Goal: Information Seeking & Learning: Check status

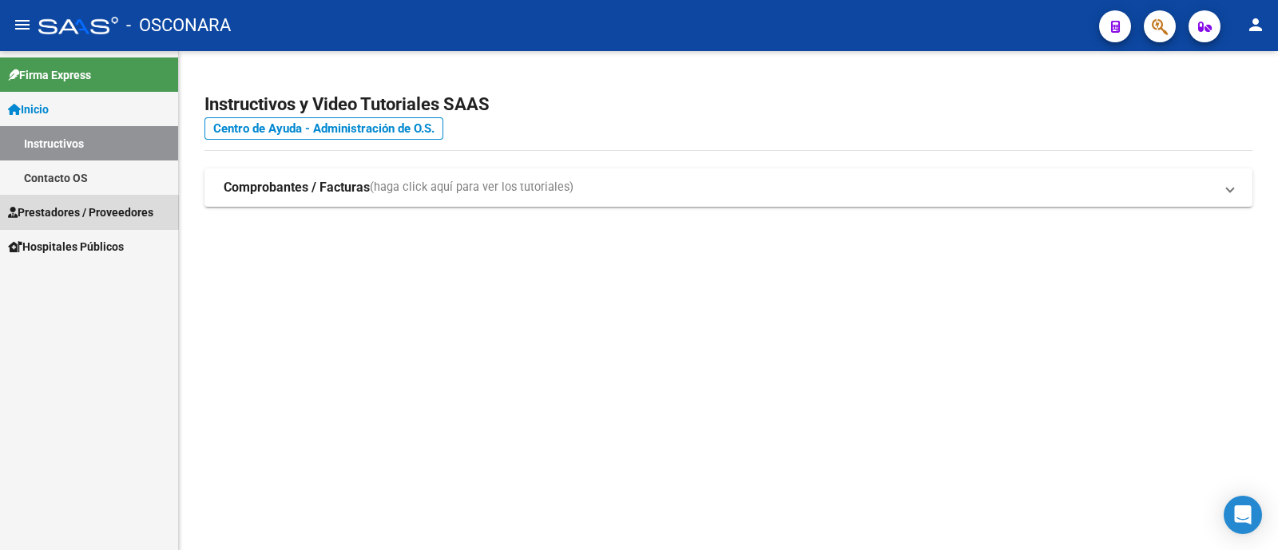
click at [142, 209] on span "Prestadores / Proveedores" at bounding box center [80, 213] width 145 height 18
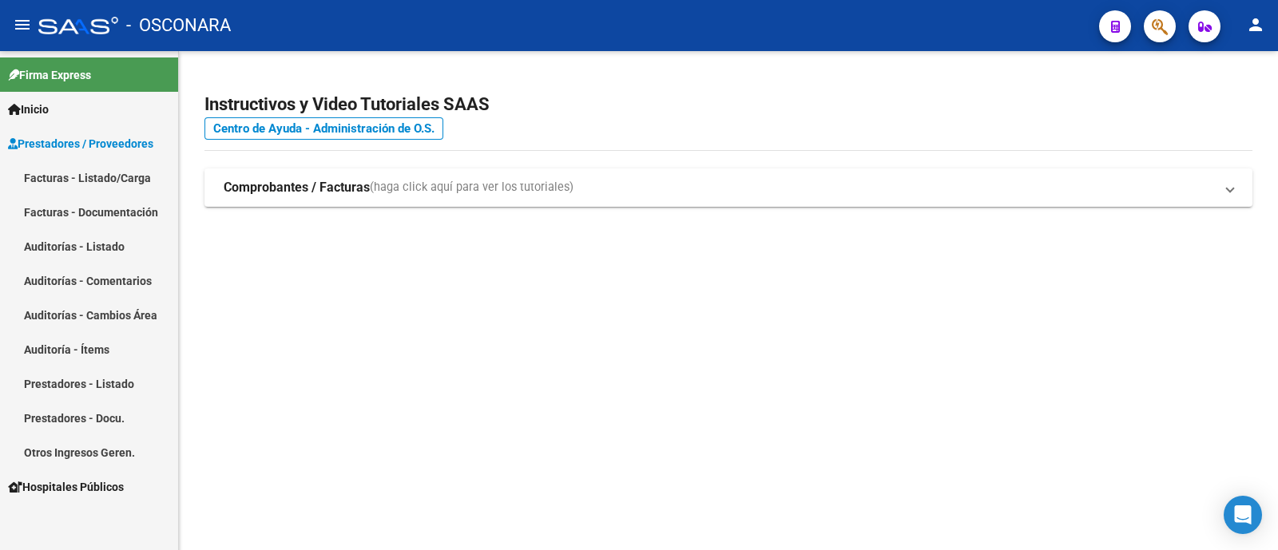
click at [119, 161] on link "Facturas - Listado/Carga" at bounding box center [89, 178] width 178 height 34
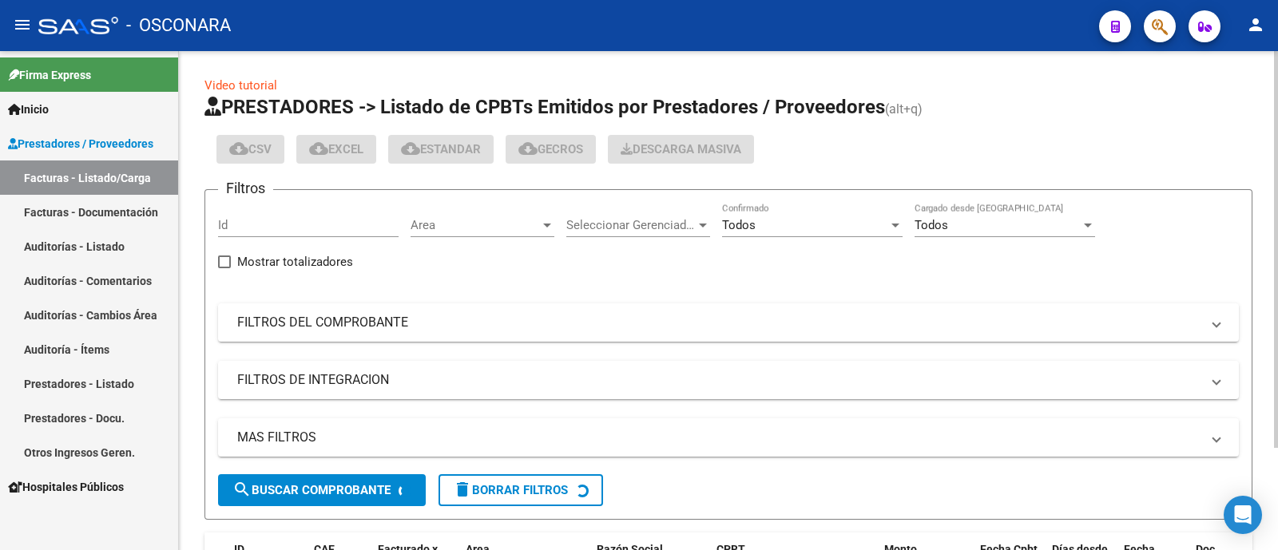
click at [288, 221] on input "Id" at bounding box center [308, 225] width 181 height 14
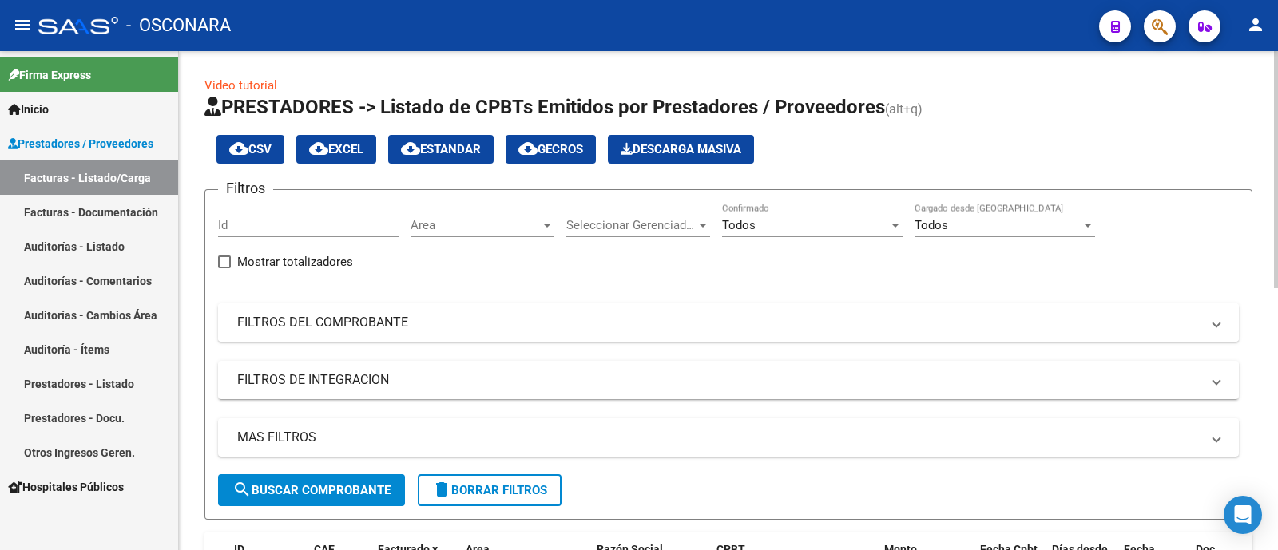
click at [343, 306] on mat-expansion-panel-header "FILTROS DEL COMPROBANTE" at bounding box center [728, 323] width 1021 height 38
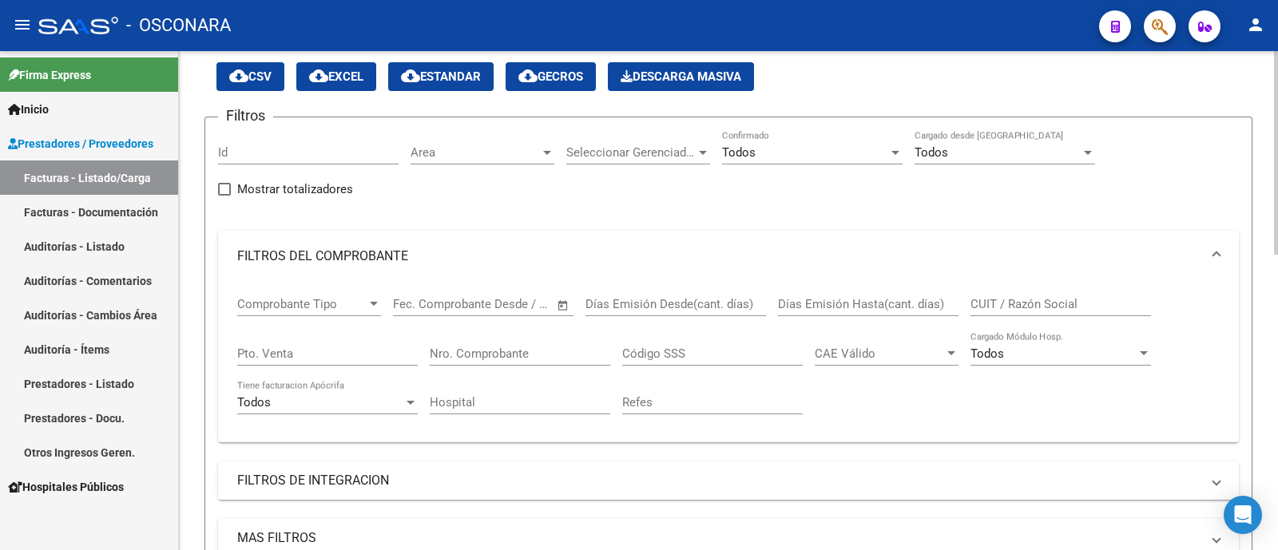
scroll to position [99, 0]
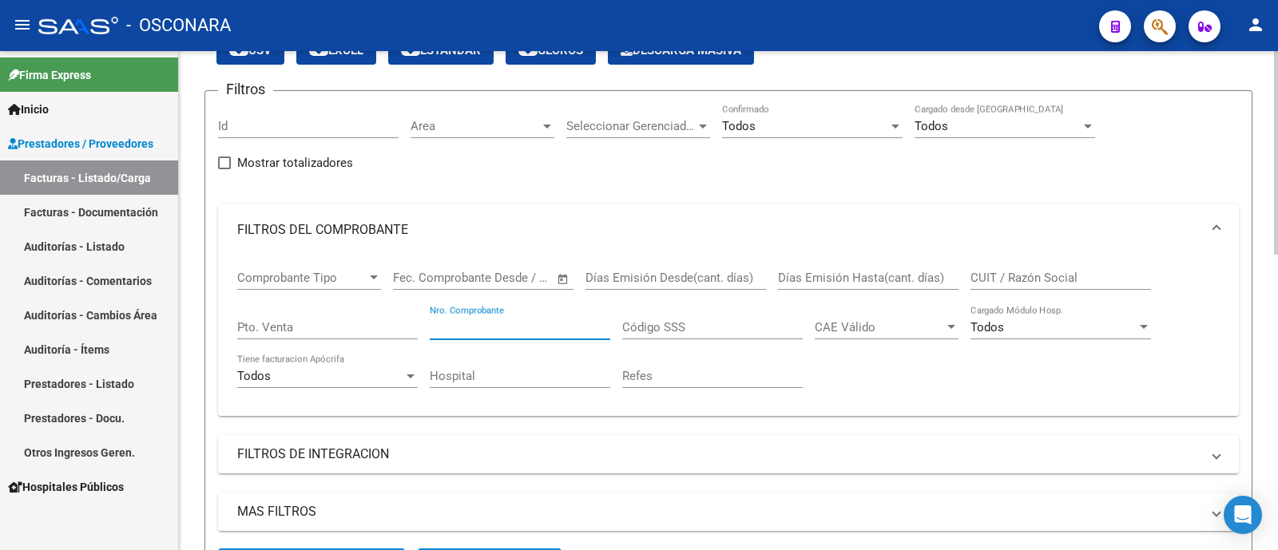
click at [532, 323] on input "Nro. Comprobante" at bounding box center [520, 327] width 181 height 14
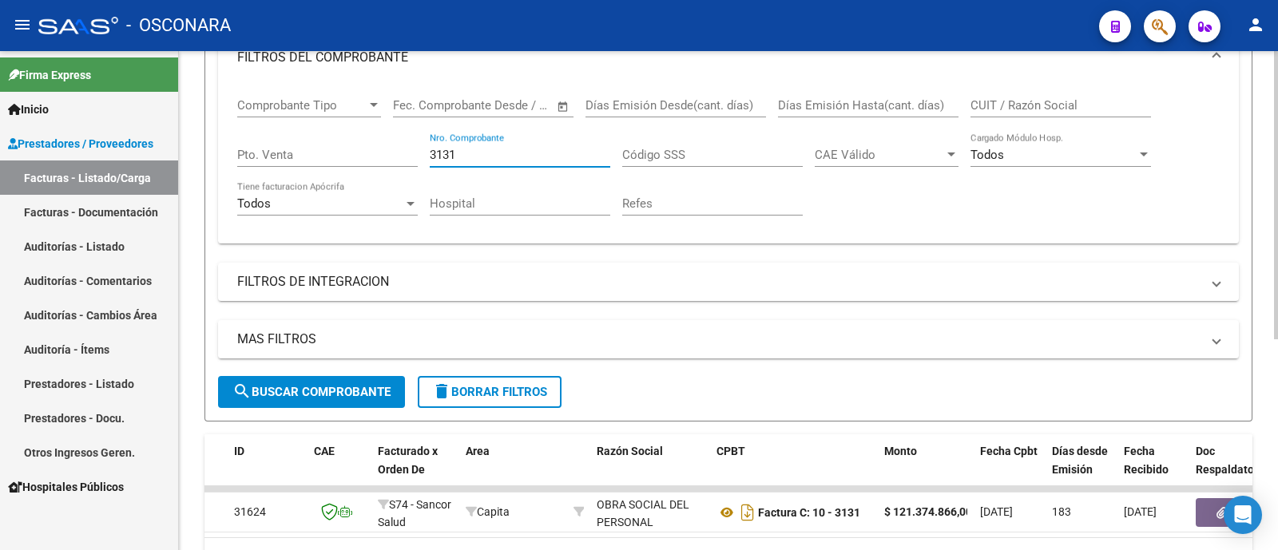
scroll to position [166, 0]
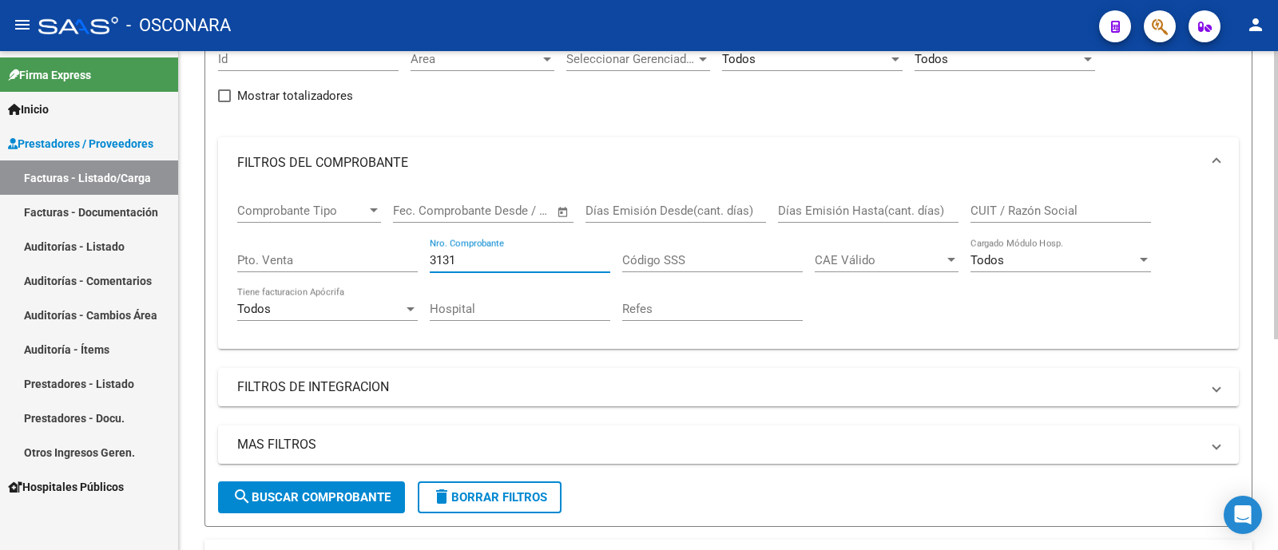
drag, startPoint x: 496, startPoint y: 258, endPoint x: 411, endPoint y: 266, distance: 85.8
click at [411, 265] on div "Comprobante Tipo Comprobante Tipo Fecha inicio – Fecha fin Fec. Comprobante Des…" at bounding box center [728, 263] width 982 height 148
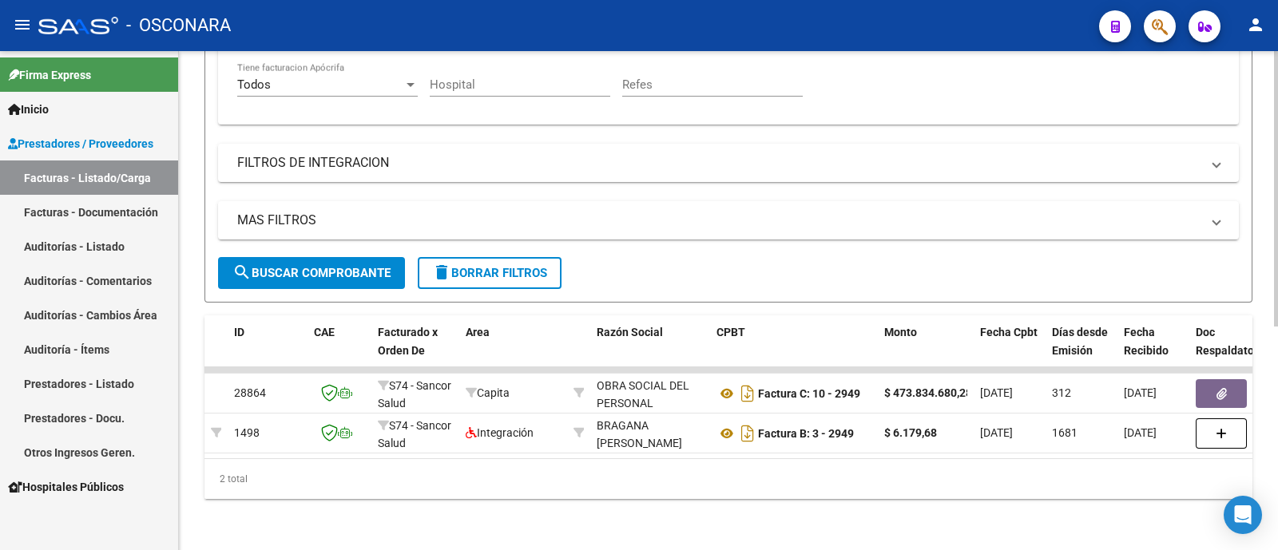
scroll to position [406, 0]
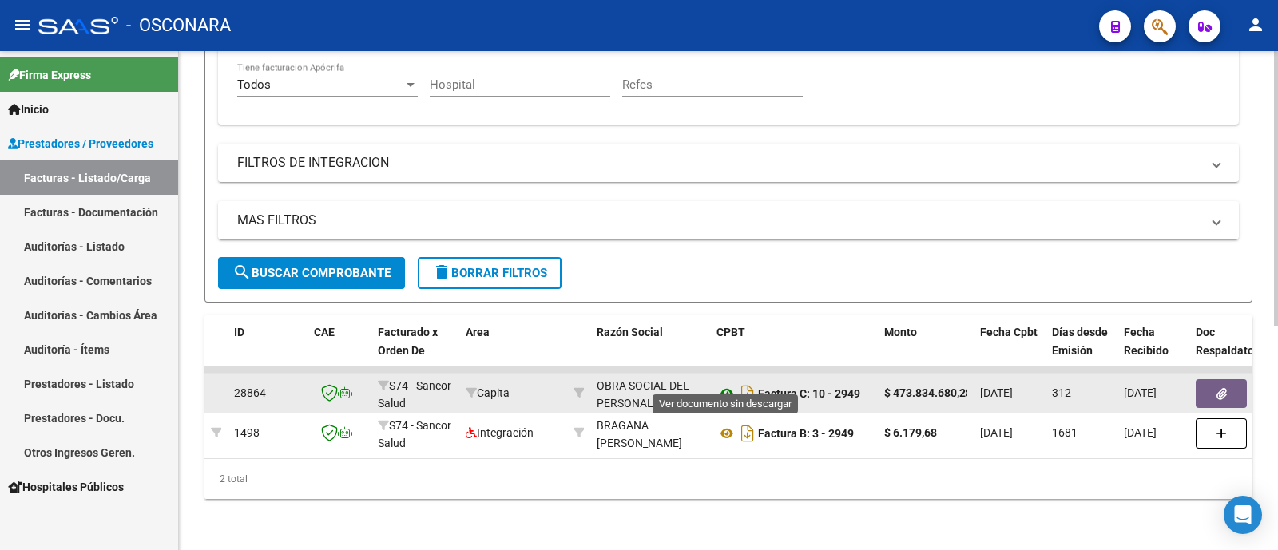
click at [720, 384] on icon at bounding box center [727, 393] width 21 height 19
click at [1223, 388] on icon "button" at bounding box center [1222, 394] width 10 height 12
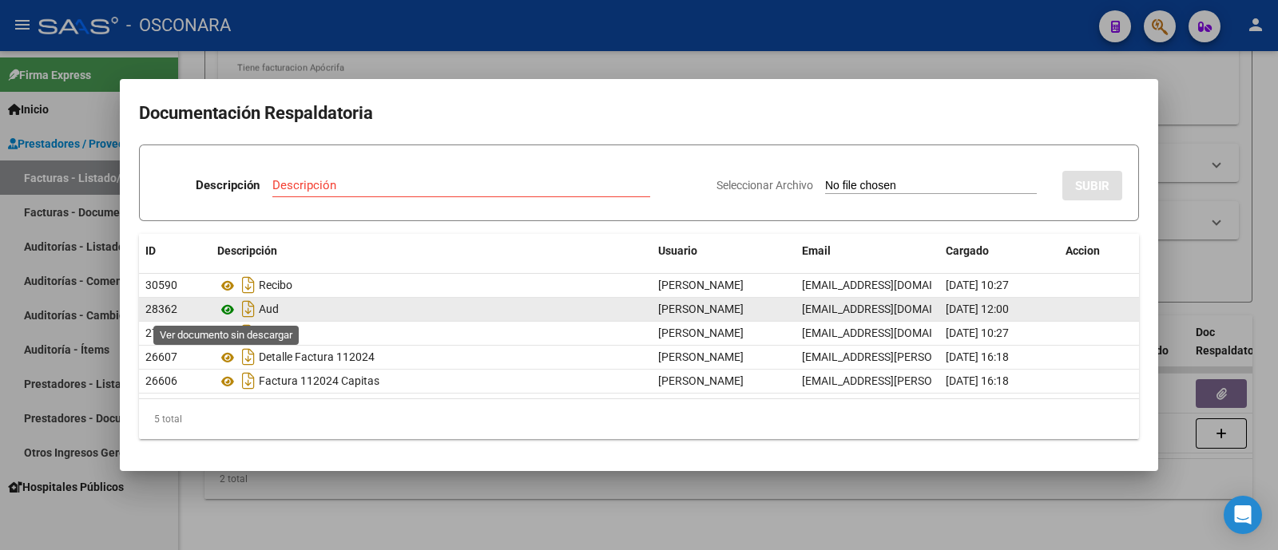
click at [232, 315] on icon at bounding box center [227, 309] width 21 height 19
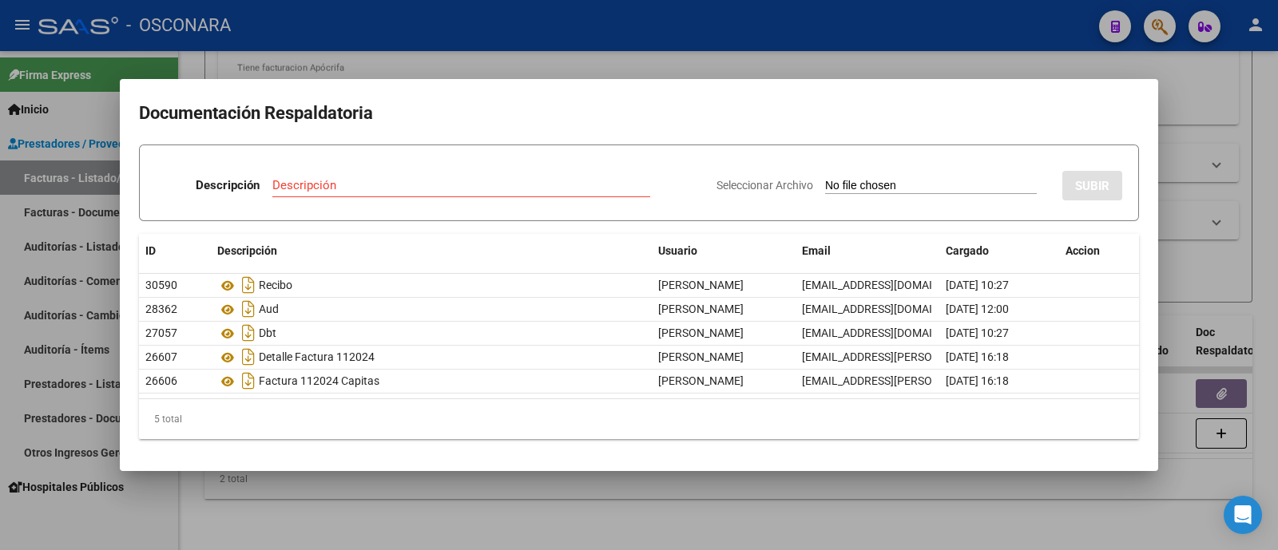
click at [1227, 265] on div at bounding box center [639, 275] width 1278 height 550
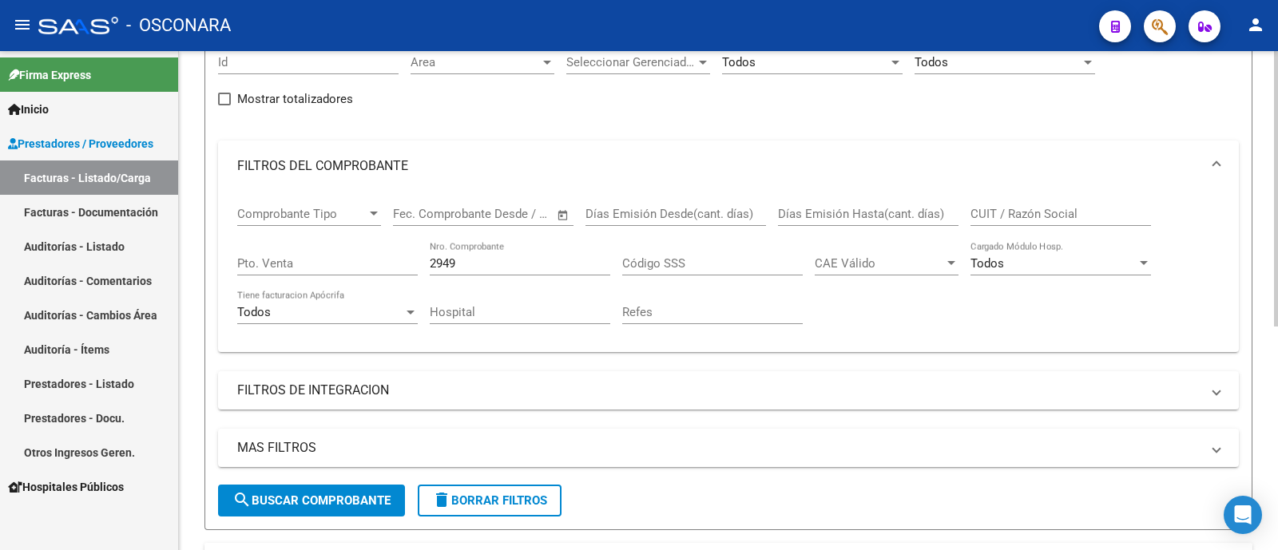
scroll to position [6, 0]
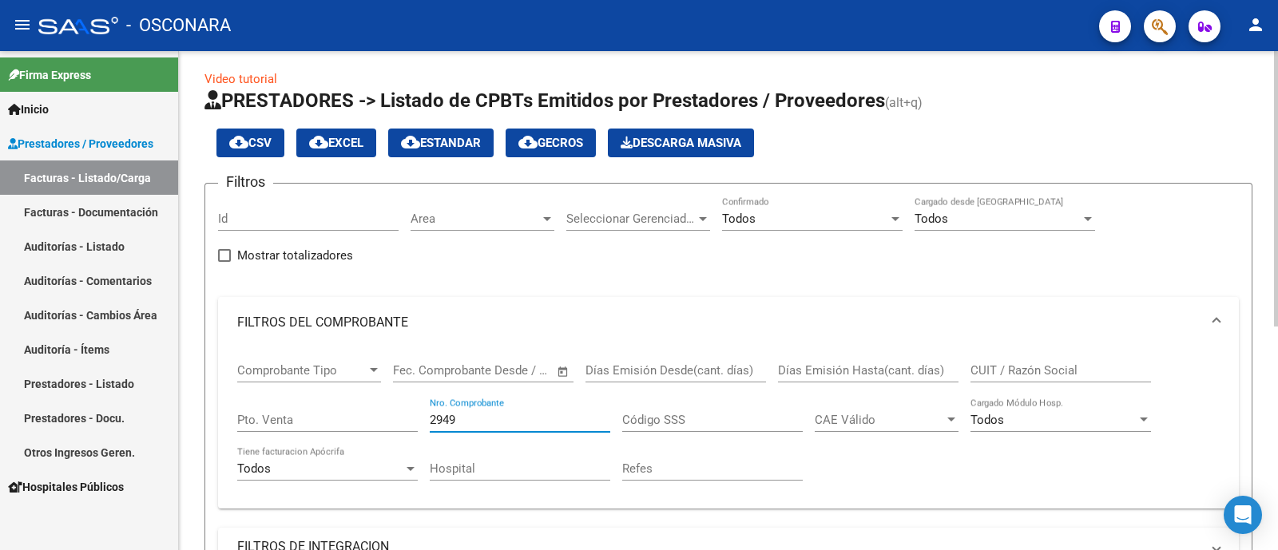
drag, startPoint x: 492, startPoint y: 421, endPoint x: 431, endPoint y: 425, distance: 60.8
click at [431, 425] on input "2949" at bounding box center [520, 420] width 181 height 14
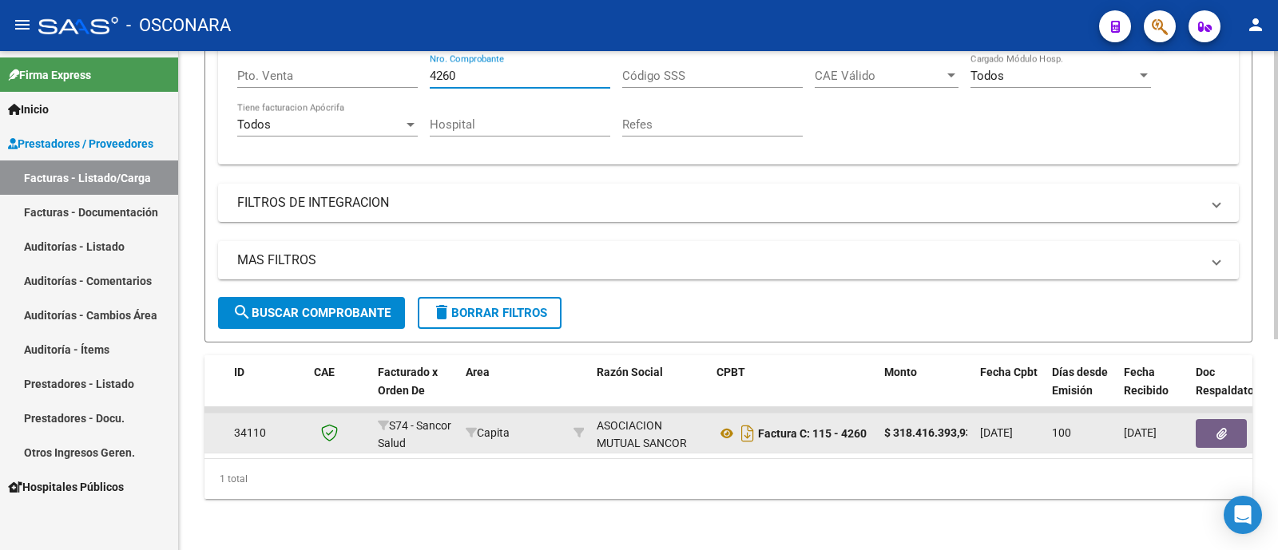
scroll to position [366, 0]
type input "4260"
click at [1232, 419] on button "button" at bounding box center [1221, 433] width 51 height 29
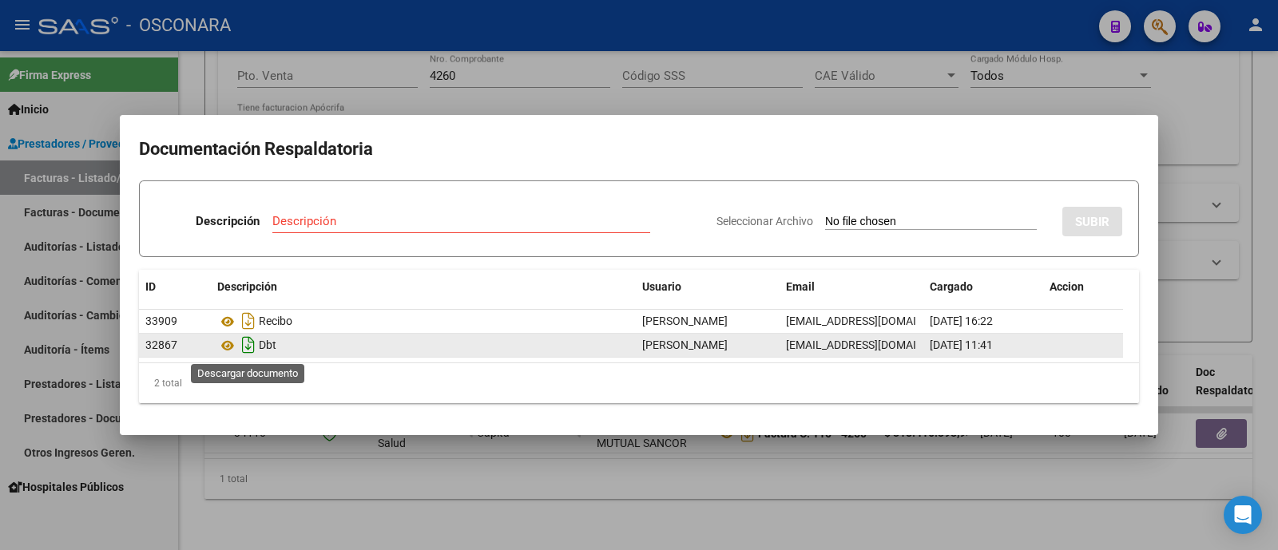
click at [243, 345] on icon "Descargar documento" at bounding box center [248, 345] width 21 height 26
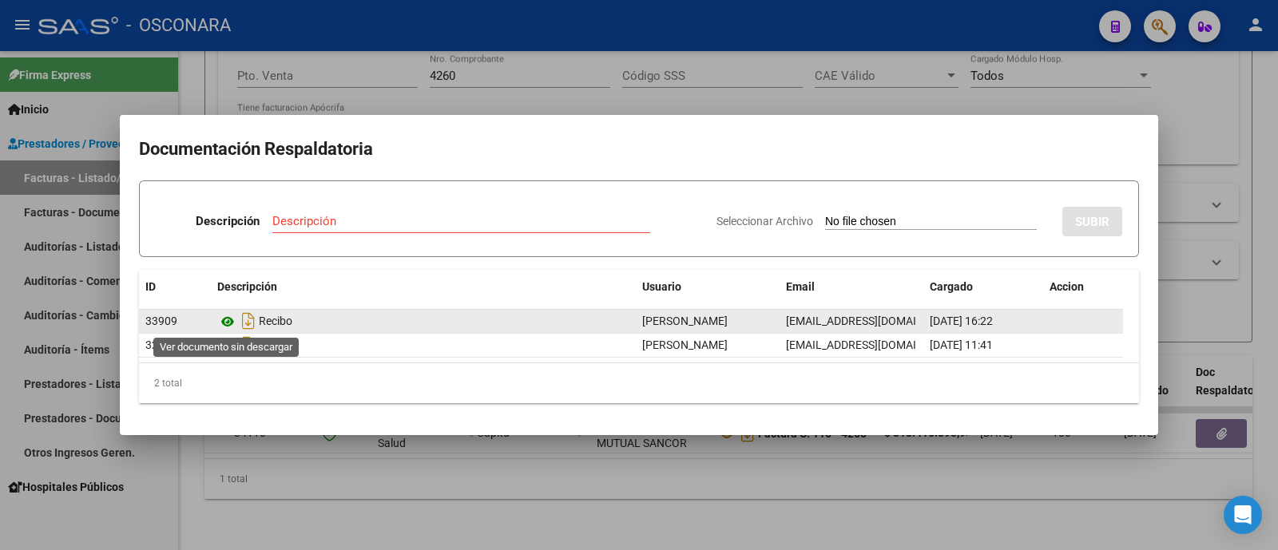
click at [225, 320] on icon at bounding box center [227, 321] width 21 height 19
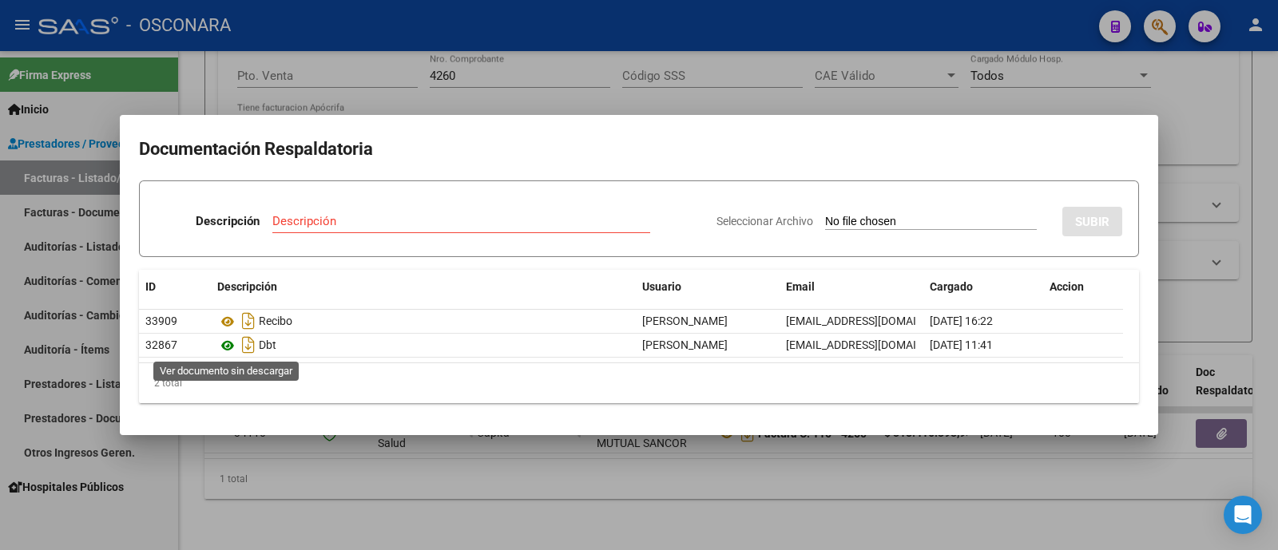
click at [224, 352] on icon at bounding box center [227, 345] width 21 height 19
click at [628, 503] on div at bounding box center [639, 275] width 1278 height 550
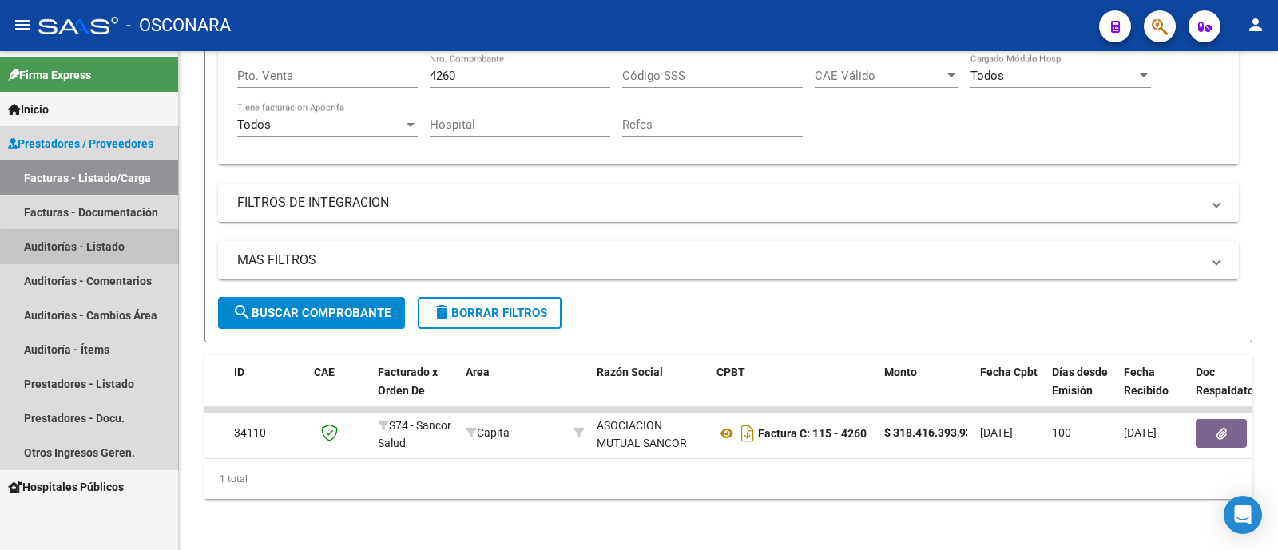
click at [141, 245] on link "Auditorías - Listado" at bounding box center [89, 246] width 178 height 34
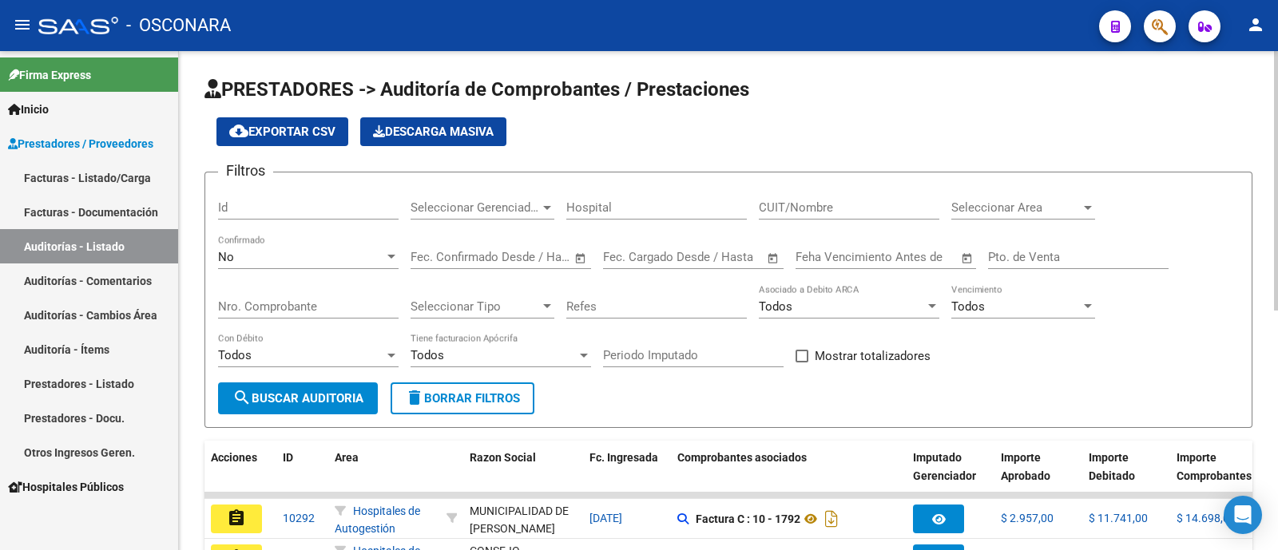
click at [335, 208] on input "Id" at bounding box center [308, 207] width 181 height 14
type input "8550"
click at [355, 239] on div "No Confirmado" at bounding box center [308, 252] width 181 height 34
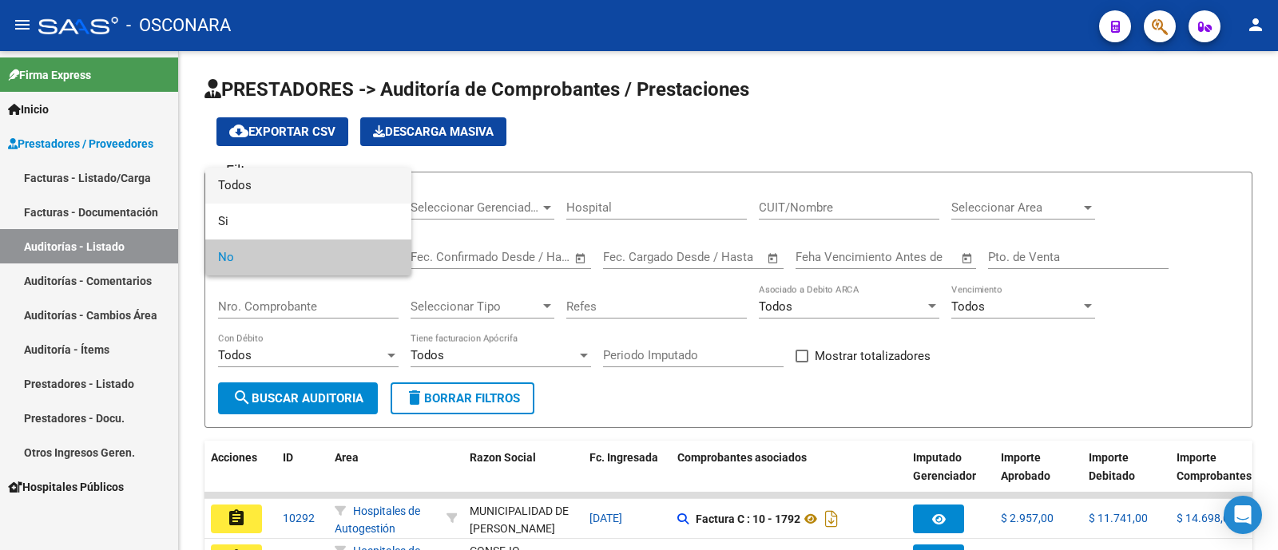
click at [334, 191] on span "Todos" at bounding box center [308, 186] width 181 height 36
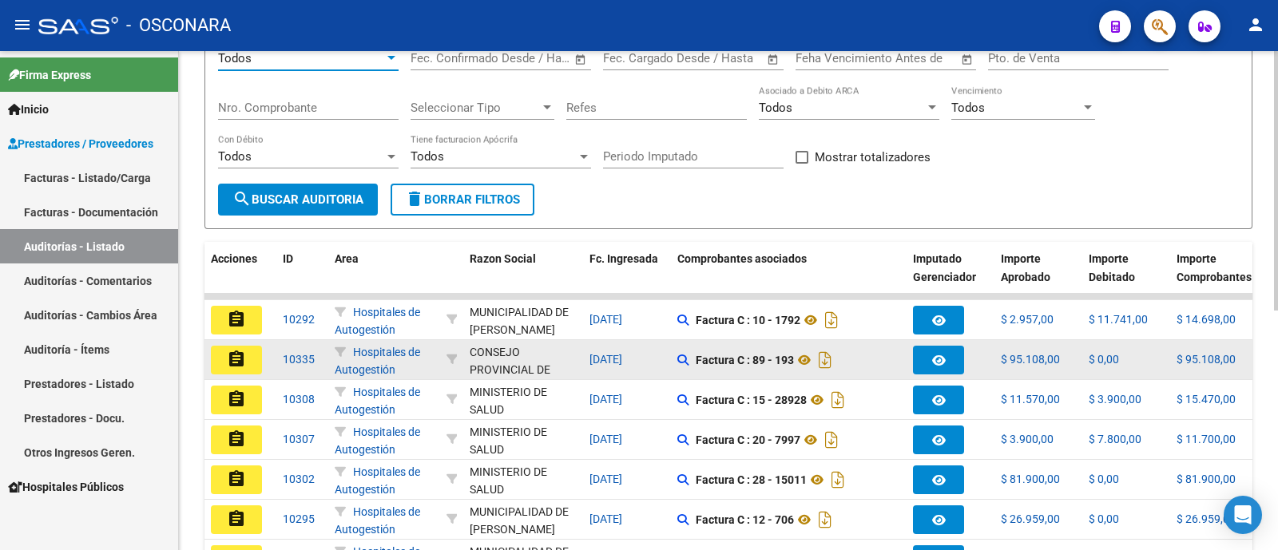
scroll to position [199, 0]
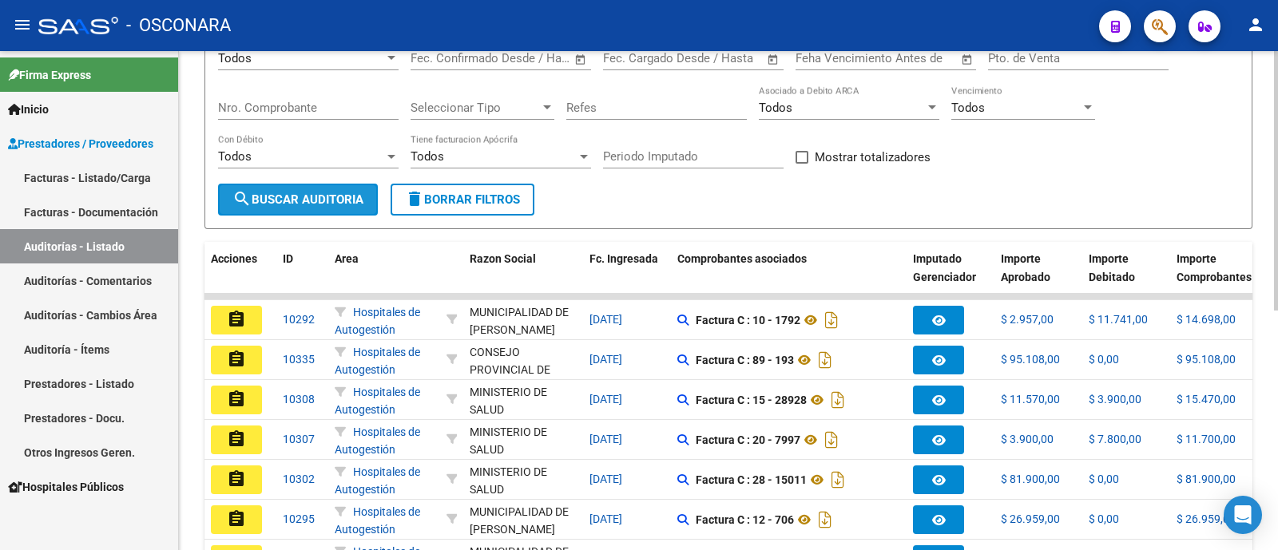
click at [300, 210] on button "search Buscar Auditoria" at bounding box center [298, 200] width 160 height 32
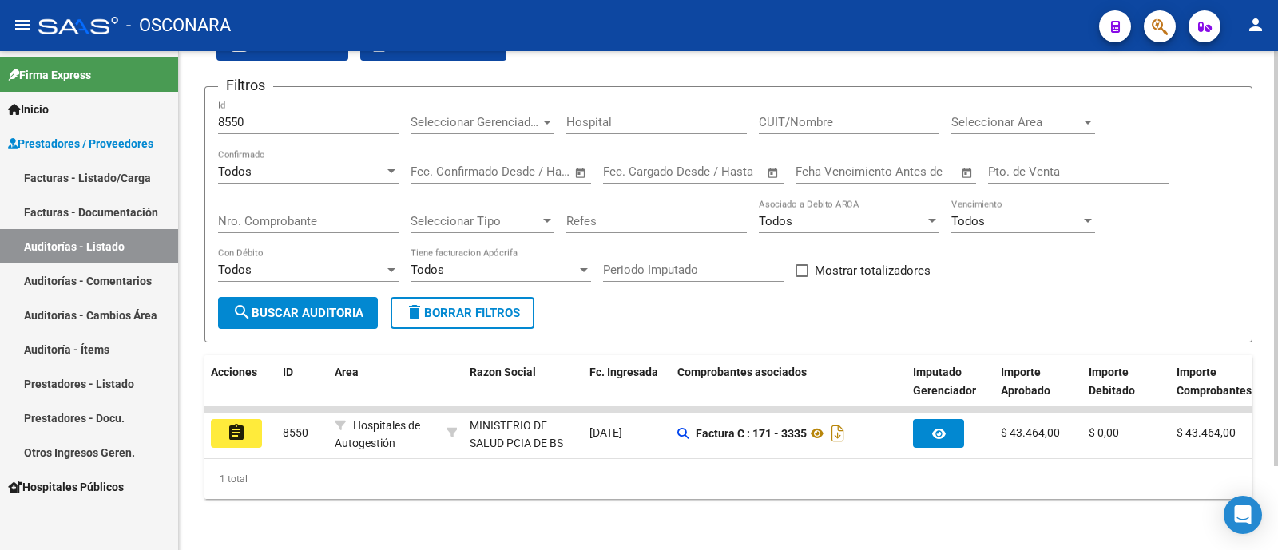
scroll to position [101, 0]
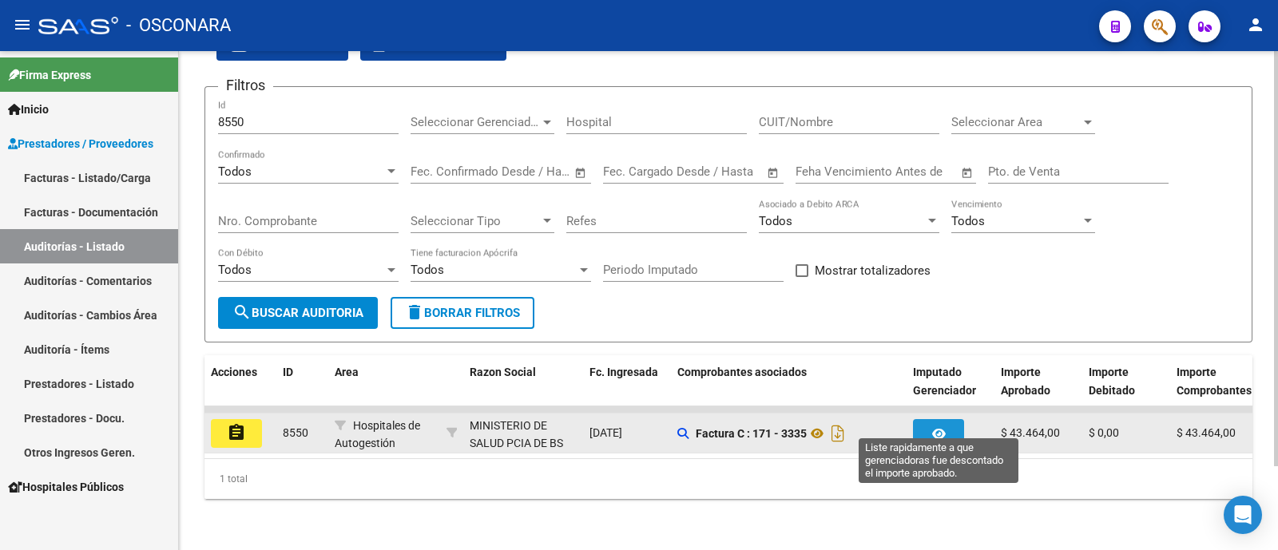
click at [927, 419] on button "button" at bounding box center [938, 433] width 51 height 29
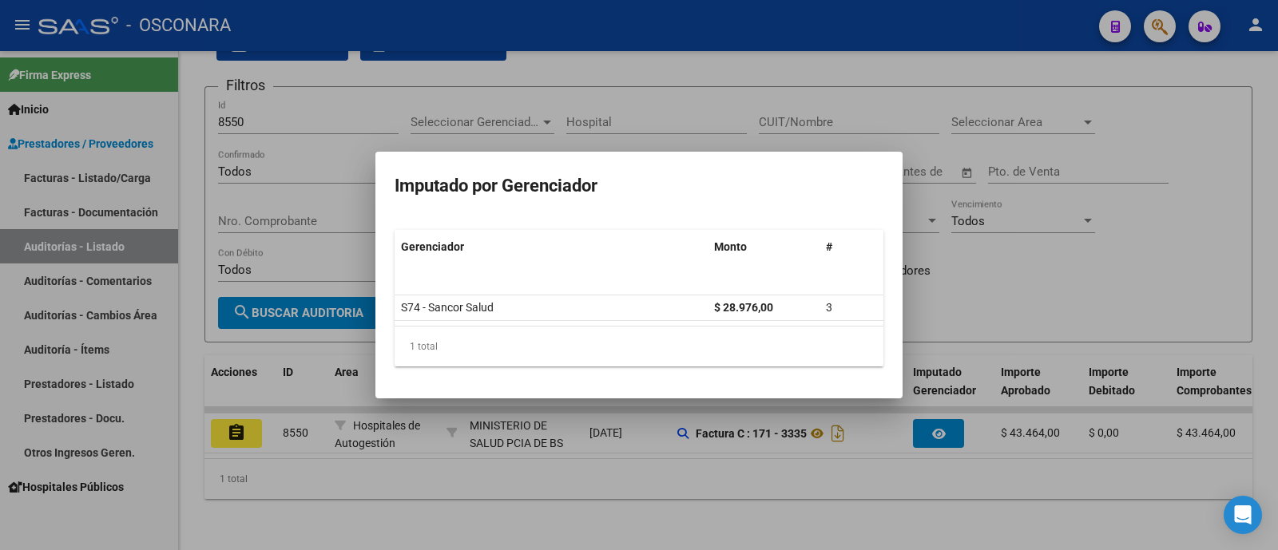
click at [927, 288] on div at bounding box center [639, 275] width 1278 height 550
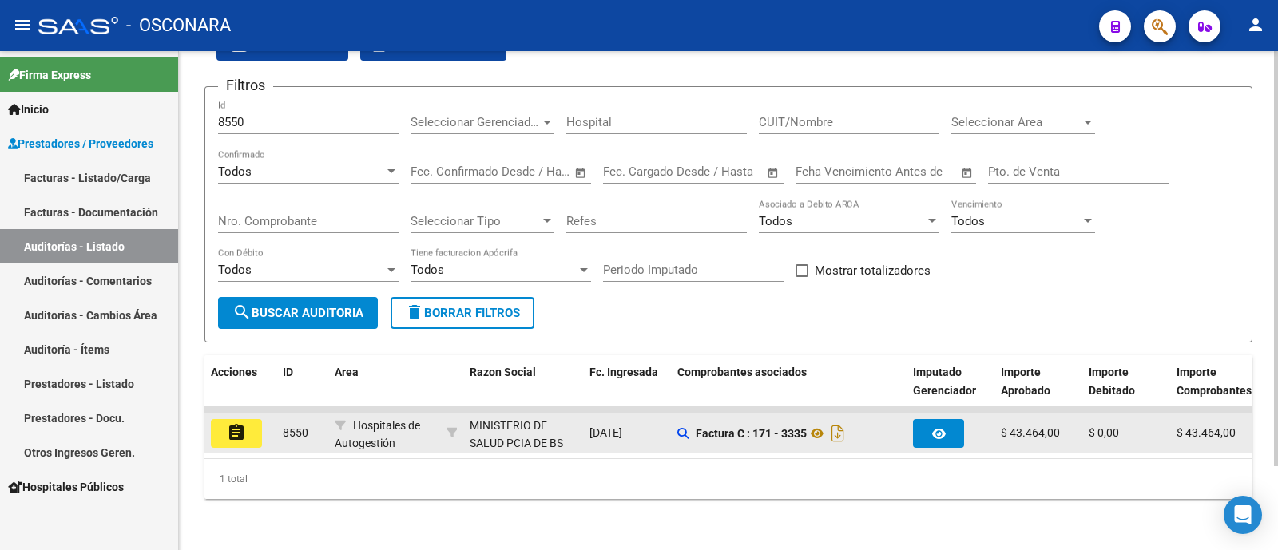
click at [223, 419] on button "assignment" at bounding box center [236, 433] width 51 height 29
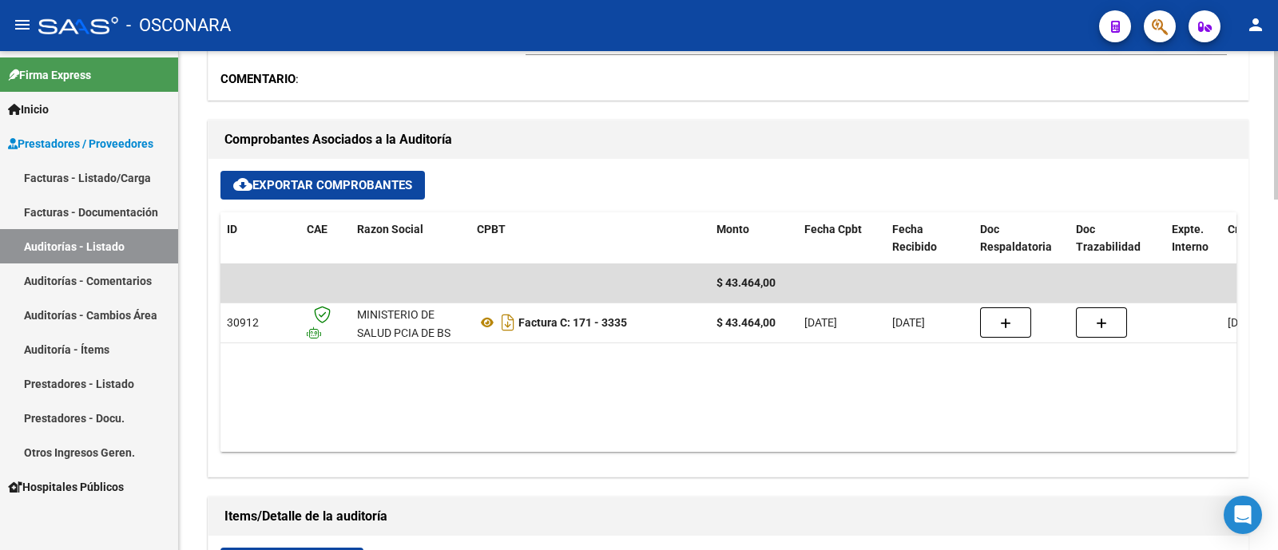
scroll to position [599, 0]
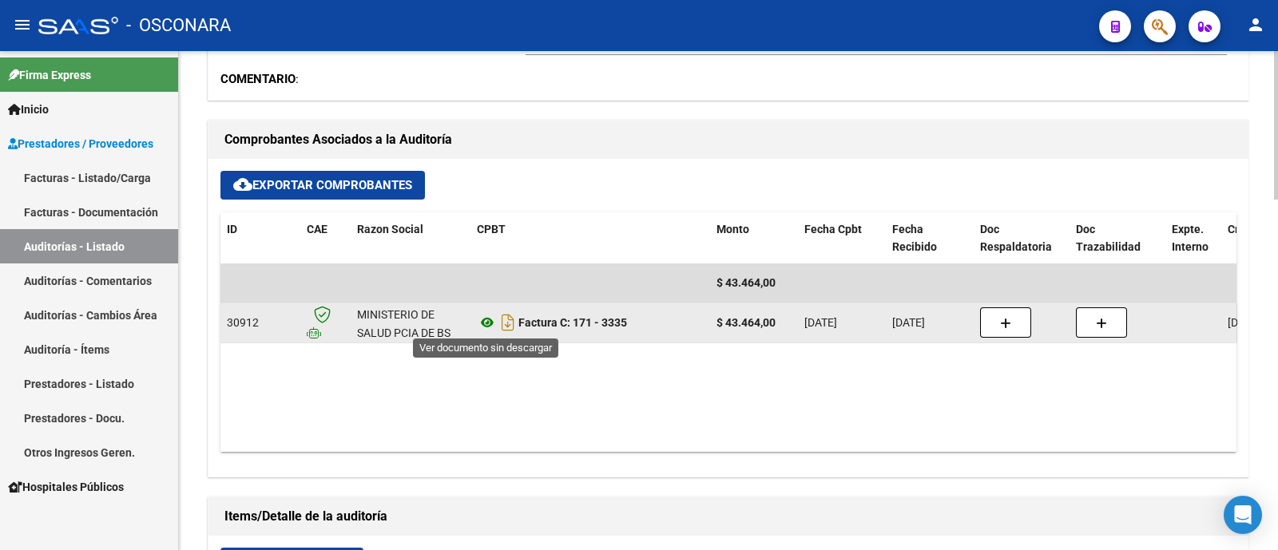
click at [490, 326] on icon at bounding box center [487, 322] width 21 height 19
click at [507, 326] on icon "Descargar documento" at bounding box center [508, 323] width 21 height 26
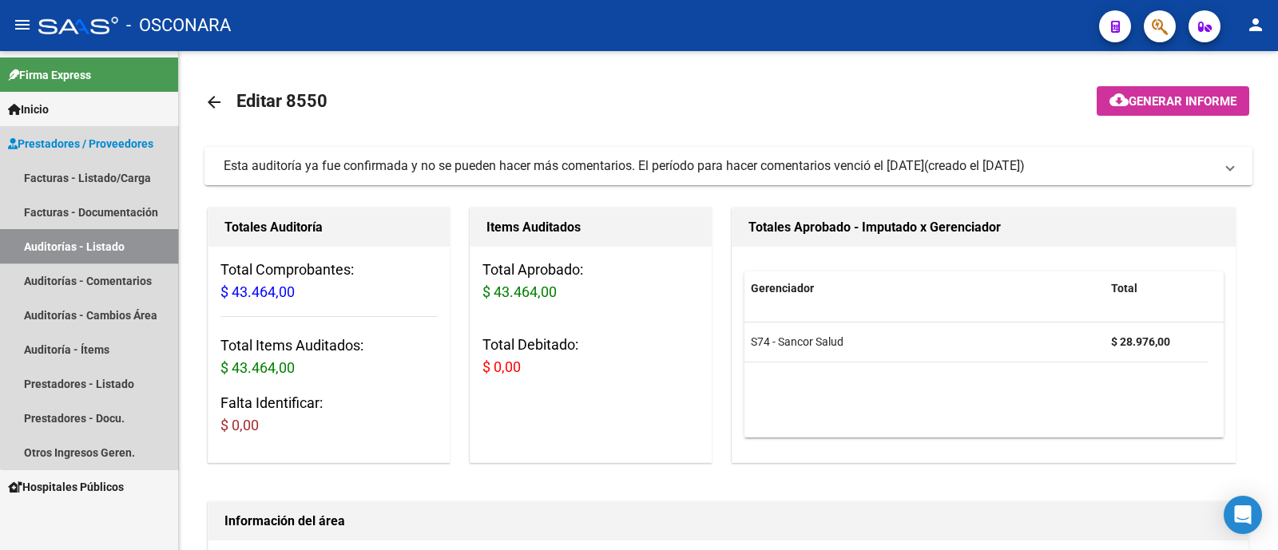
click at [106, 247] on link "Auditorías - Listado" at bounding box center [89, 246] width 178 height 34
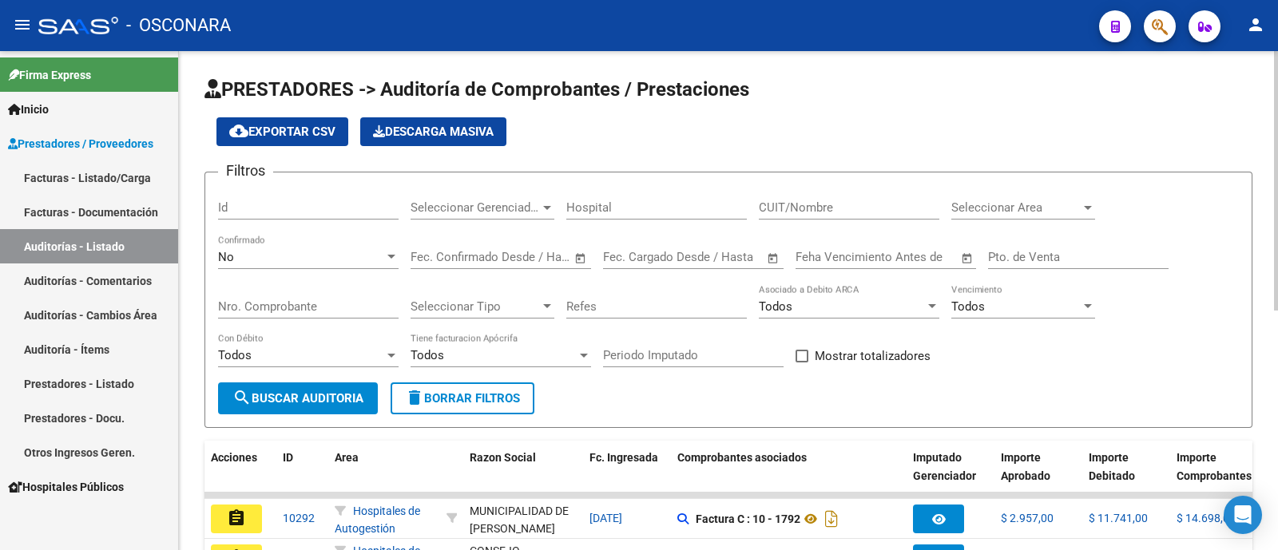
click at [292, 194] on div "Id" at bounding box center [308, 202] width 181 height 34
type input "8563"
click at [286, 247] on div "No Confirmado" at bounding box center [308, 252] width 181 height 34
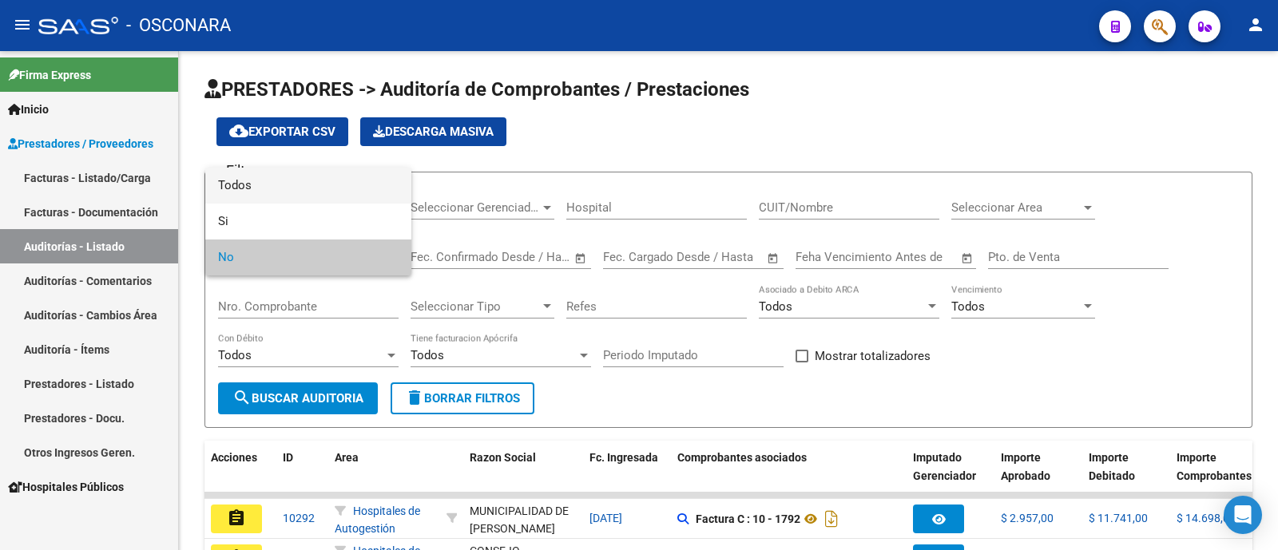
click at [276, 197] on span "Todos" at bounding box center [308, 186] width 181 height 36
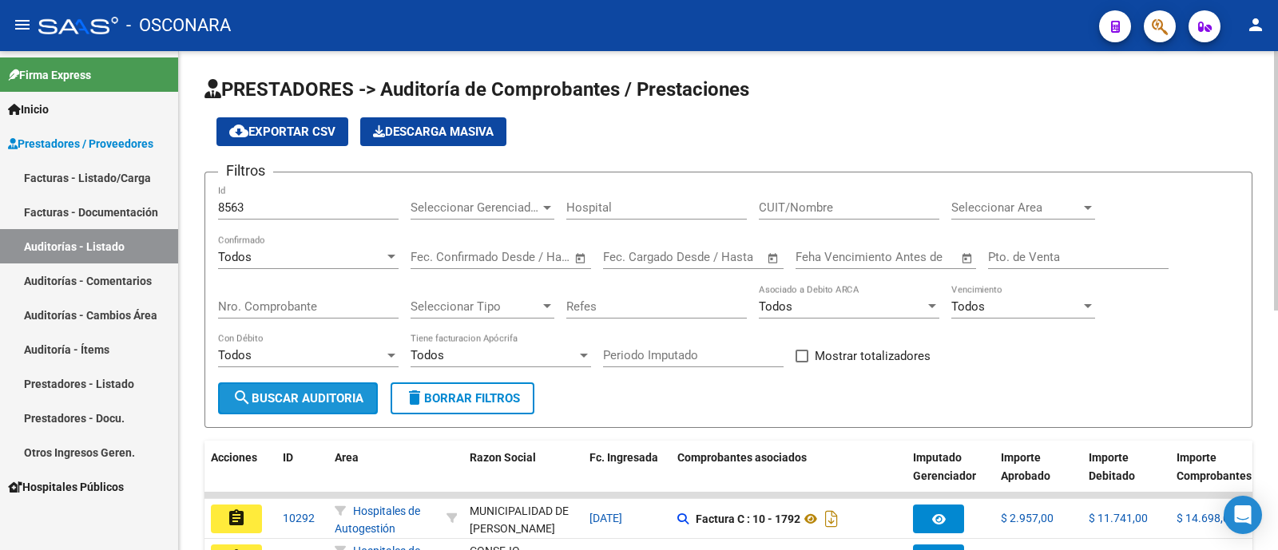
click at [335, 404] on span "search Buscar Auditoria" at bounding box center [297, 398] width 131 height 14
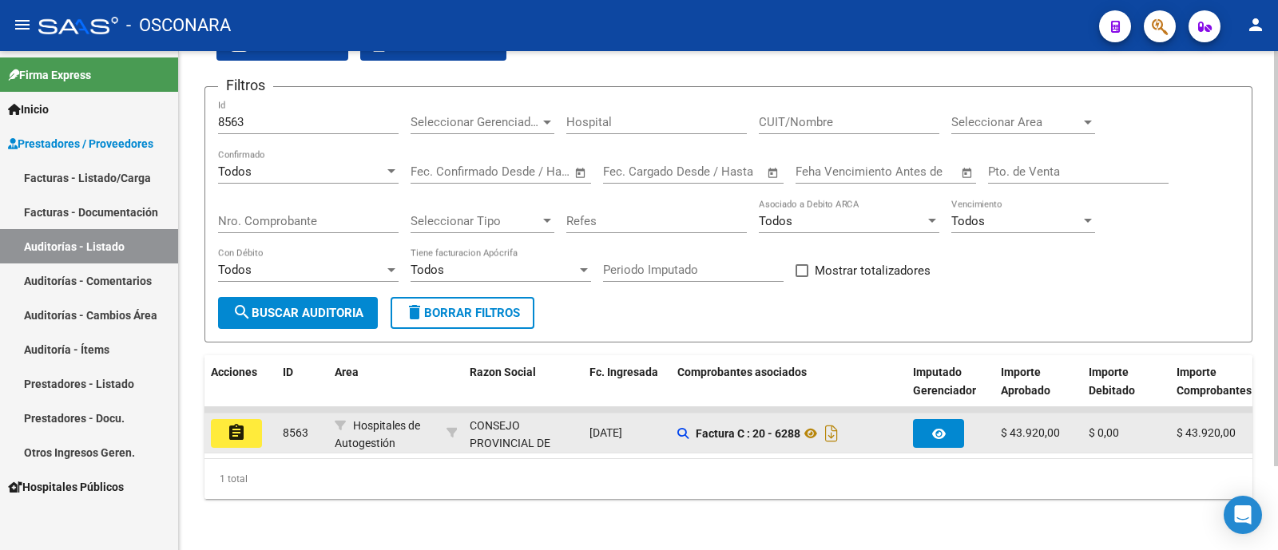
scroll to position [101, 0]
click at [231, 423] on mat-icon "assignment" at bounding box center [236, 432] width 19 height 19
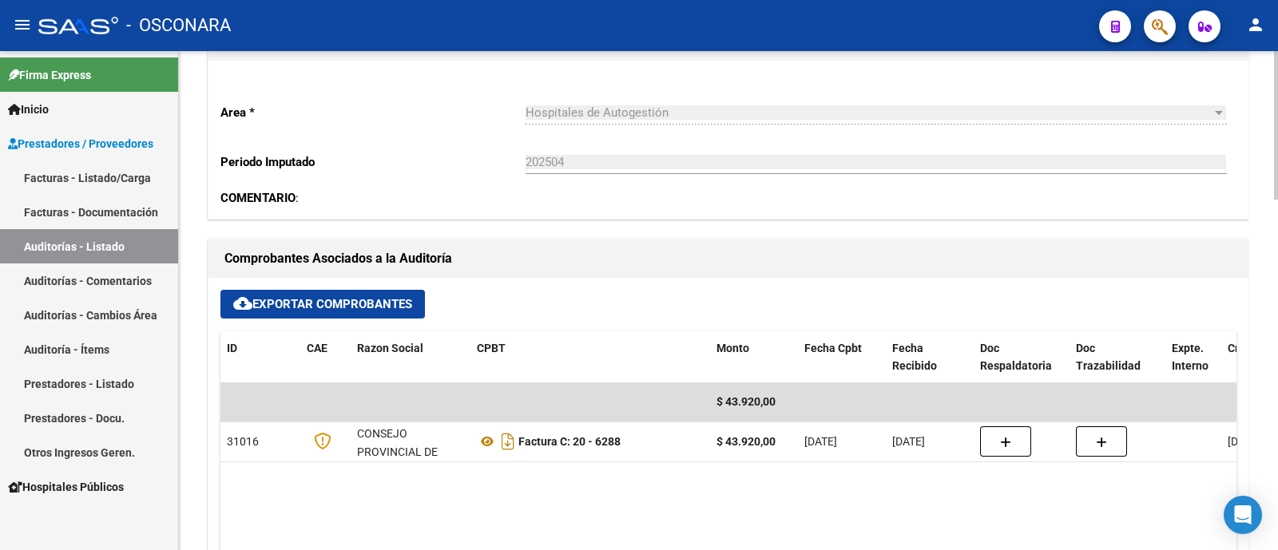
scroll to position [599, 0]
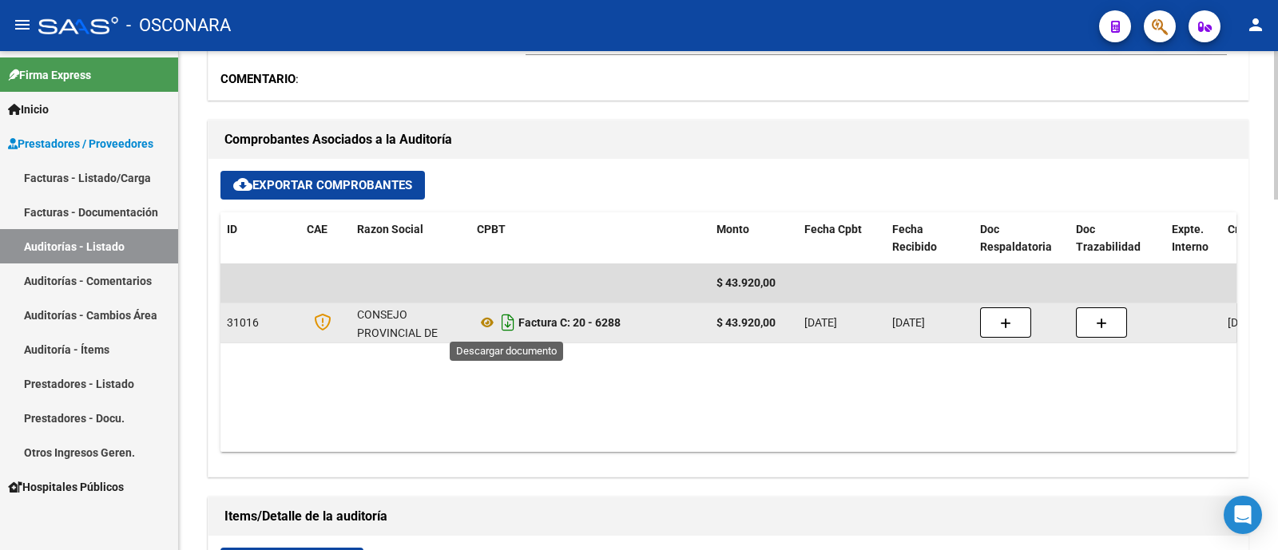
click at [507, 320] on icon "Descargar documento" at bounding box center [508, 323] width 21 height 26
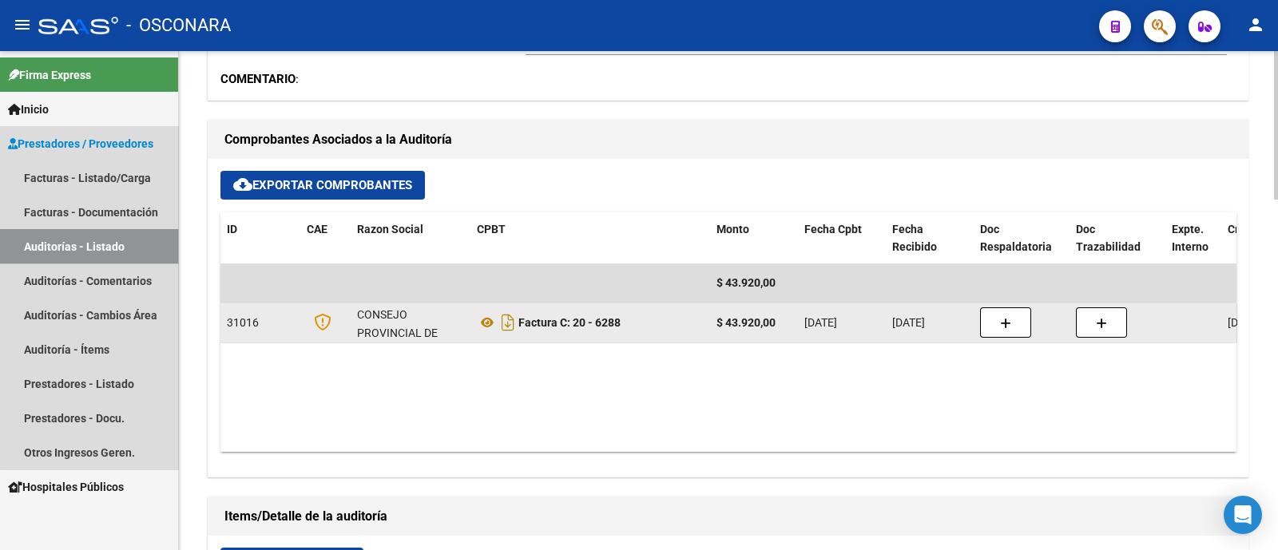
click at [110, 234] on link "Auditorías - Listado" at bounding box center [89, 246] width 178 height 34
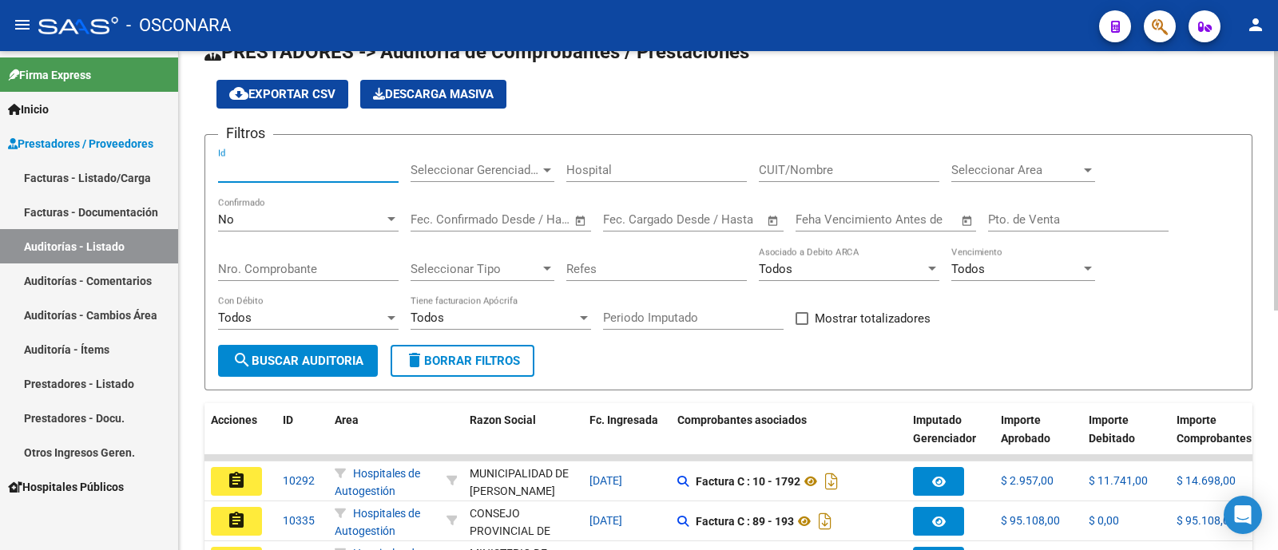
click at [334, 169] on input "Id" at bounding box center [308, 170] width 181 height 14
paste input "8565"
type input "8565"
click at [323, 219] on div "No" at bounding box center [301, 219] width 166 height 14
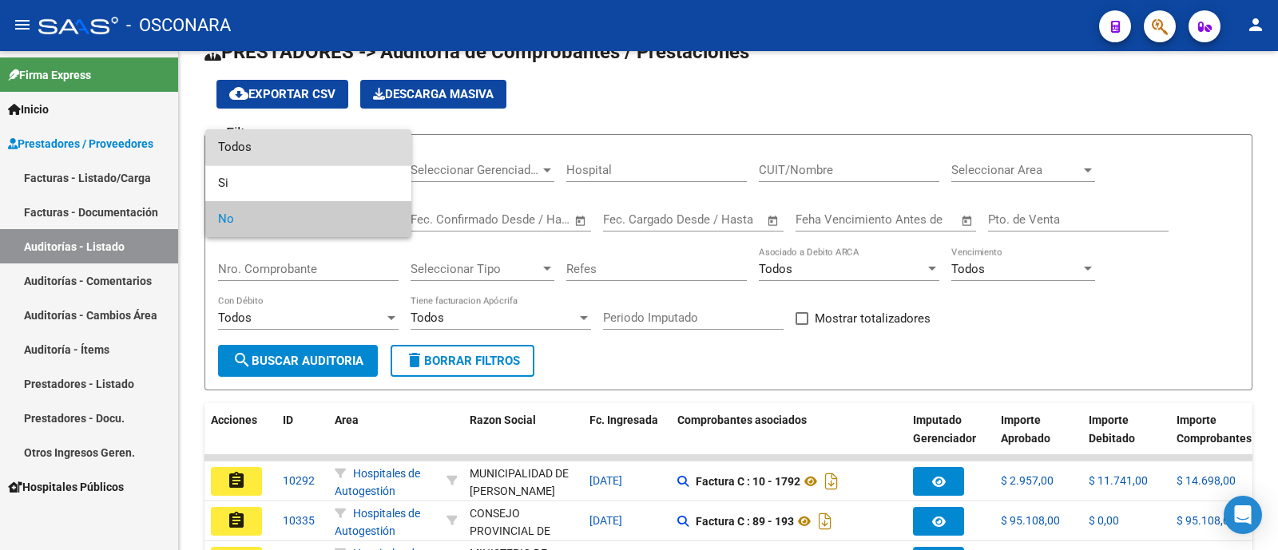
click at [317, 145] on span "Todos" at bounding box center [308, 147] width 181 height 36
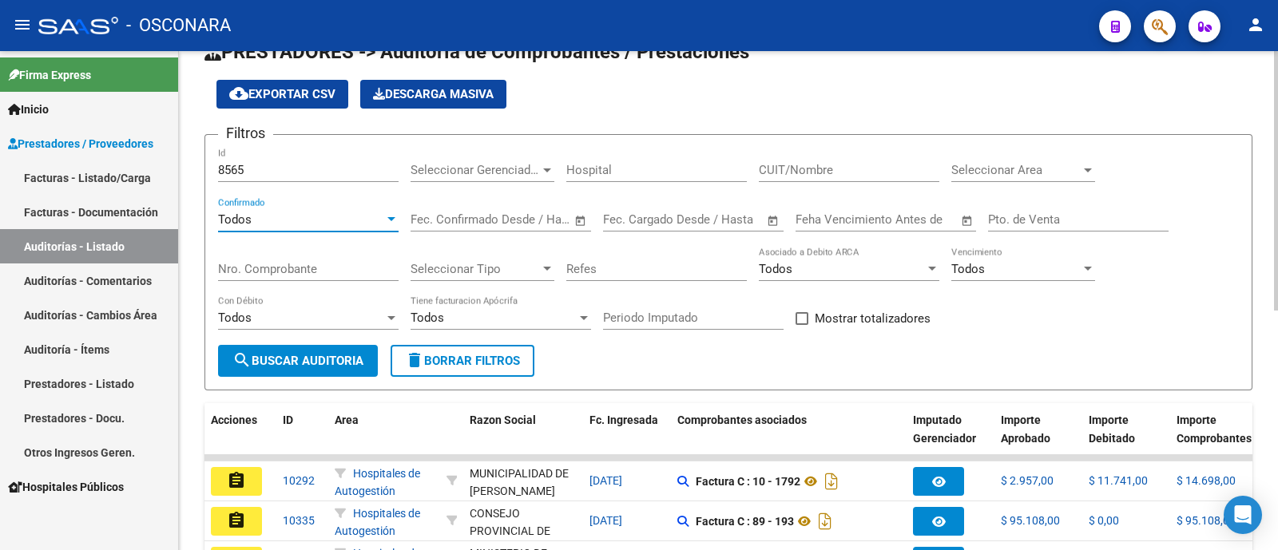
click at [306, 367] on span "search Buscar Auditoria" at bounding box center [297, 361] width 131 height 14
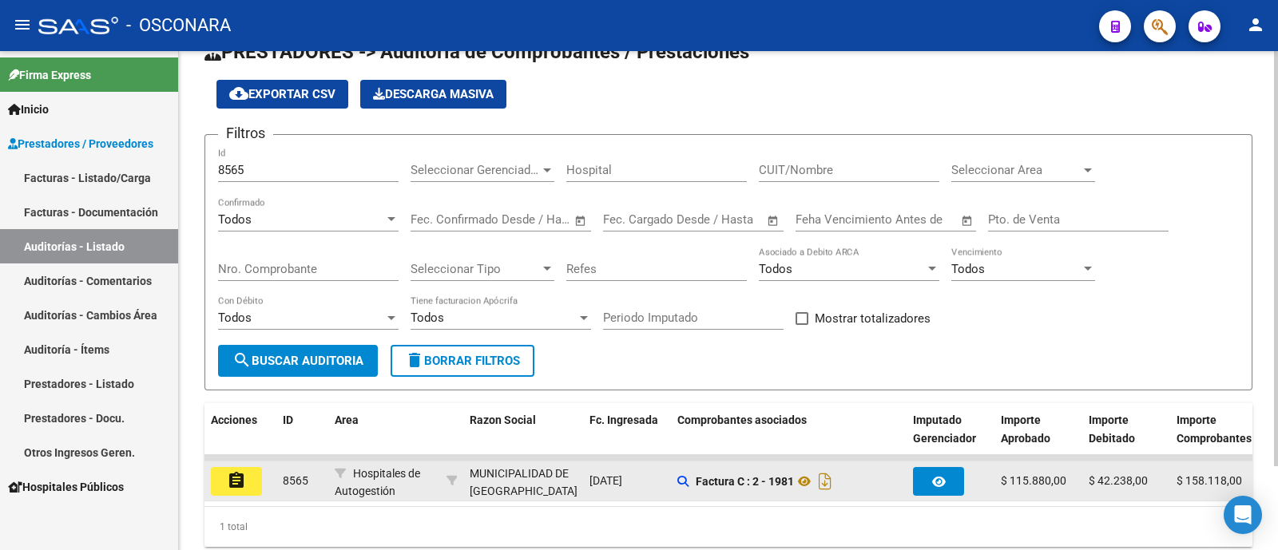
click at [250, 488] on button "assignment" at bounding box center [236, 481] width 51 height 29
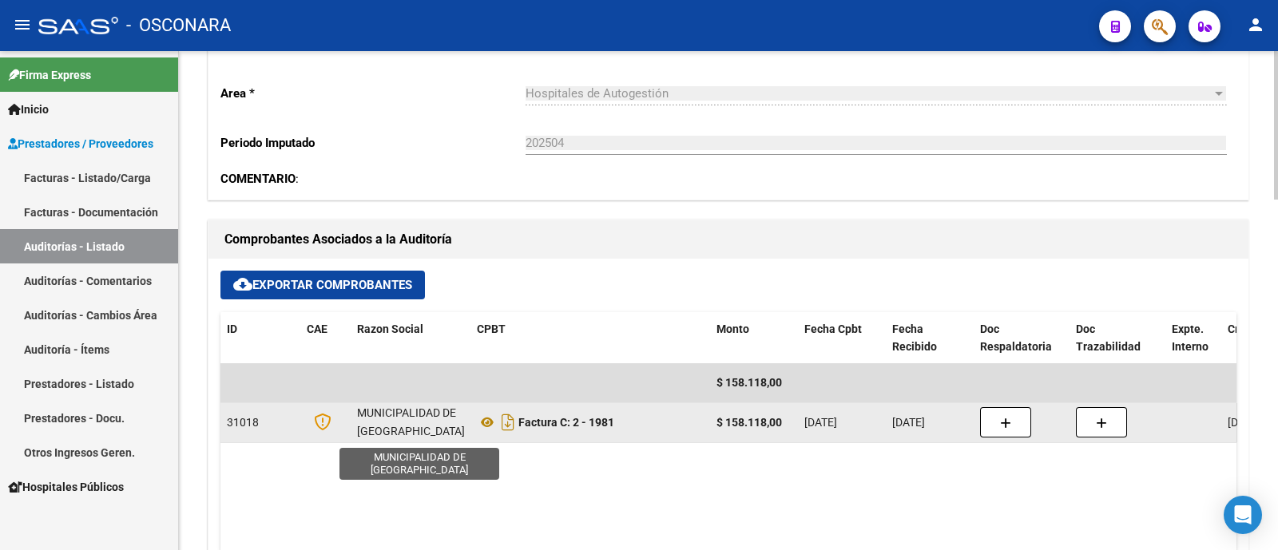
scroll to position [2, 0]
click at [510, 420] on icon "Descargar documento" at bounding box center [508, 423] width 21 height 26
click at [80, 208] on link "Facturas - Documentación" at bounding box center [89, 212] width 178 height 34
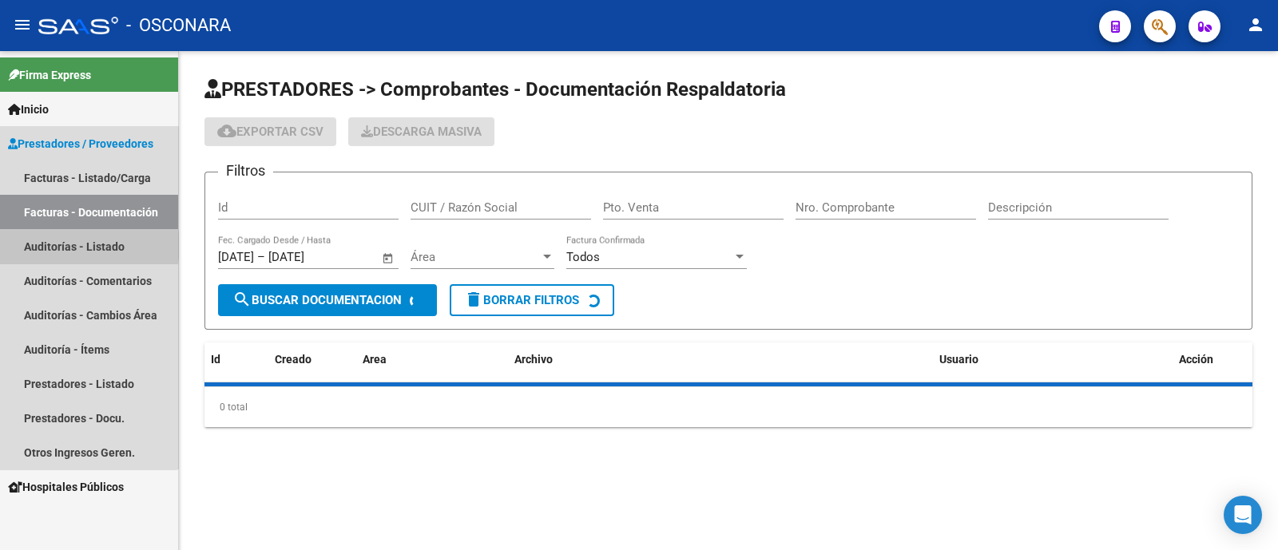
click at [76, 246] on link "Auditorías - Listado" at bounding box center [89, 246] width 178 height 34
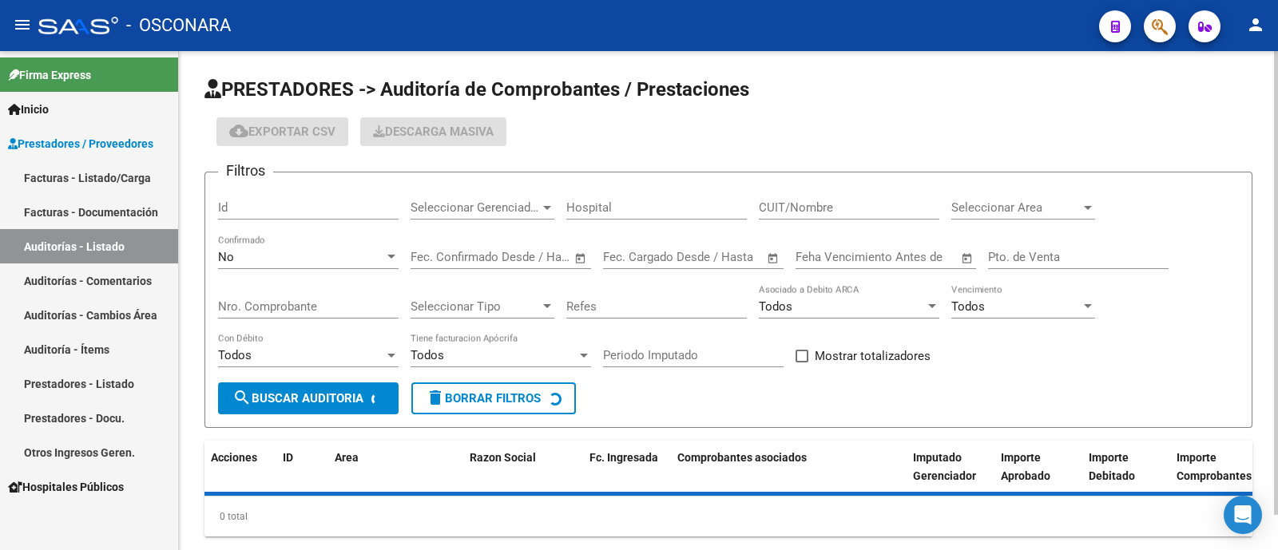
click at [300, 210] on input "Id" at bounding box center [308, 207] width 181 height 14
paste input "8566"
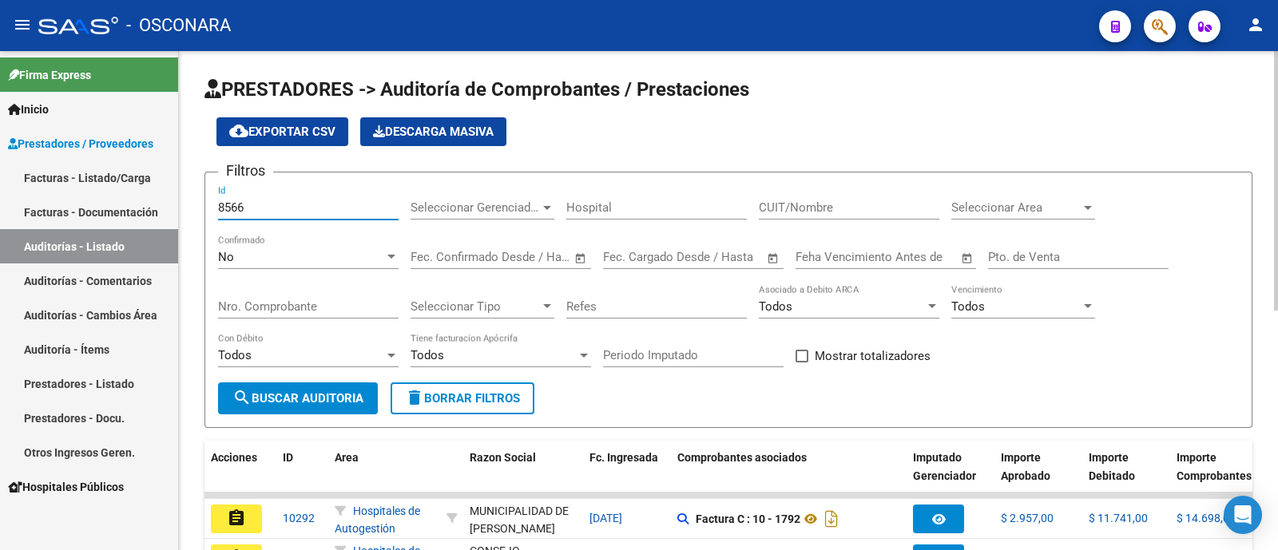
type input "8566"
click at [286, 259] on div "No" at bounding box center [301, 257] width 166 height 14
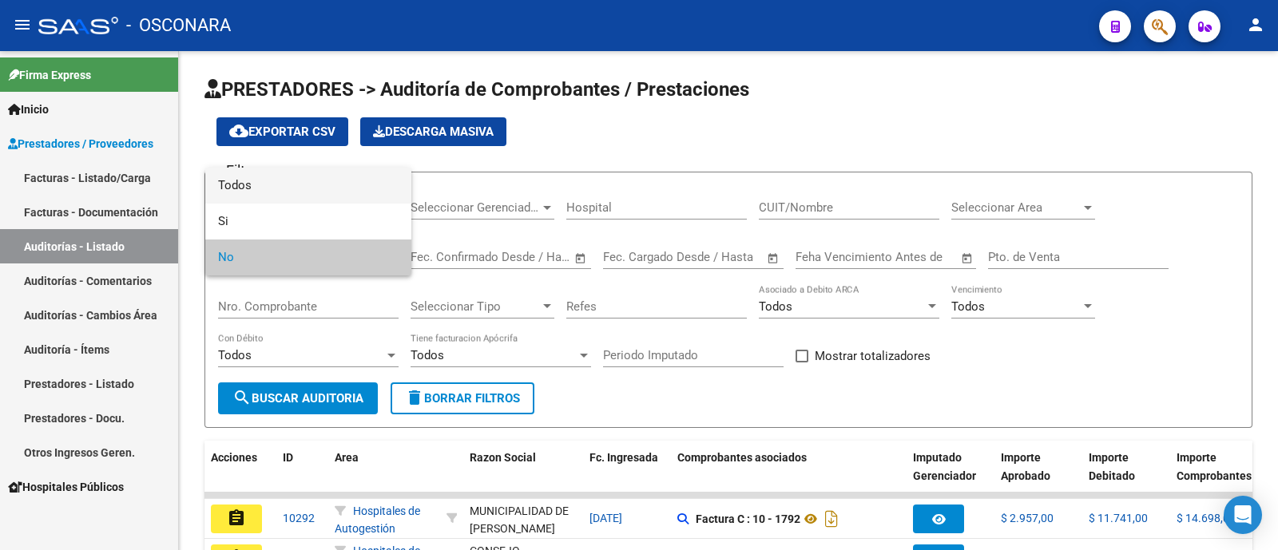
click at [295, 183] on span "Todos" at bounding box center [308, 186] width 181 height 36
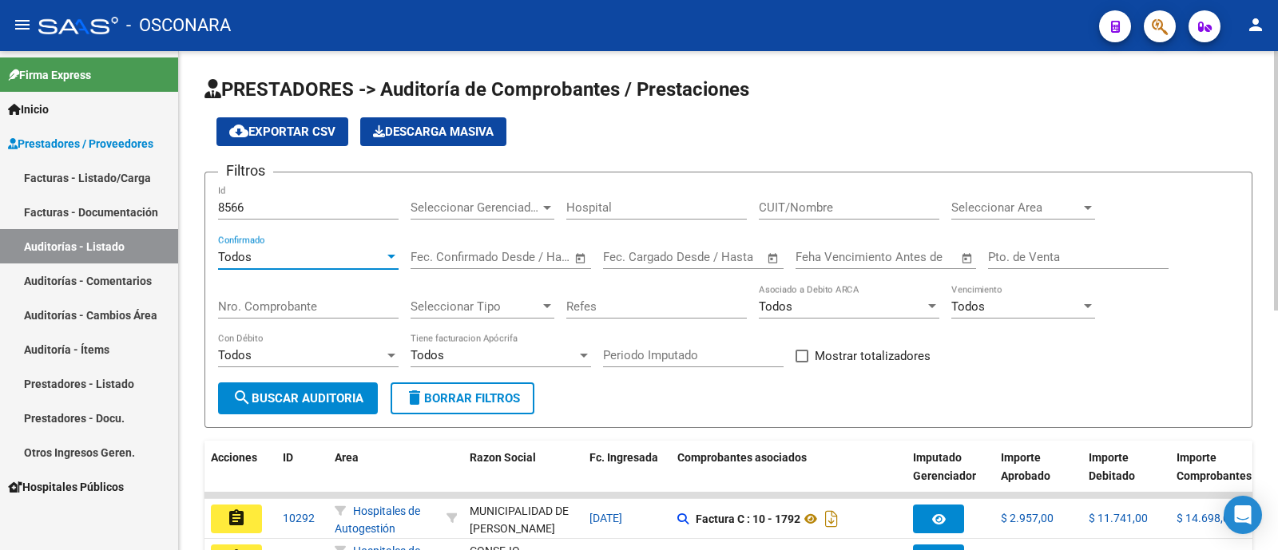
click at [287, 411] on button "search Buscar Auditoria" at bounding box center [298, 399] width 160 height 32
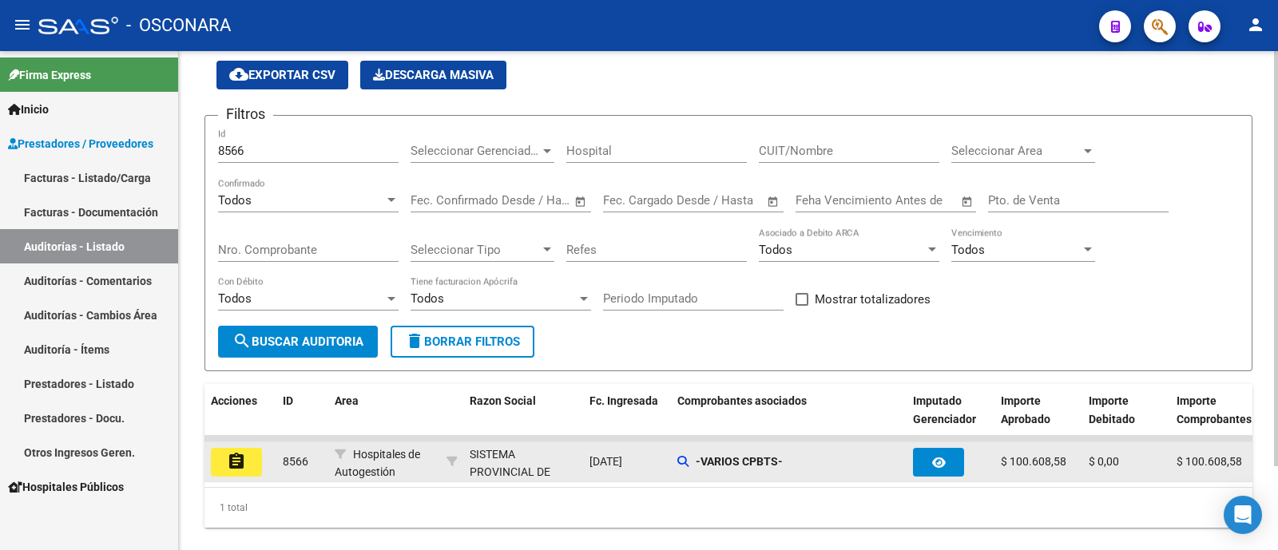
scroll to position [99, 0]
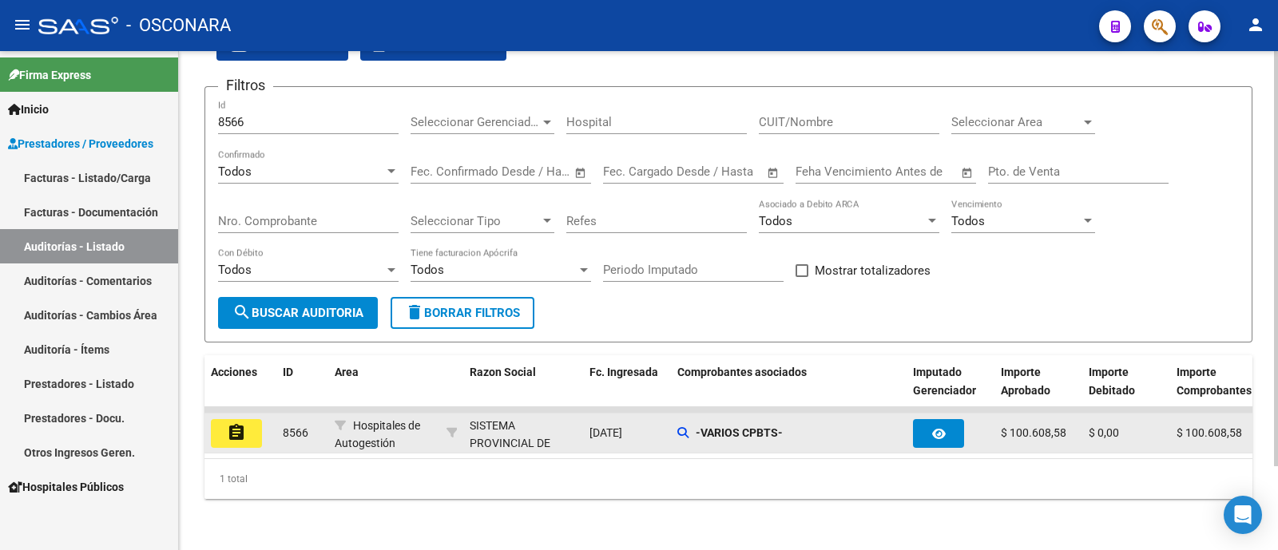
click at [246, 426] on button "assignment" at bounding box center [236, 433] width 51 height 29
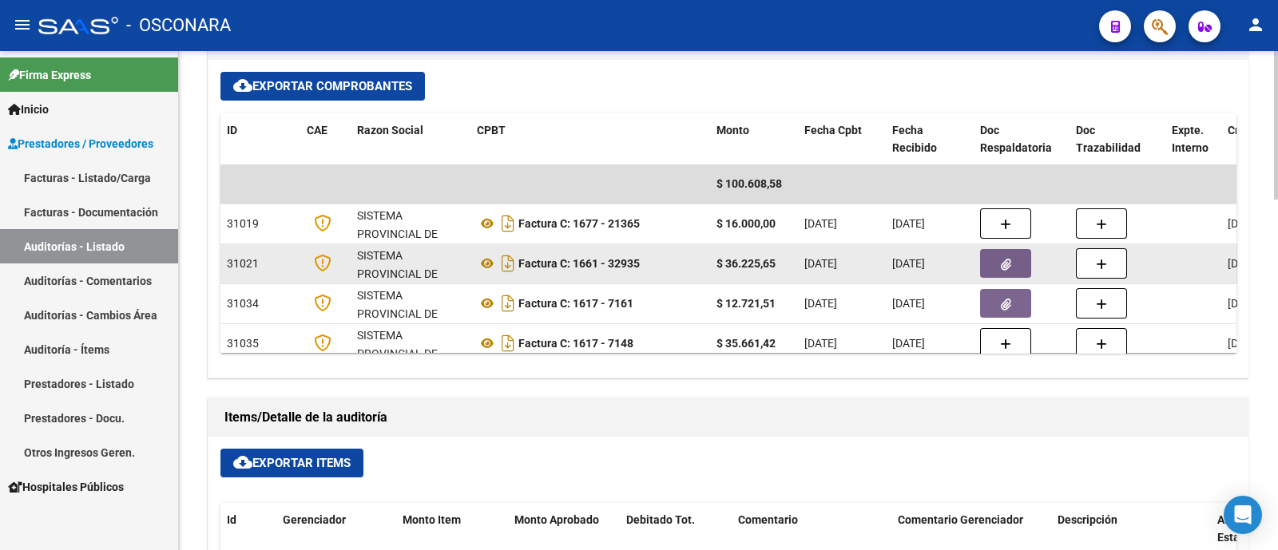
scroll to position [26, 0]
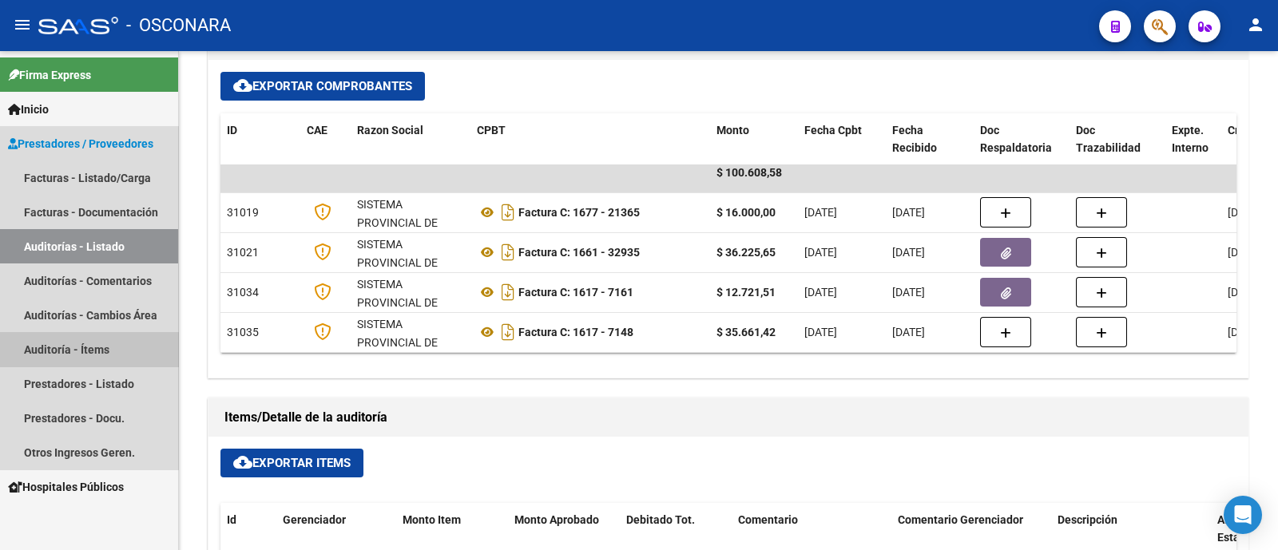
click at [108, 357] on link "Auditoría - Ítems" at bounding box center [89, 349] width 178 height 34
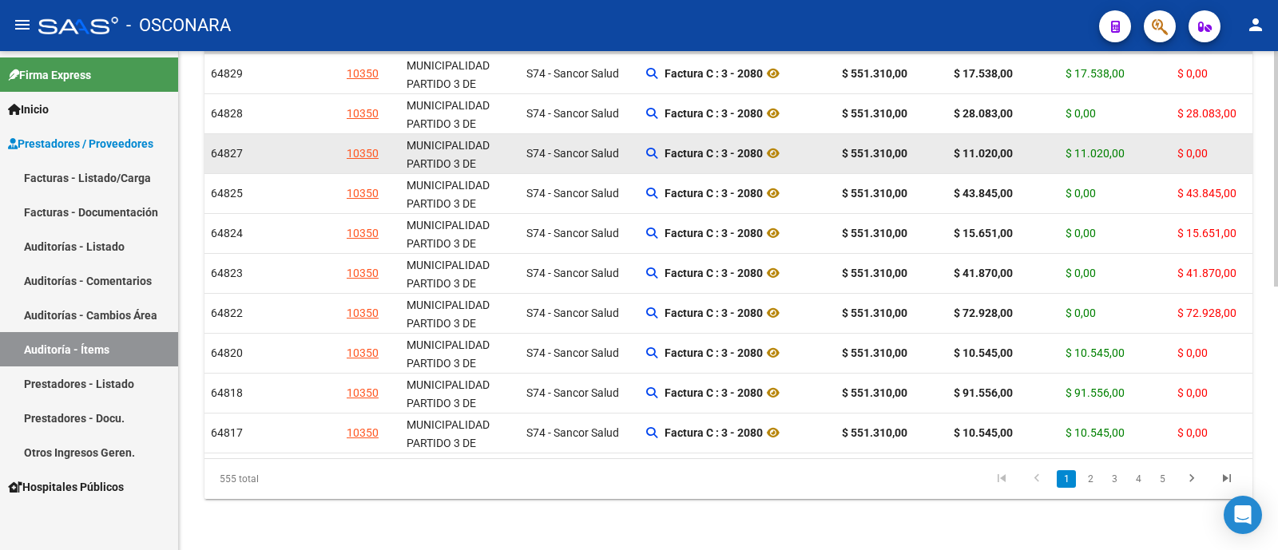
click at [275, 134] on datatable-body-cell at bounding box center [300, 153] width 80 height 39
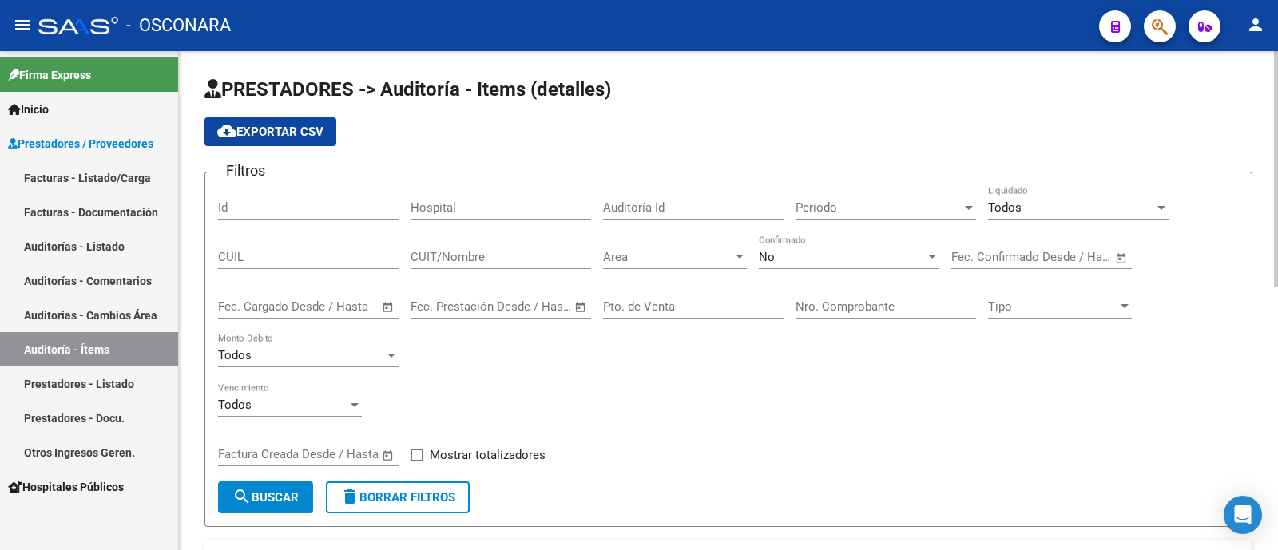
click at [272, 213] on input "Id" at bounding box center [308, 207] width 181 height 14
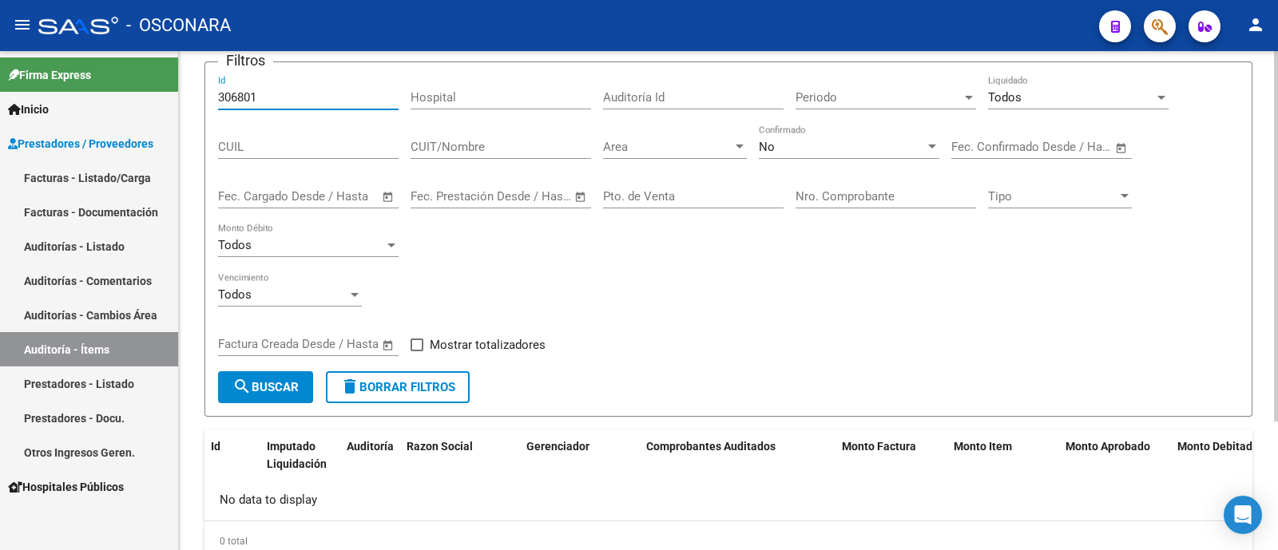
scroll to position [73, 0]
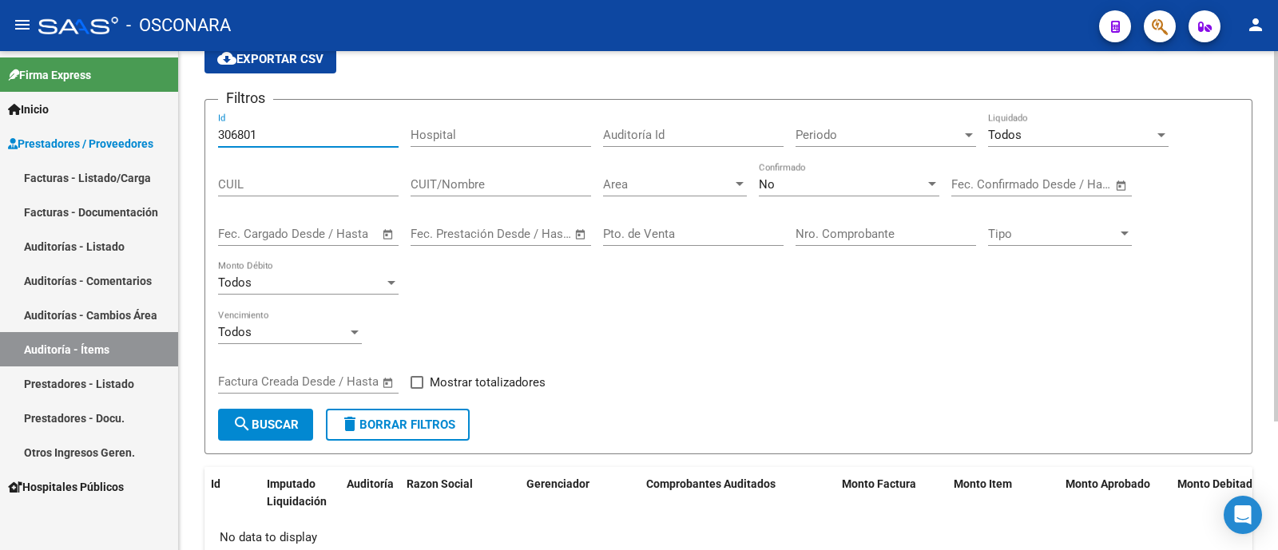
type input "306801"
click at [862, 179] on div "No" at bounding box center [842, 184] width 166 height 14
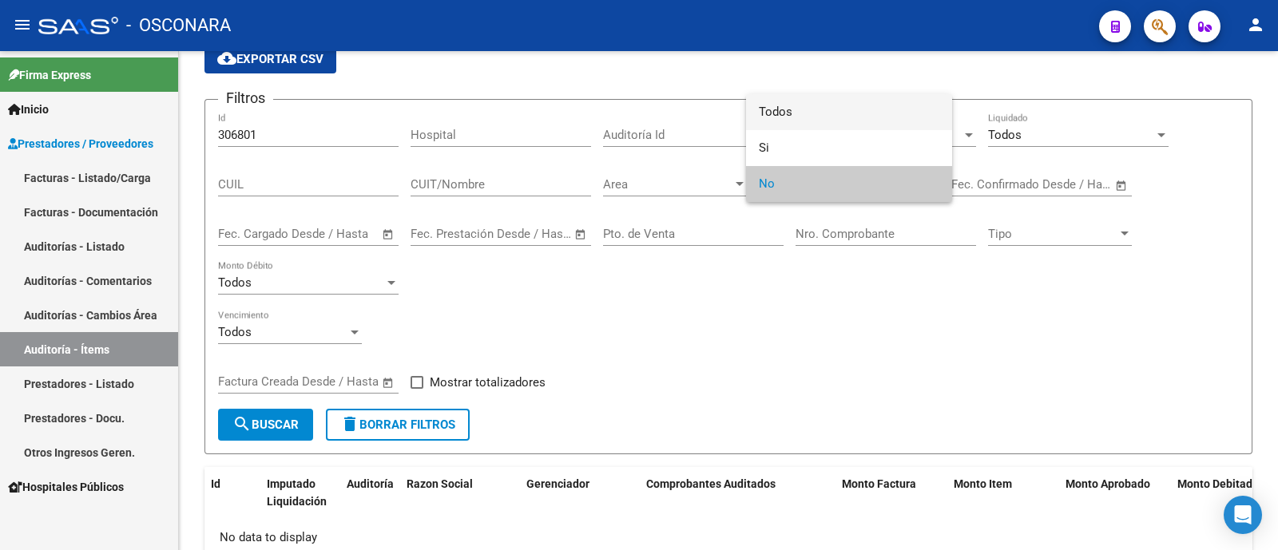
click at [808, 123] on span "Todos" at bounding box center [849, 112] width 181 height 36
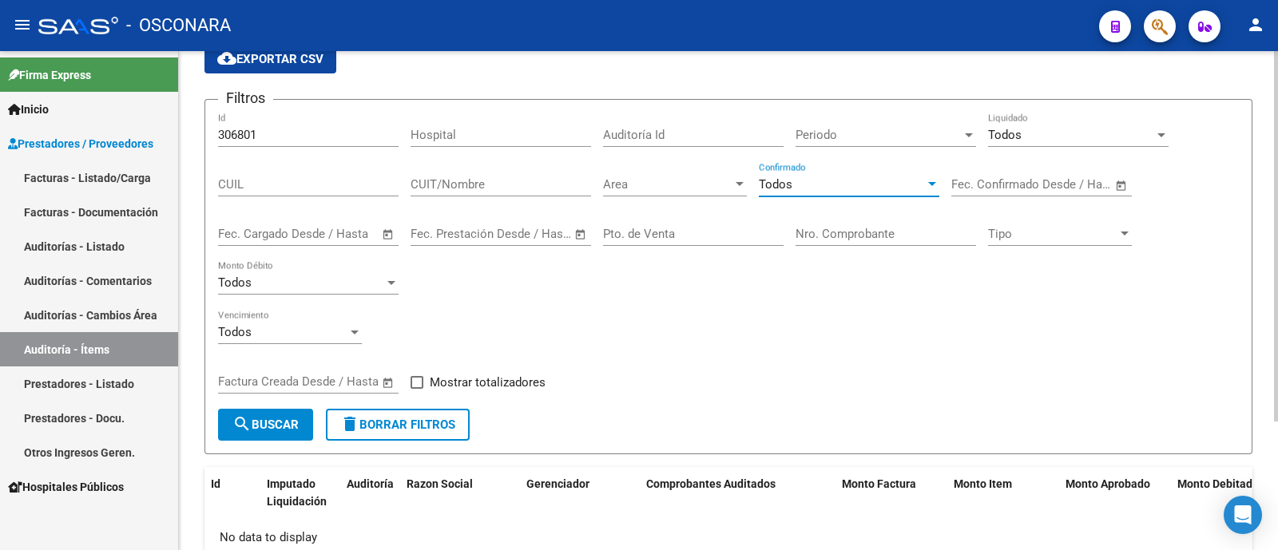
click at [239, 415] on mat-icon "search" at bounding box center [241, 424] width 19 height 19
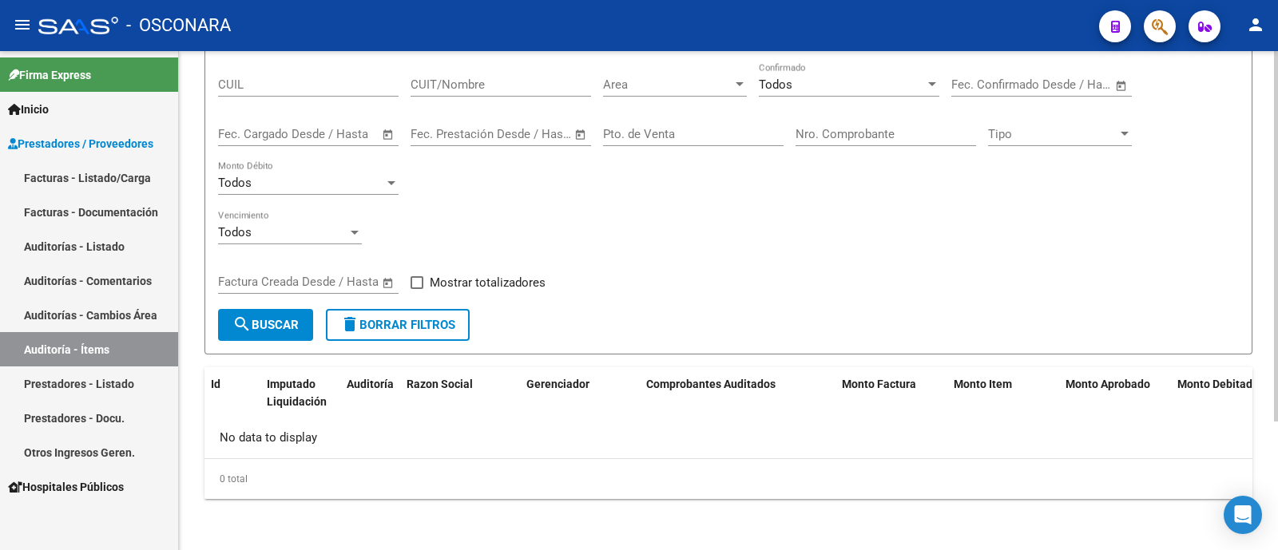
scroll to position [0, 0]
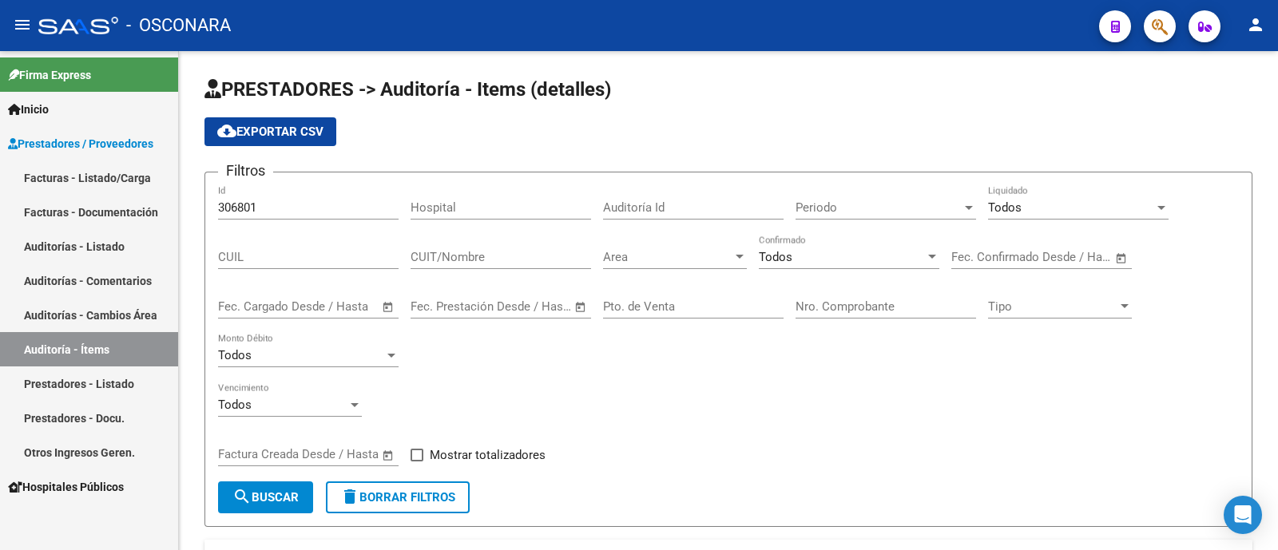
click at [97, 241] on link "Auditorías - Listado" at bounding box center [89, 246] width 178 height 34
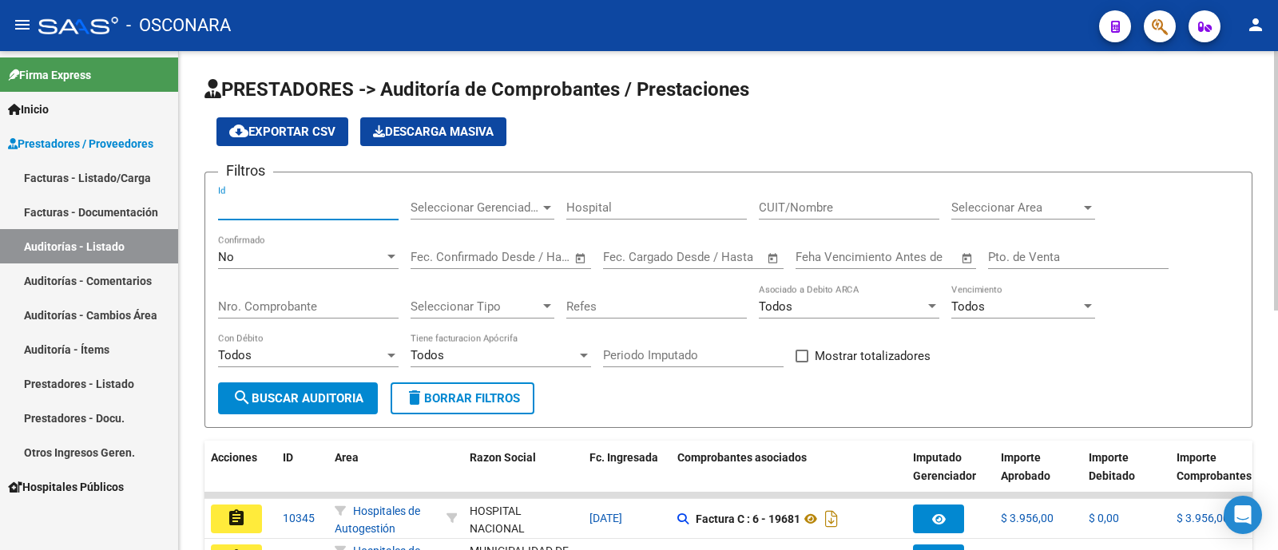
click at [305, 214] on input "Id" at bounding box center [308, 207] width 181 height 14
type input "8566"
click at [228, 268] on div "No Confirmado" at bounding box center [308, 252] width 181 height 34
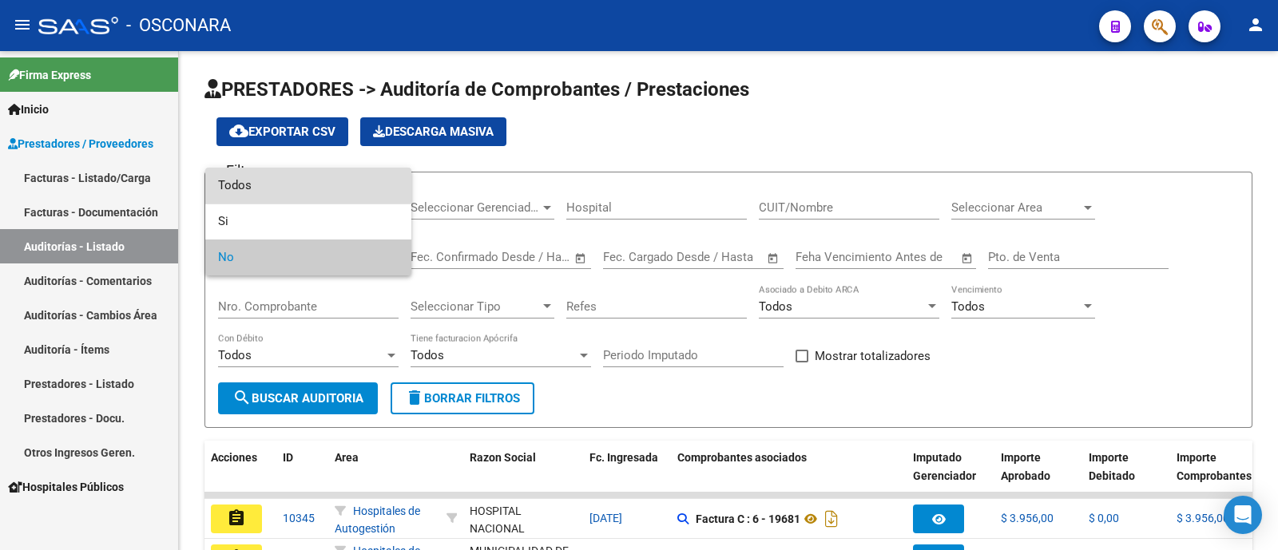
click at [275, 182] on span "Todos" at bounding box center [308, 186] width 181 height 36
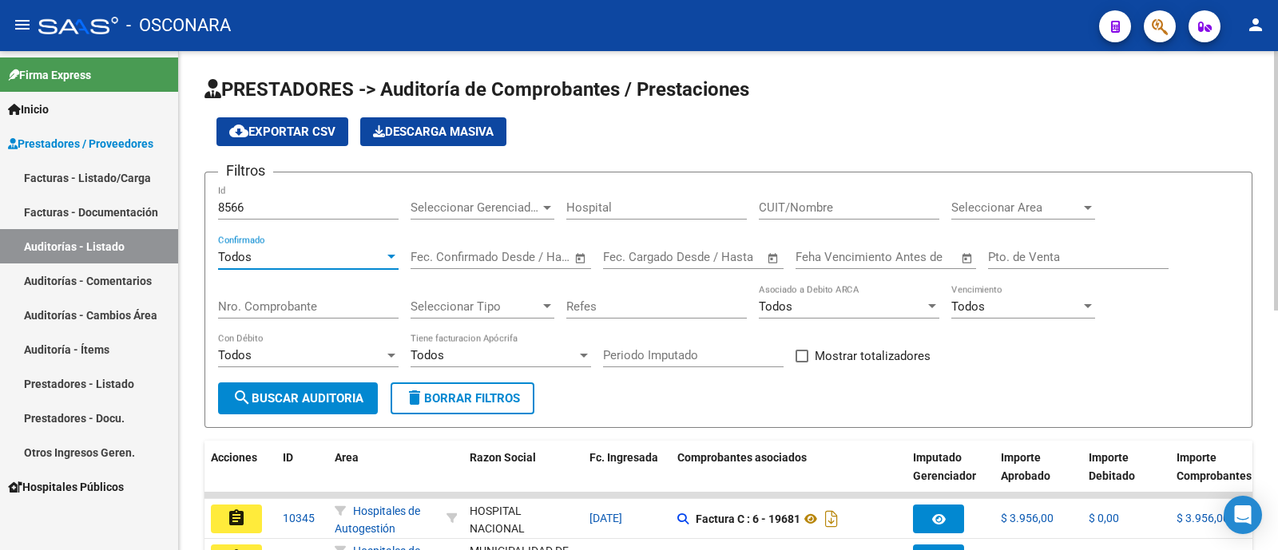
click at [300, 396] on span "search Buscar Auditoria" at bounding box center [297, 398] width 131 height 14
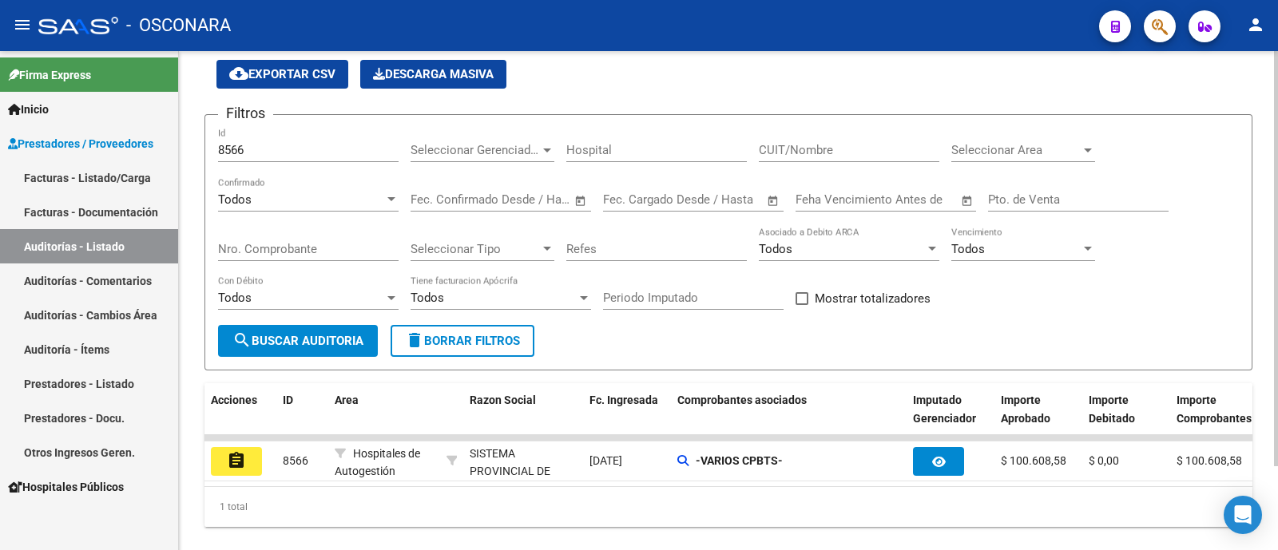
scroll to position [99, 0]
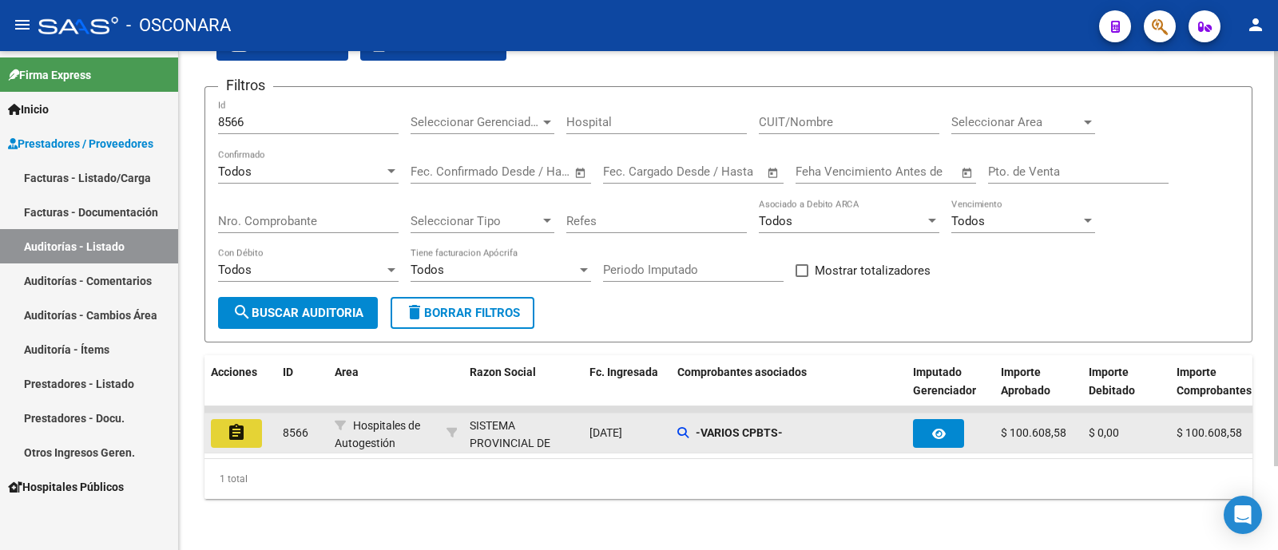
click at [221, 427] on button "assignment" at bounding box center [236, 433] width 51 height 29
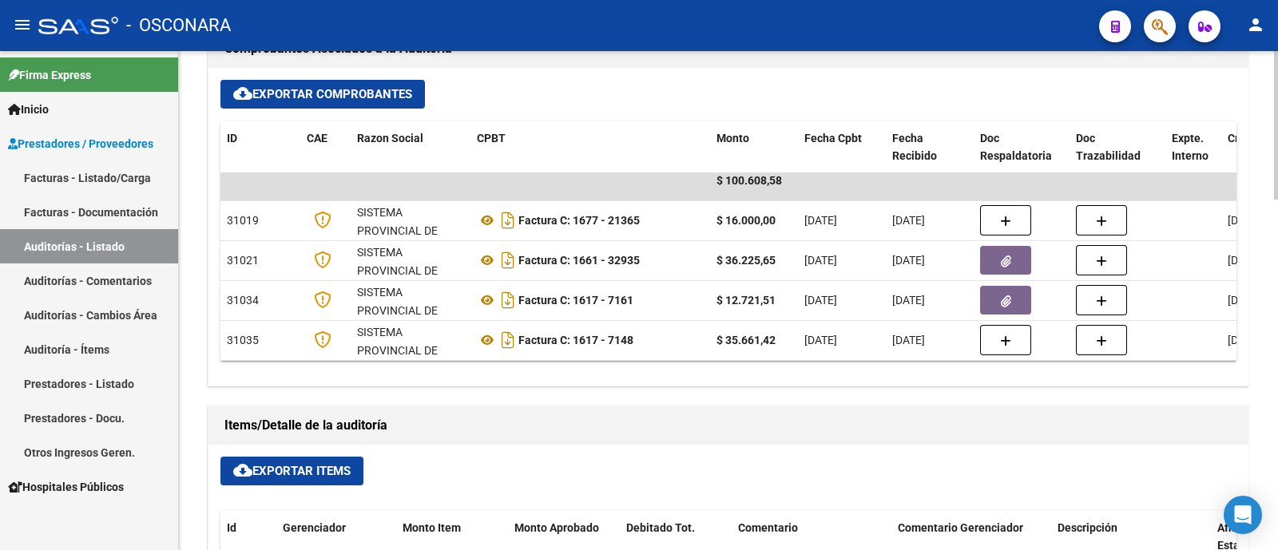
scroll to position [698, 0]
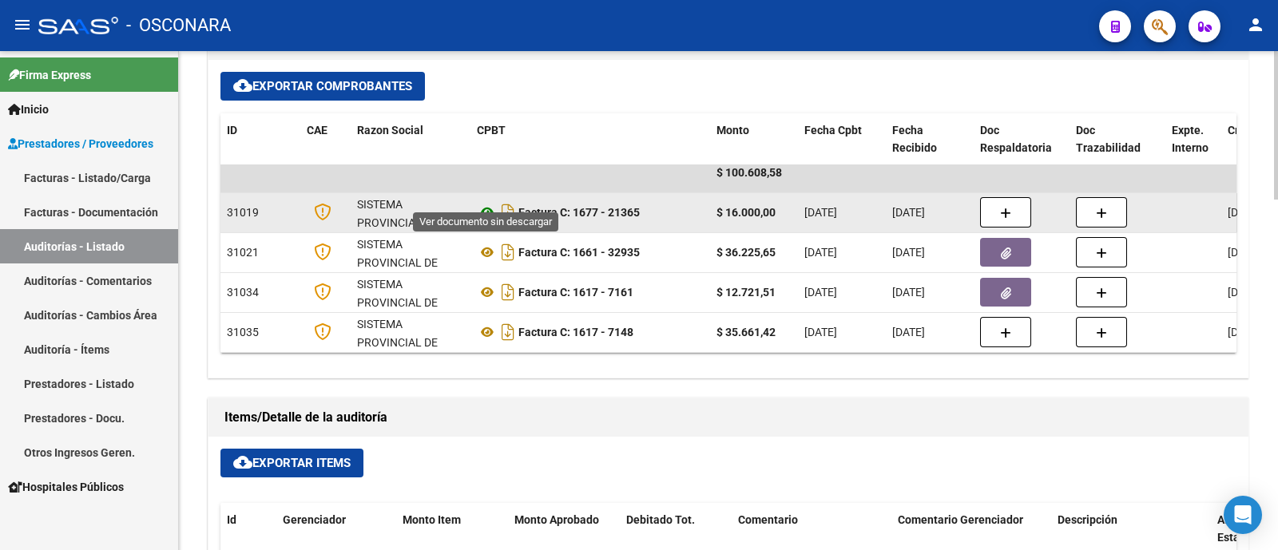
click at [491, 203] on icon at bounding box center [487, 212] width 21 height 19
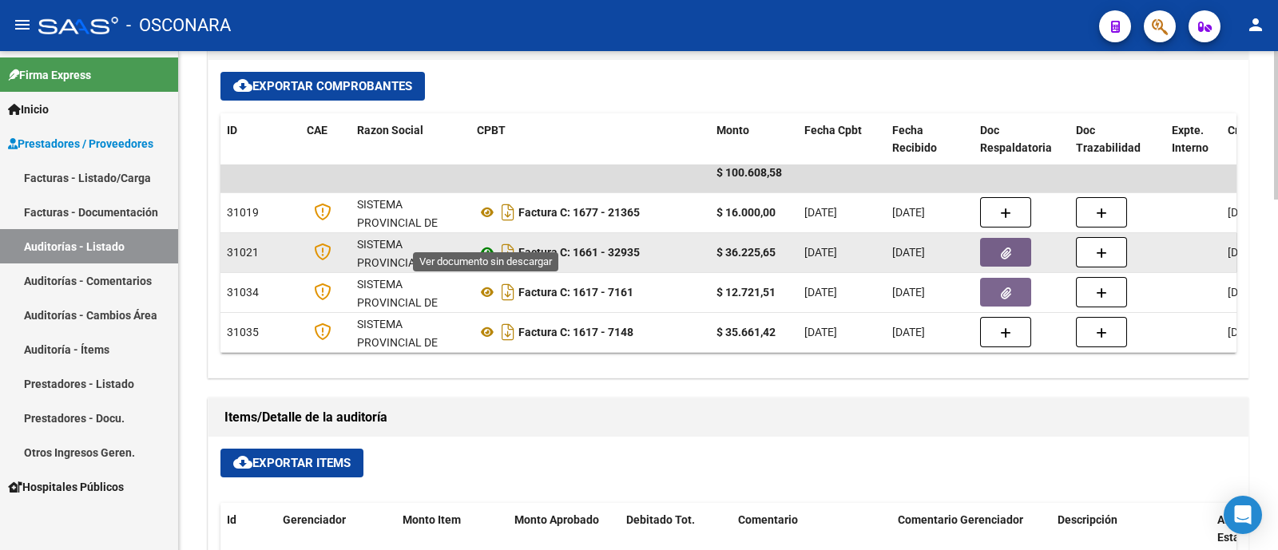
click at [482, 243] on icon at bounding box center [487, 252] width 21 height 19
click at [509, 240] on icon "Descargar documento" at bounding box center [508, 253] width 21 height 26
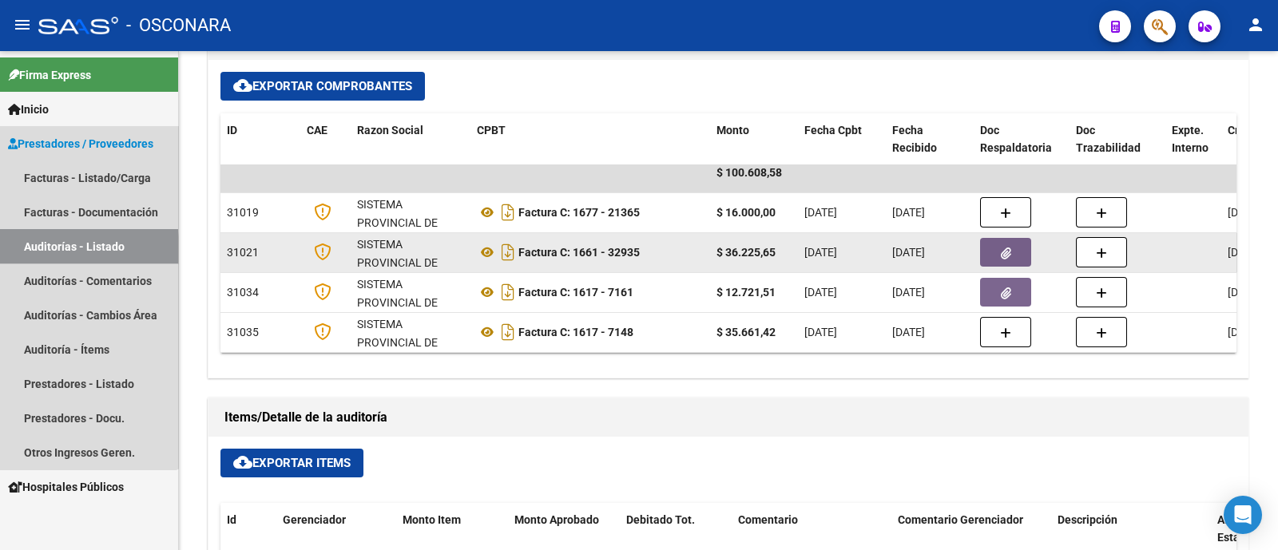
click at [69, 249] on link "Auditorías - Listado" at bounding box center [89, 246] width 178 height 34
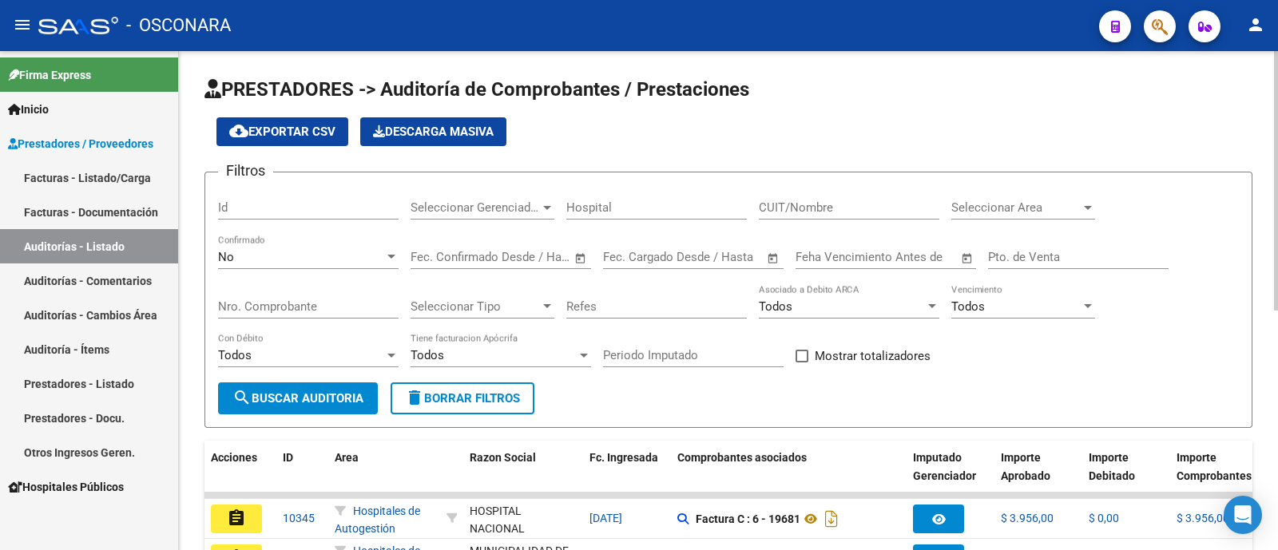
click at [338, 201] on input "Id" at bounding box center [308, 207] width 181 height 14
paste input "8567"
type input "8567"
click at [327, 409] on button "search Buscar Auditoria" at bounding box center [298, 399] width 160 height 32
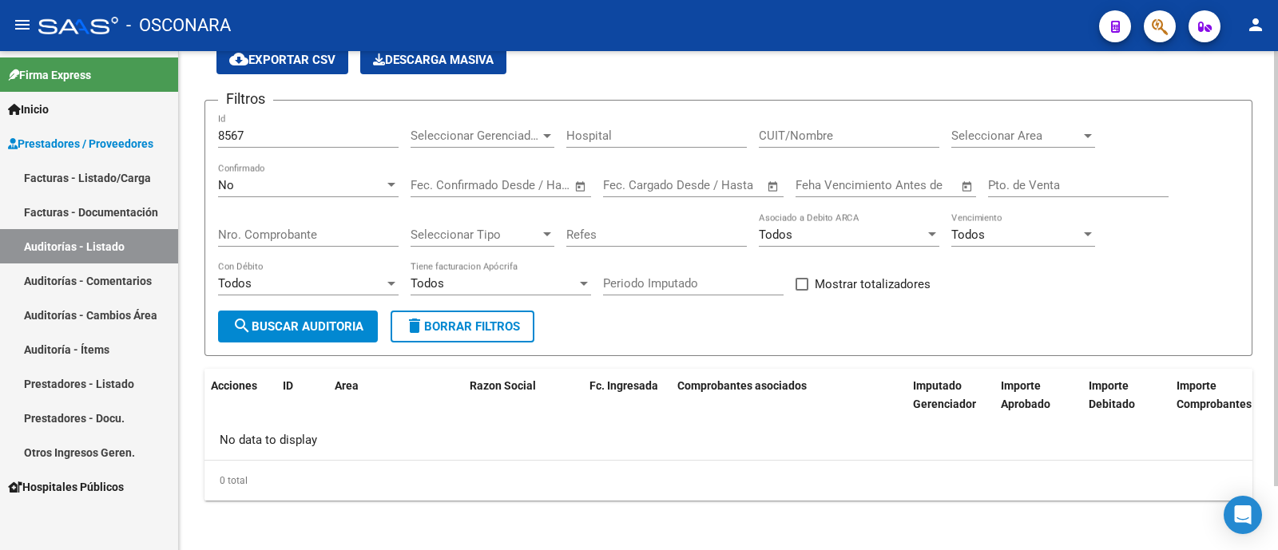
scroll to position [73, 0]
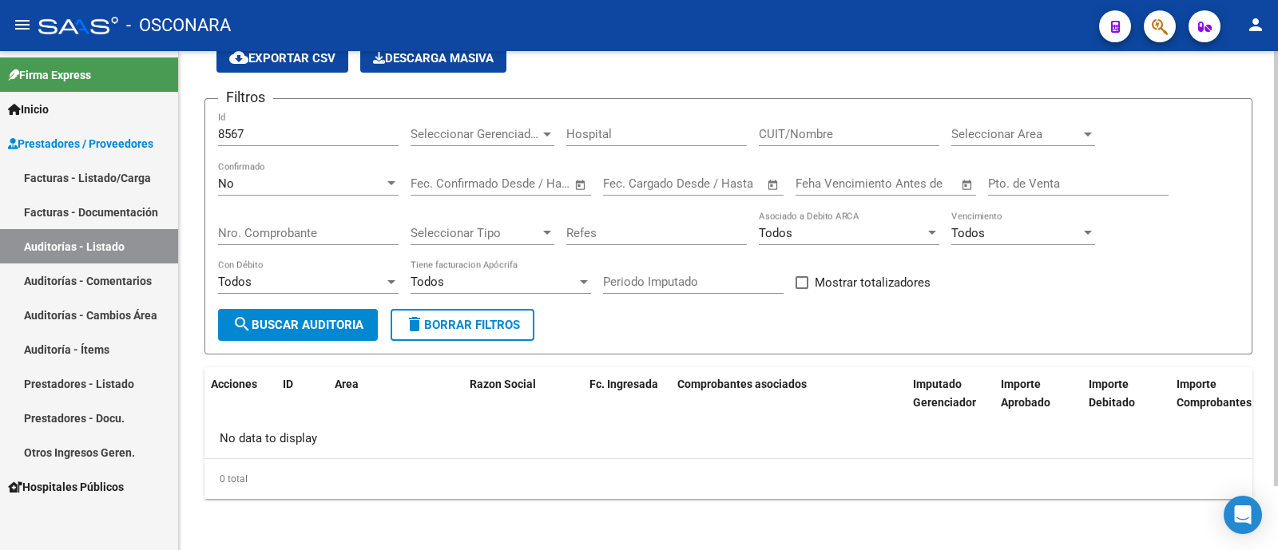
click at [340, 189] on div "No" at bounding box center [301, 184] width 166 height 14
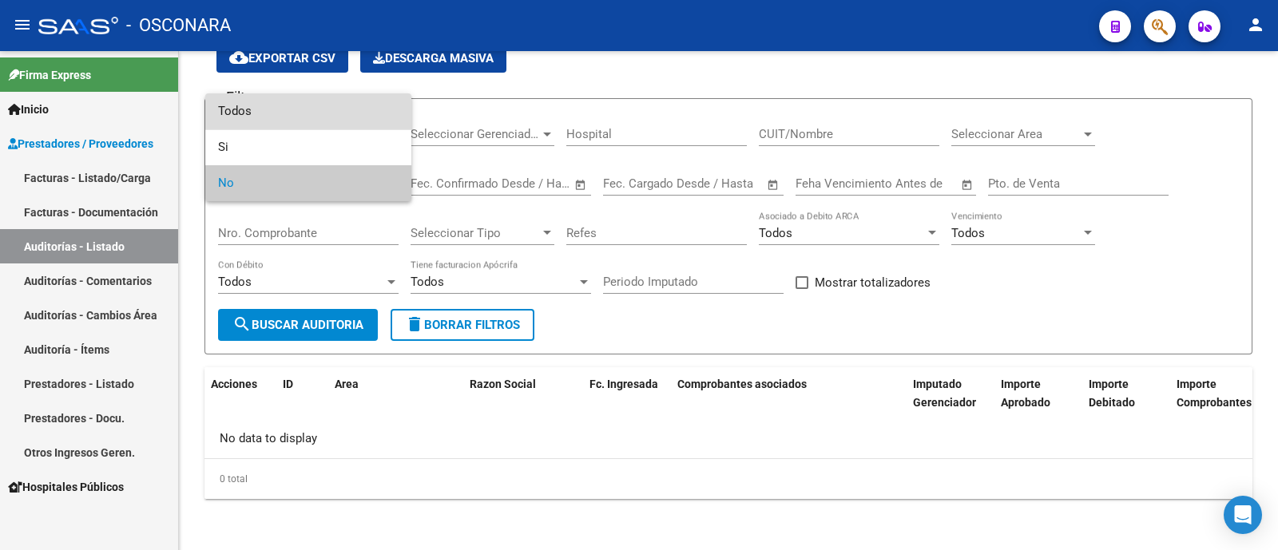
click at [308, 114] on span "Todos" at bounding box center [308, 111] width 181 height 36
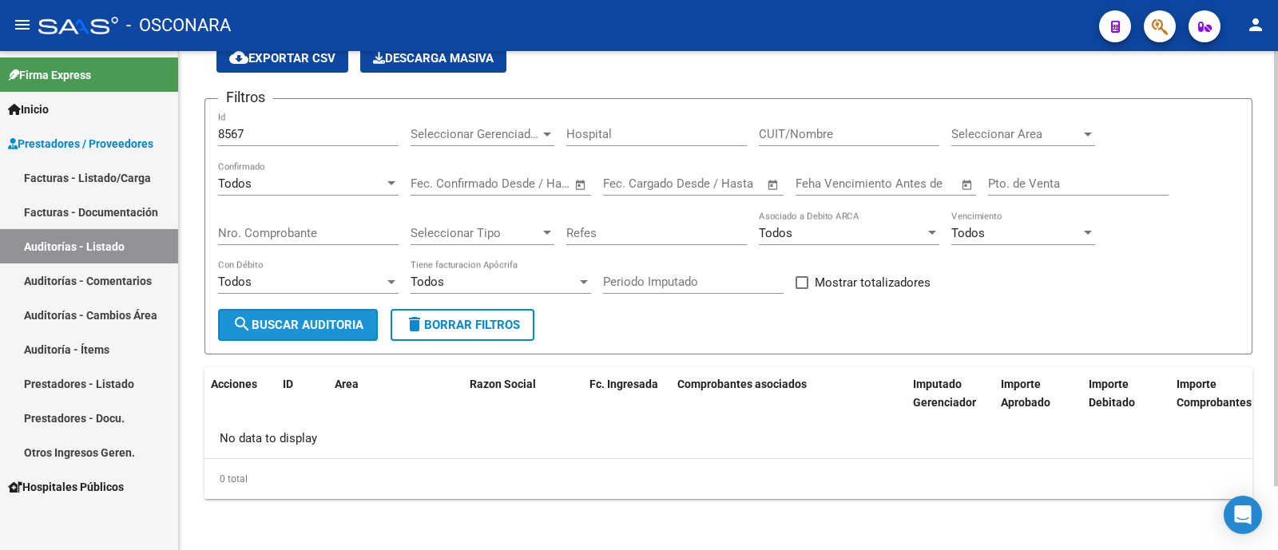
click at [303, 310] on button "search Buscar Auditoria" at bounding box center [298, 325] width 160 height 32
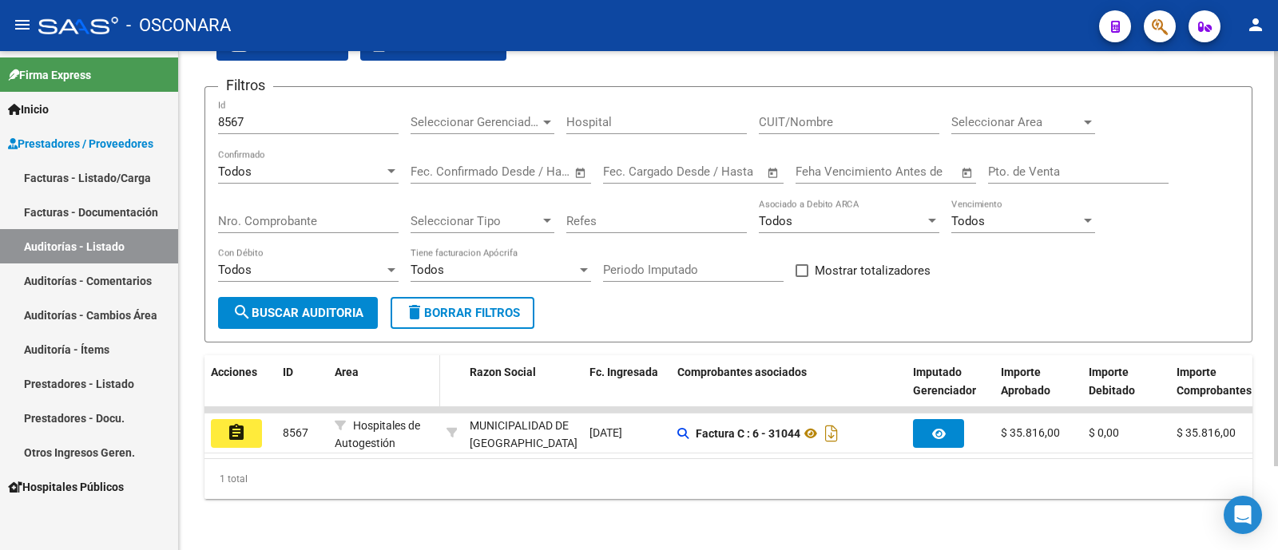
scroll to position [101, 0]
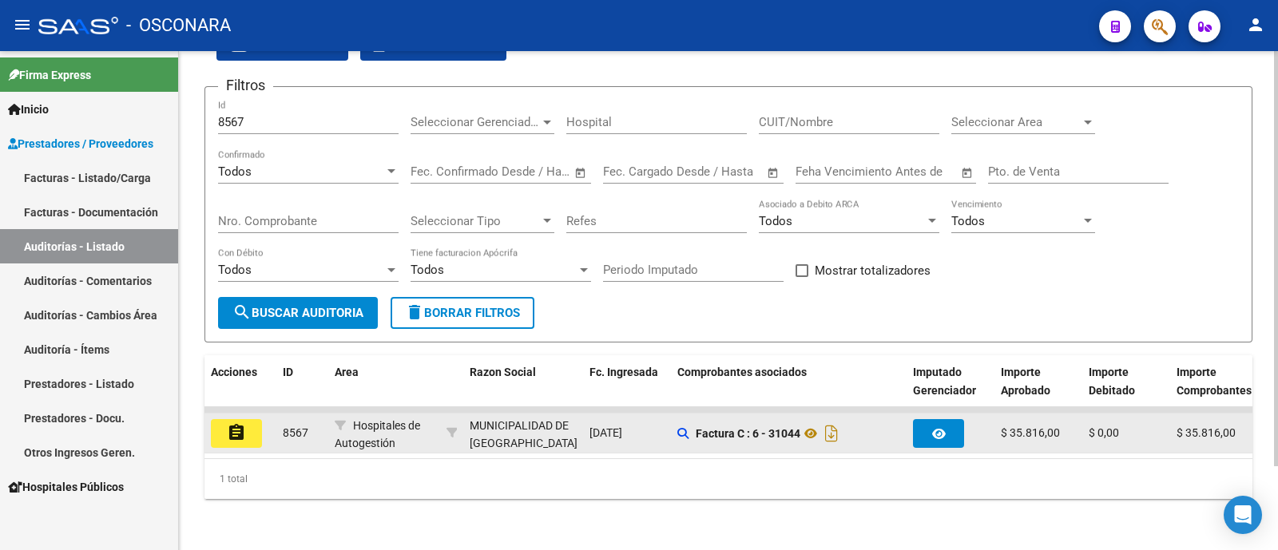
click at [236, 423] on mat-icon "assignment" at bounding box center [236, 432] width 19 height 19
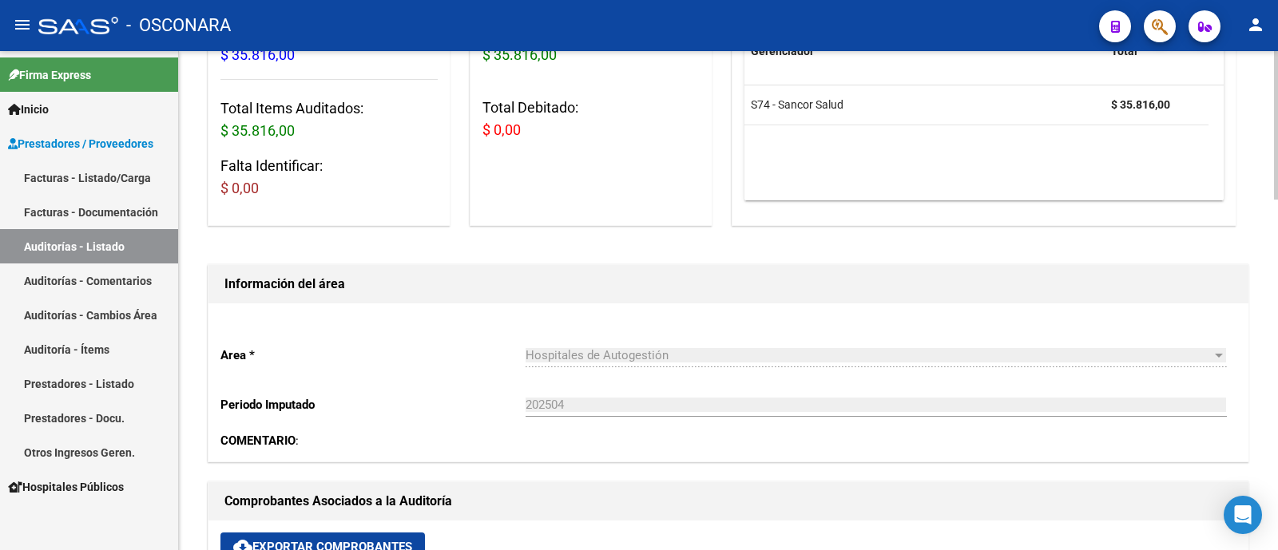
scroll to position [599, 0]
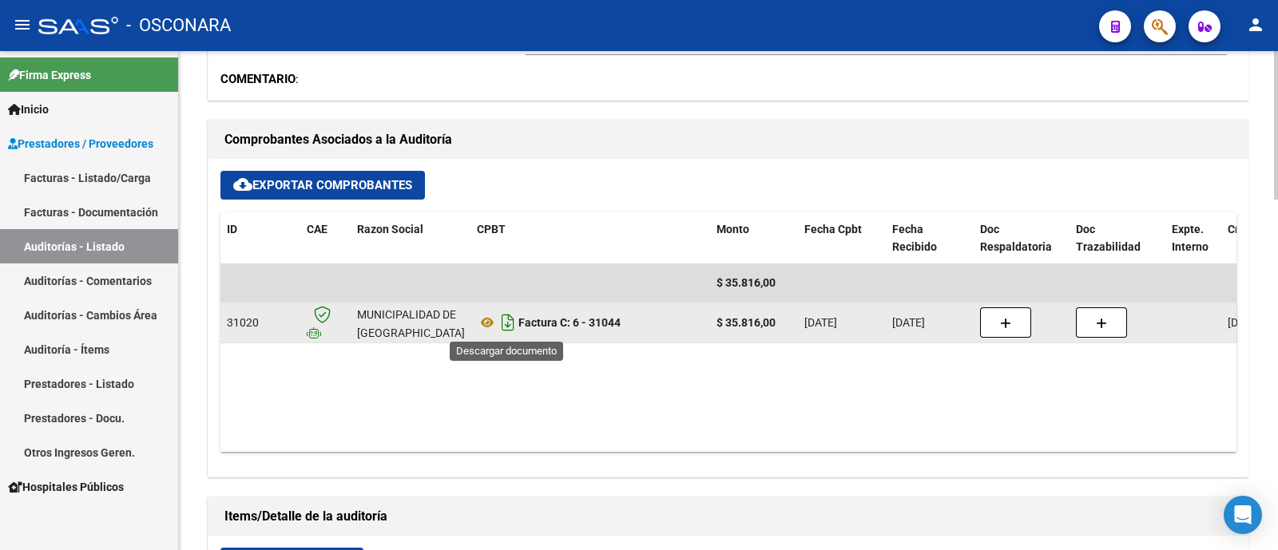
click at [505, 317] on icon "Descargar documento" at bounding box center [508, 323] width 21 height 26
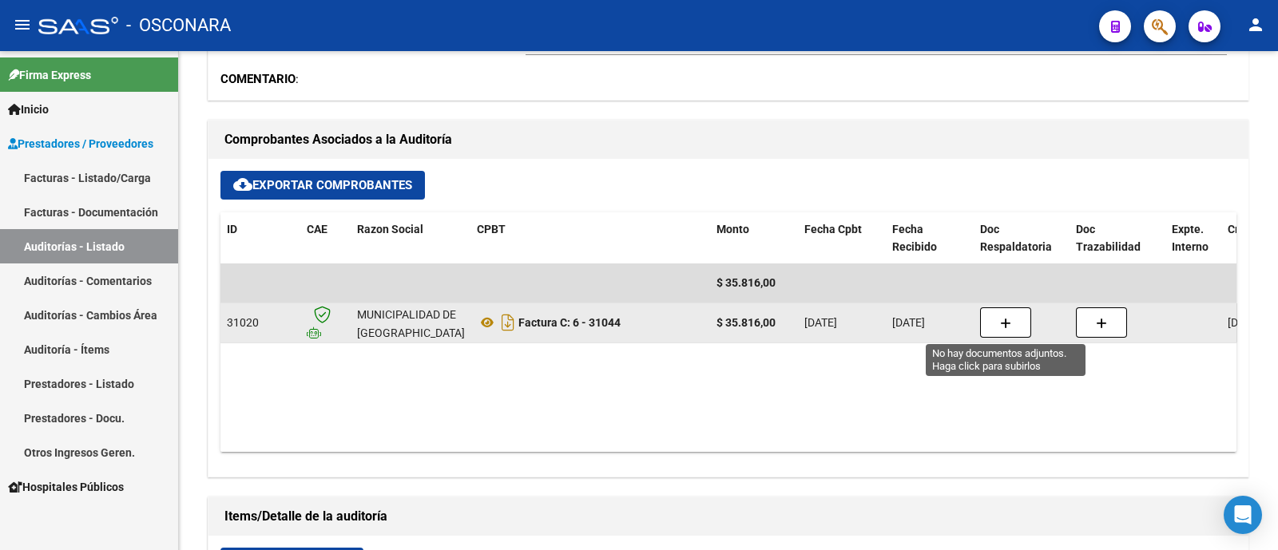
click at [994, 325] on button "button" at bounding box center [1005, 323] width 51 height 30
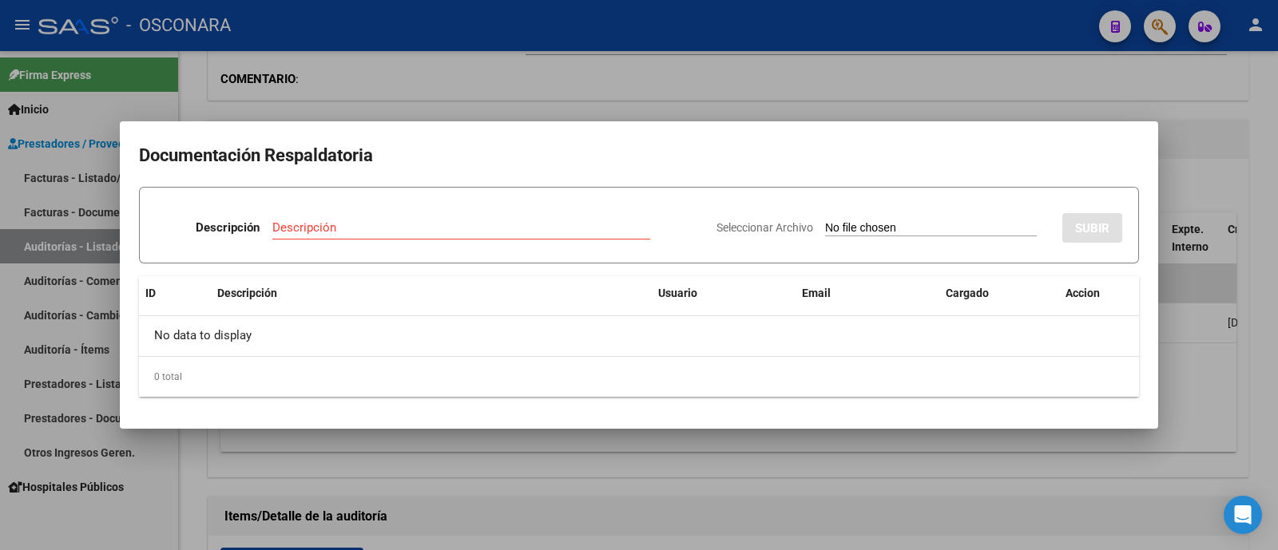
click at [1134, 427] on mat-dialog-container "Documentación Respaldatoria Descripción Descripción Seleccionar Archivo SUBIR I…" at bounding box center [639, 275] width 1038 height 308
click at [1166, 417] on div at bounding box center [639, 275] width 1278 height 550
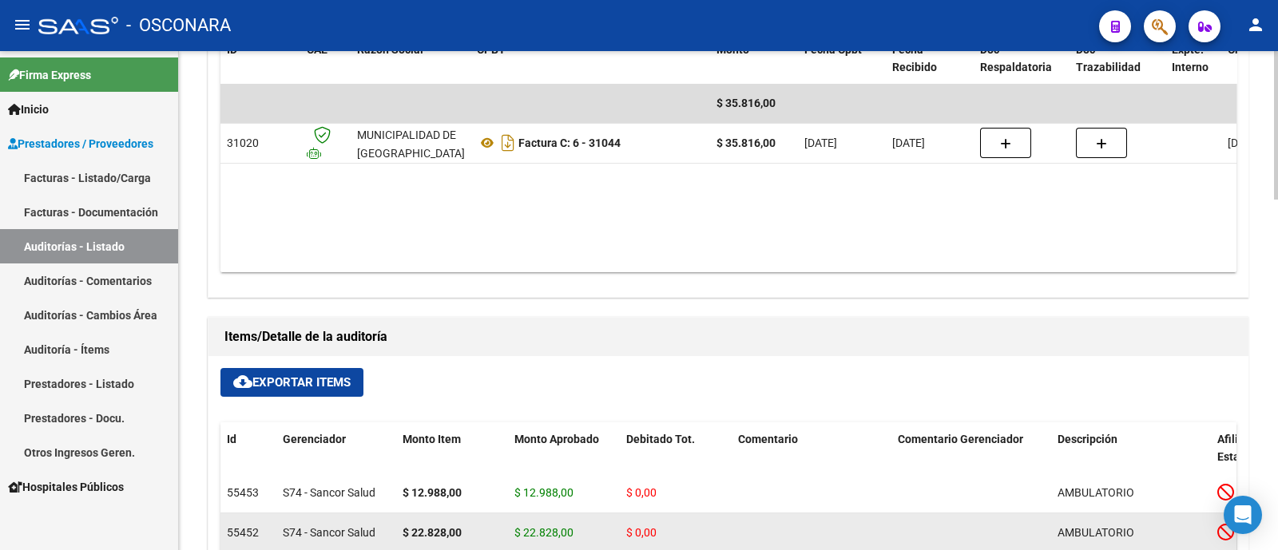
scroll to position [774, 0]
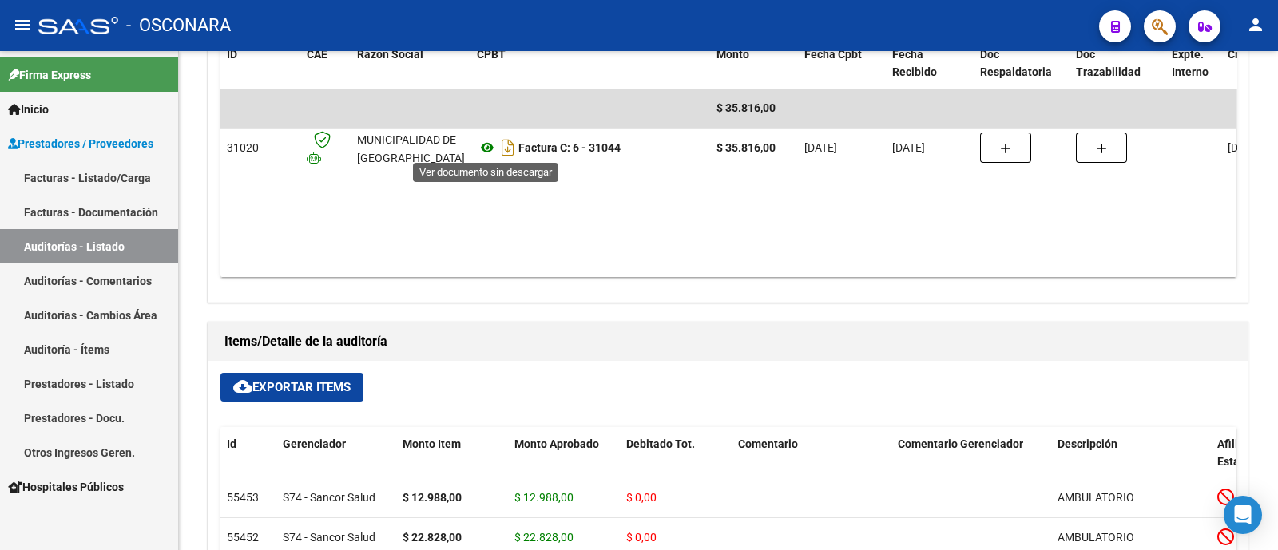
click at [487, 139] on icon at bounding box center [487, 147] width 21 height 19
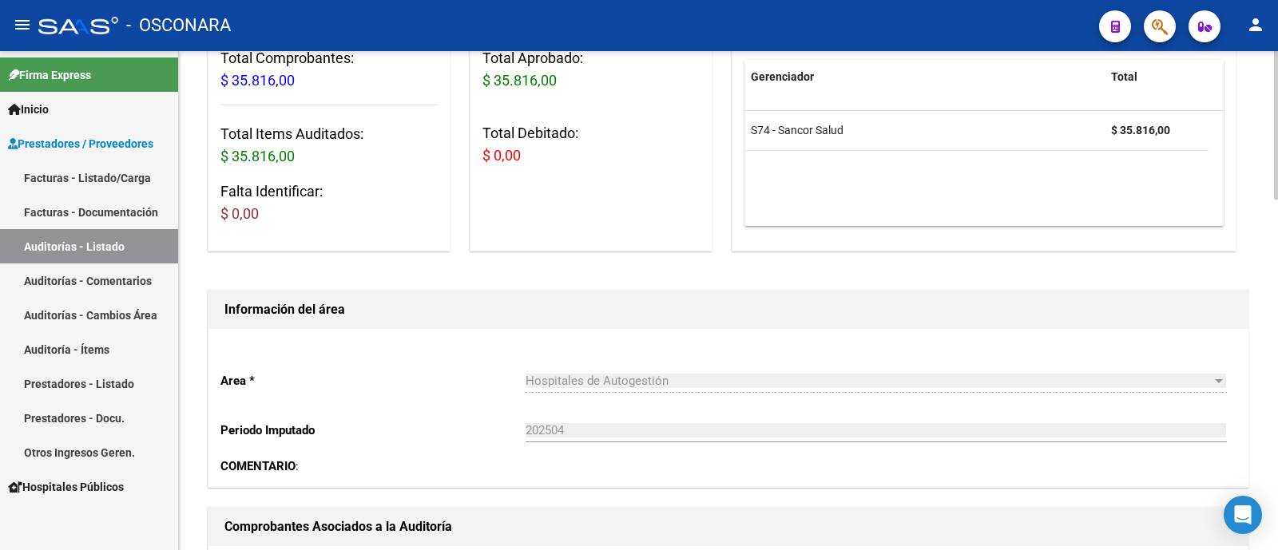
scroll to position [0, 0]
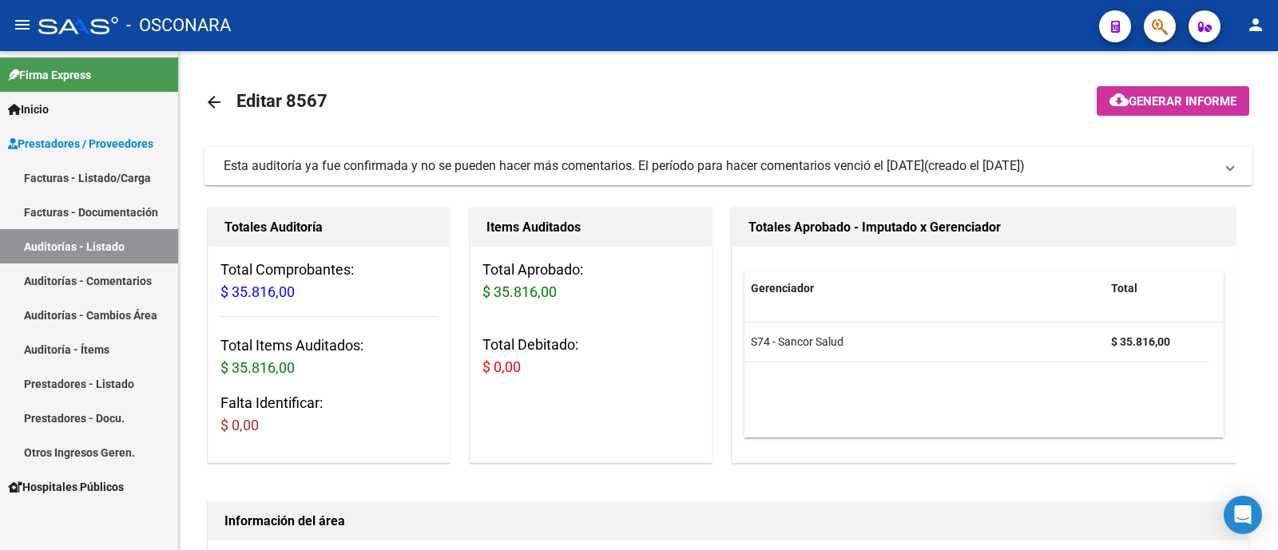
click at [45, 240] on link "Auditorías - Listado" at bounding box center [89, 246] width 178 height 34
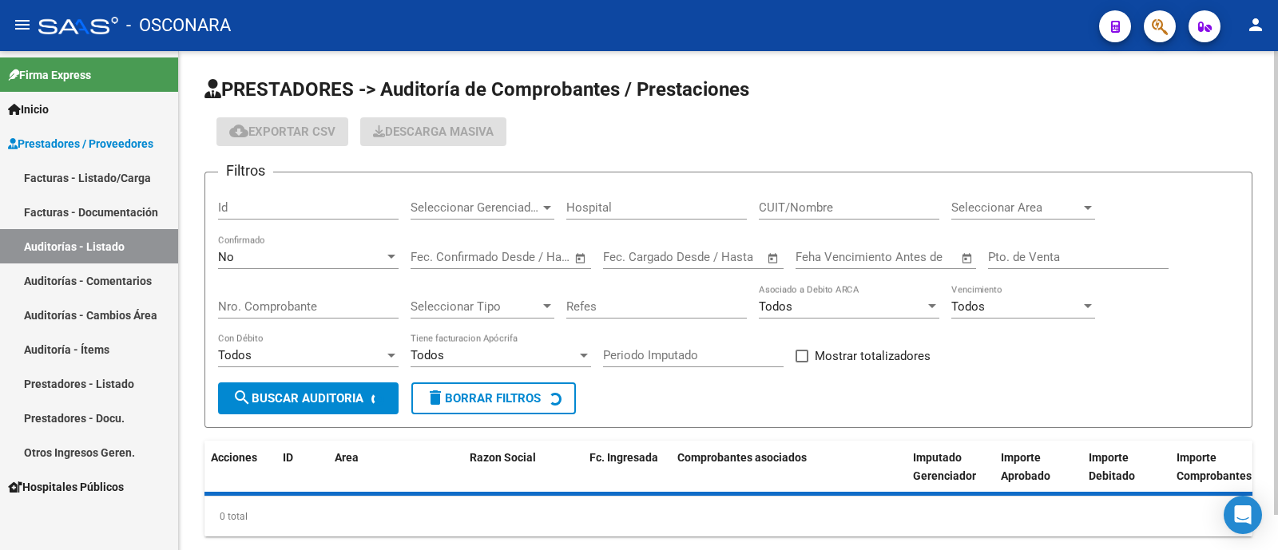
click at [282, 202] on input "Id" at bounding box center [308, 207] width 181 height 14
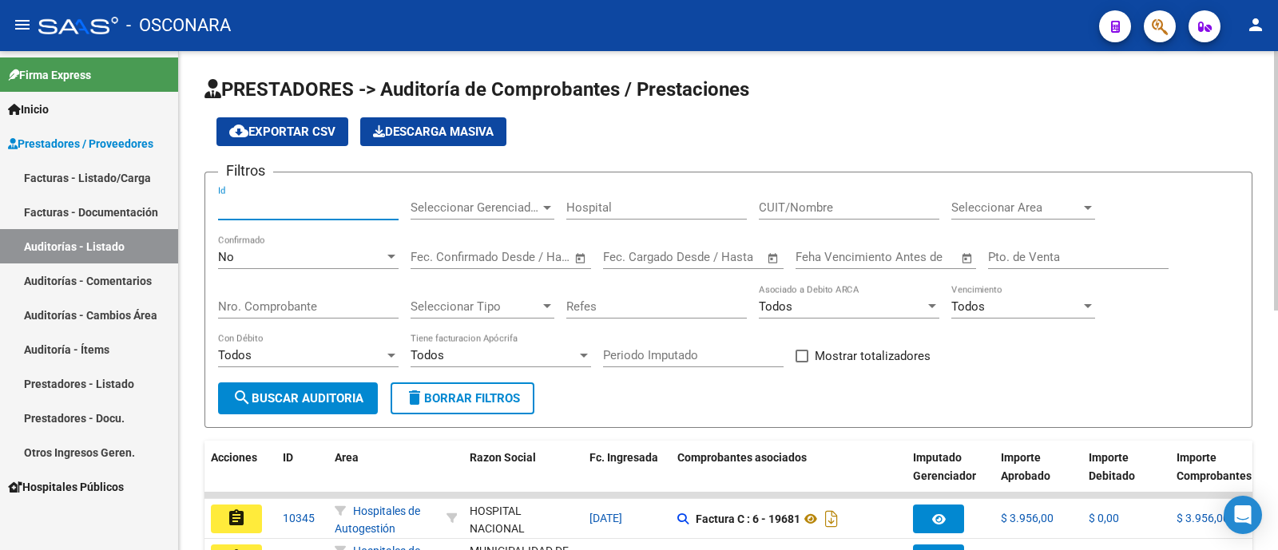
paste input "8570"
type input "8570"
click at [248, 262] on div "No" at bounding box center [301, 257] width 166 height 14
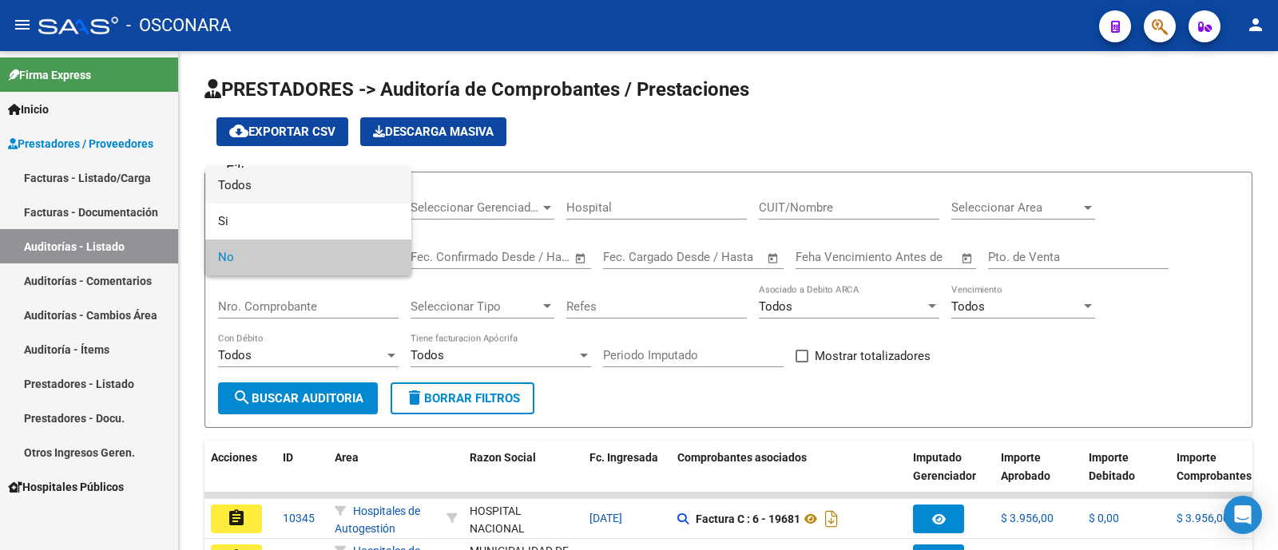
click at [252, 188] on span "Todos" at bounding box center [308, 186] width 181 height 36
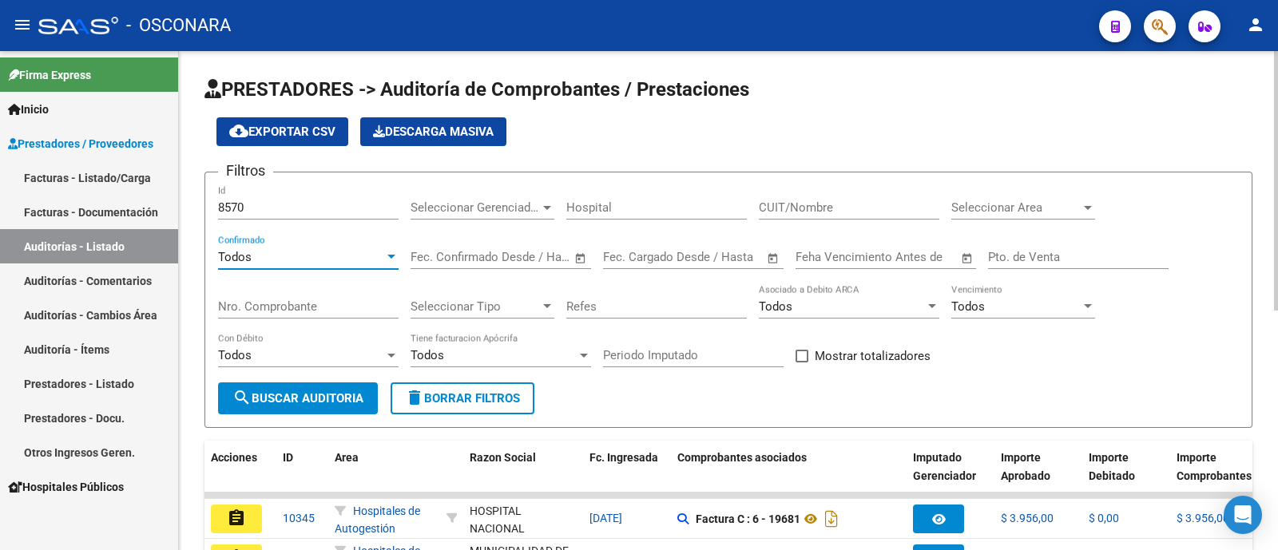
click at [302, 386] on button "search Buscar Auditoria" at bounding box center [298, 399] width 160 height 32
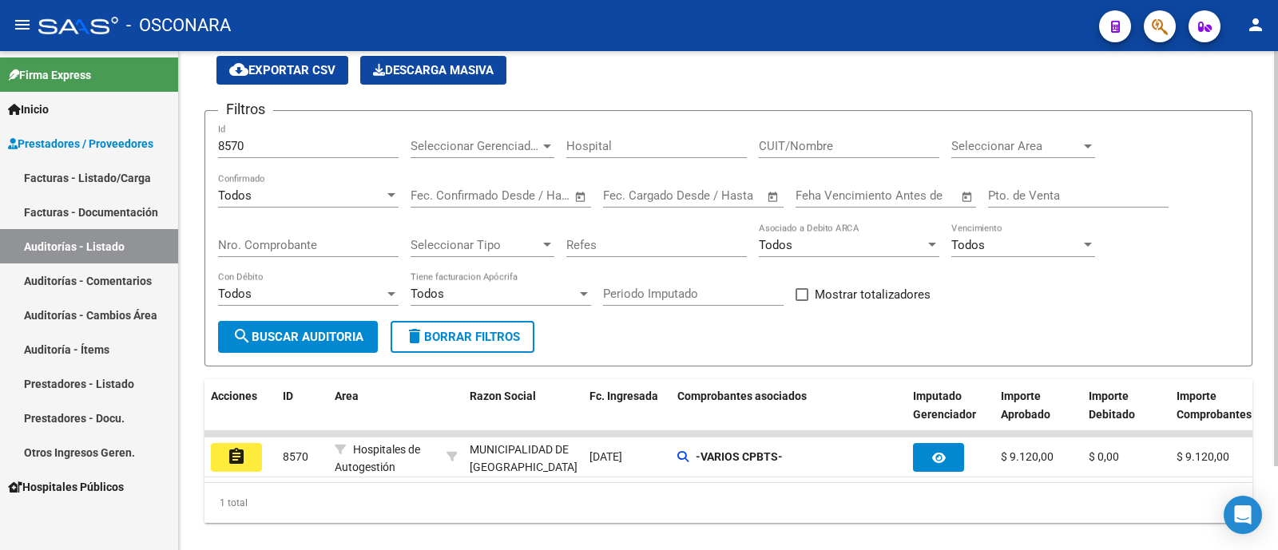
scroll to position [99, 0]
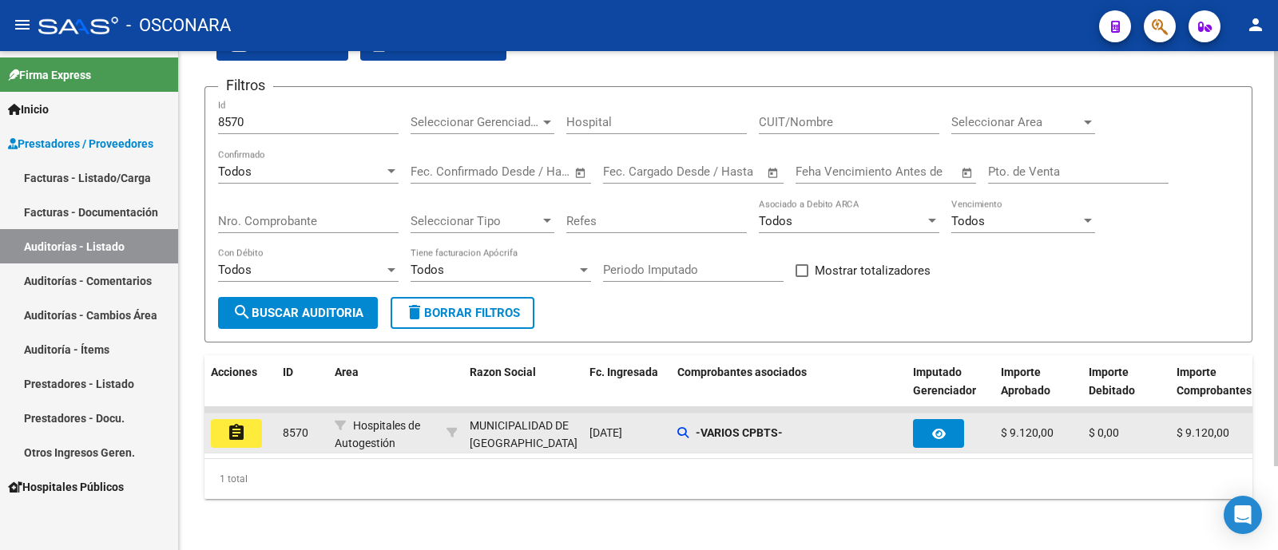
click at [222, 429] on button "assignment" at bounding box center [236, 433] width 51 height 29
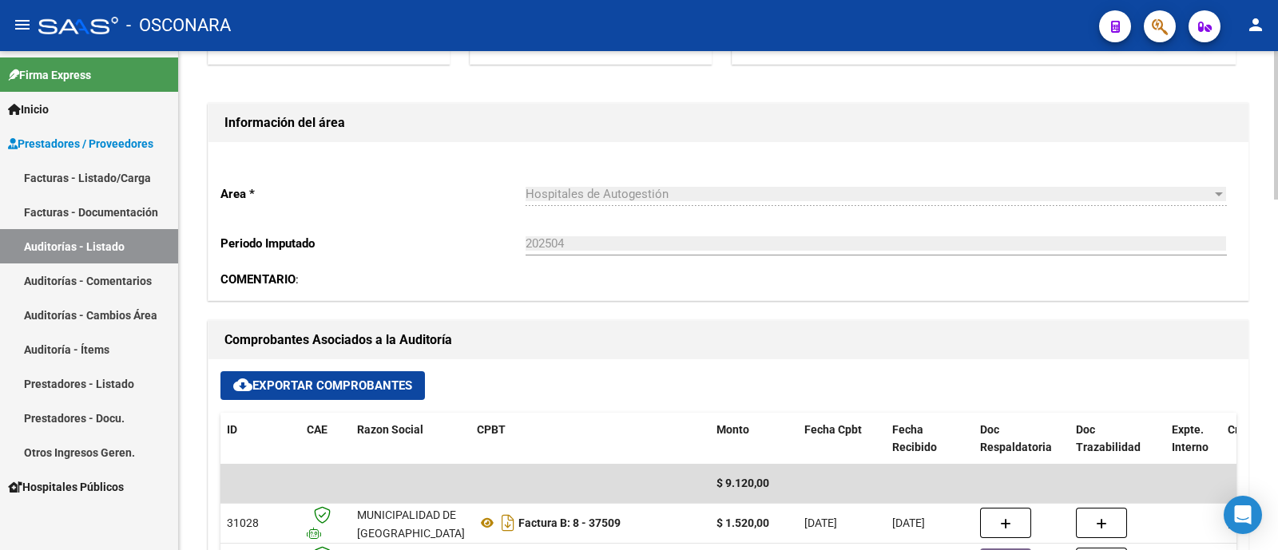
scroll to position [599, 0]
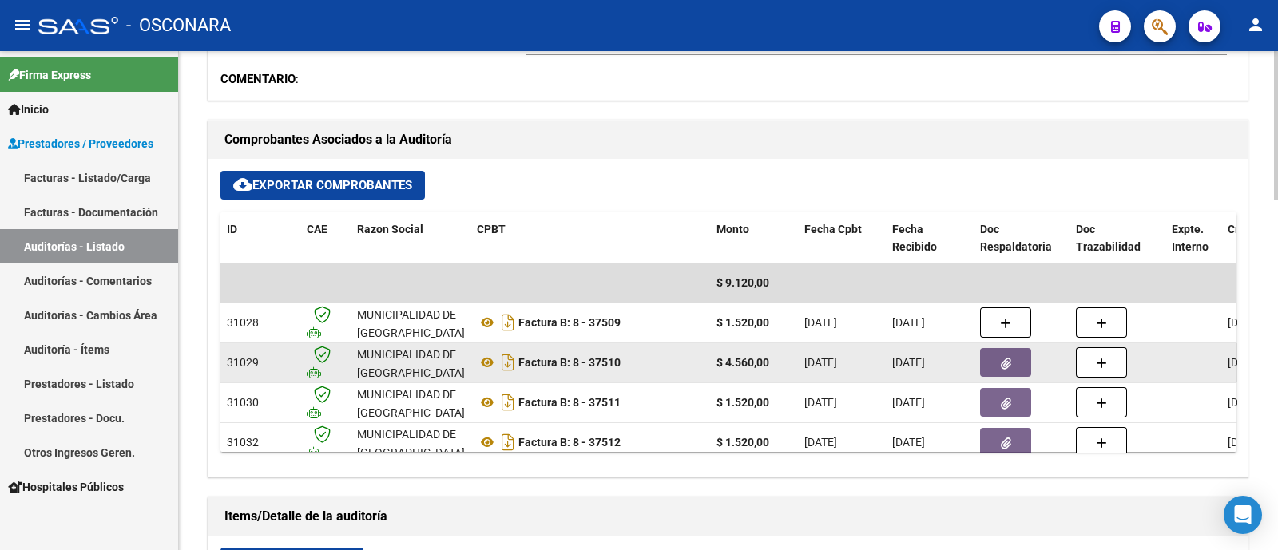
click at [1018, 366] on button "button" at bounding box center [1005, 362] width 51 height 29
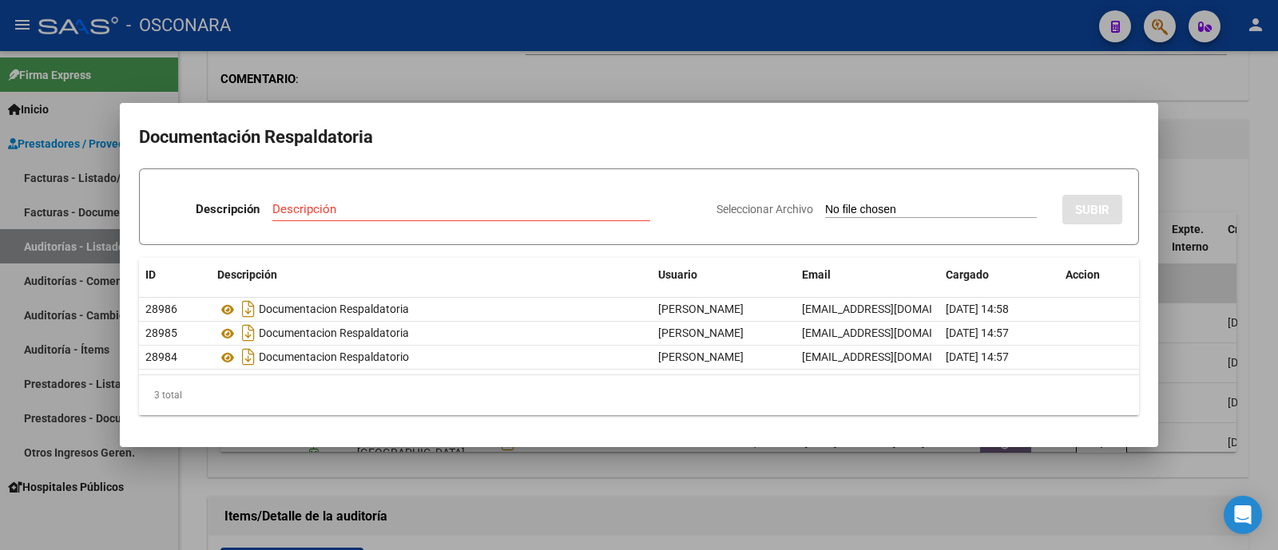
click at [368, 477] on div at bounding box center [639, 275] width 1278 height 550
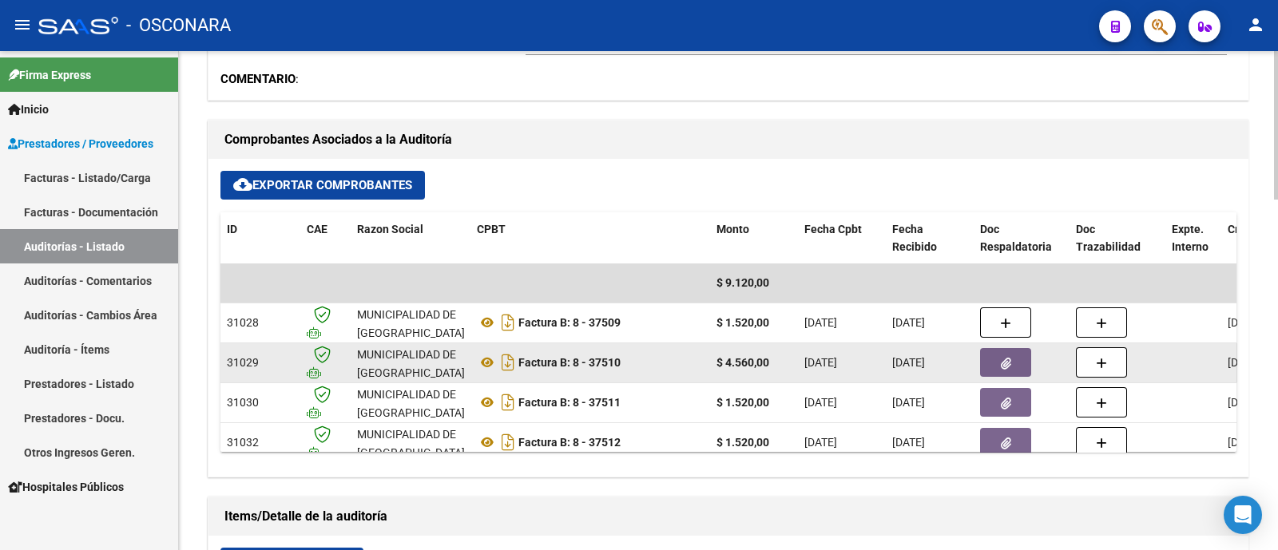
click at [1004, 358] on icon "button" at bounding box center [1006, 364] width 10 height 12
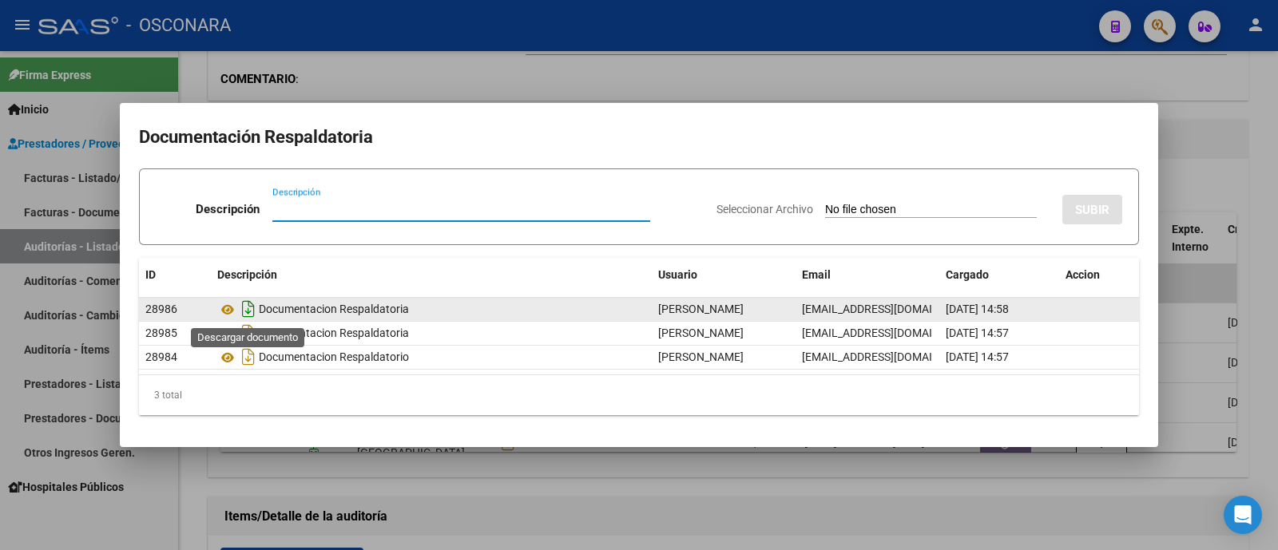
click at [248, 305] on icon "Descargar documento" at bounding box center [248, 309] width 21 height 26
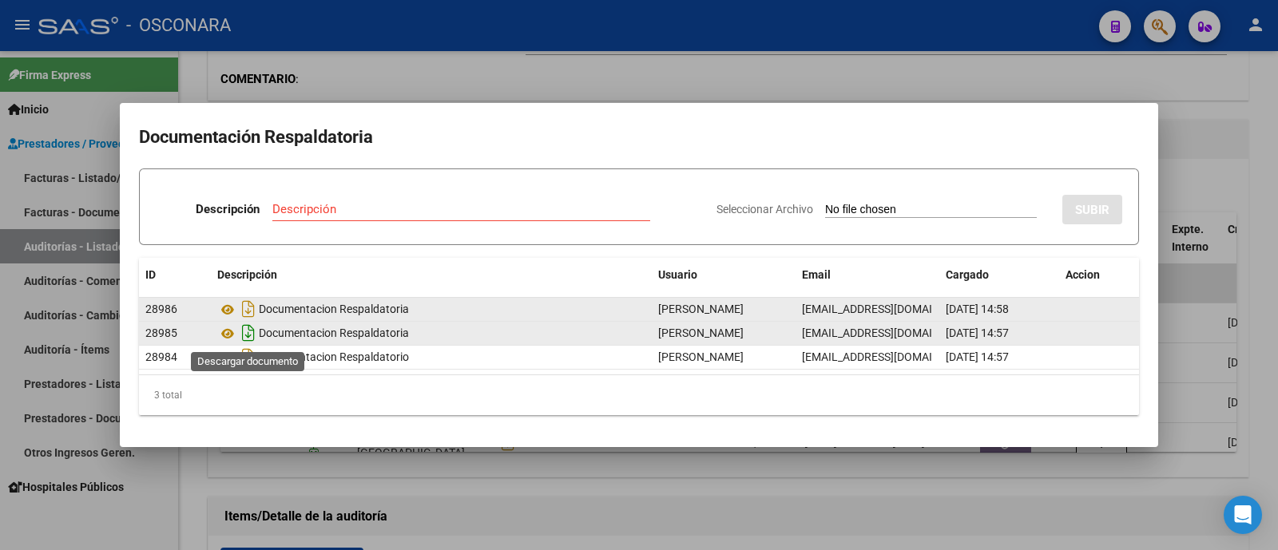
click at [251, 327] on icon "Descargar documento" at bounding box center [248, 333] width 21 height 26
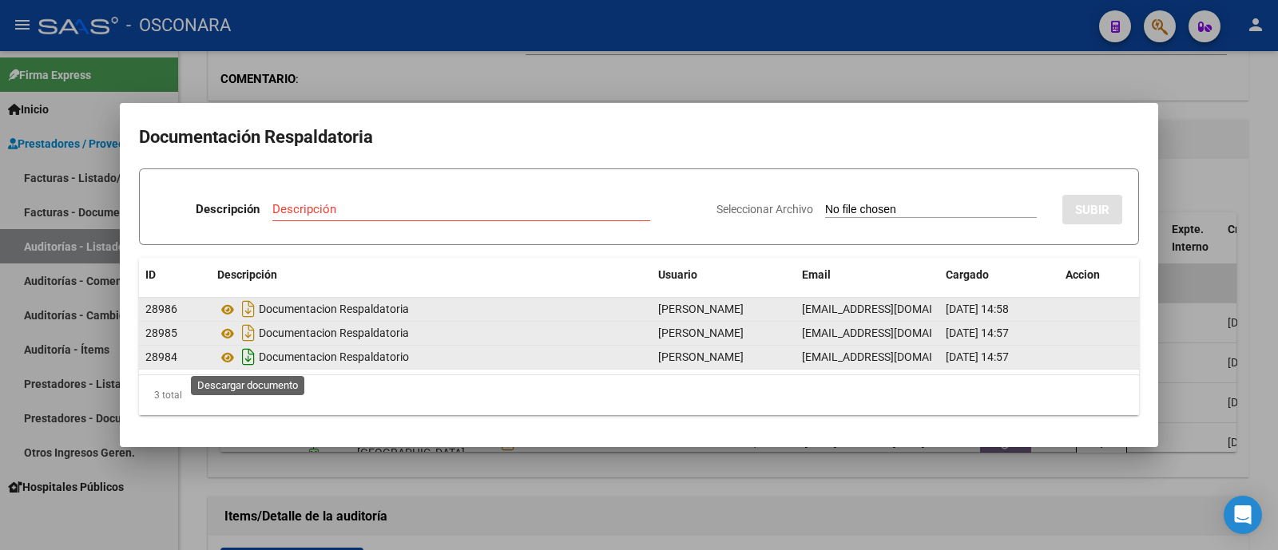
click at [250, 355] on icon "Descargar documento" at bounding box center [248, 357] width 21 height 26
click at [228, 355] on icon at bounding box center [227, 357] width 21 height 19
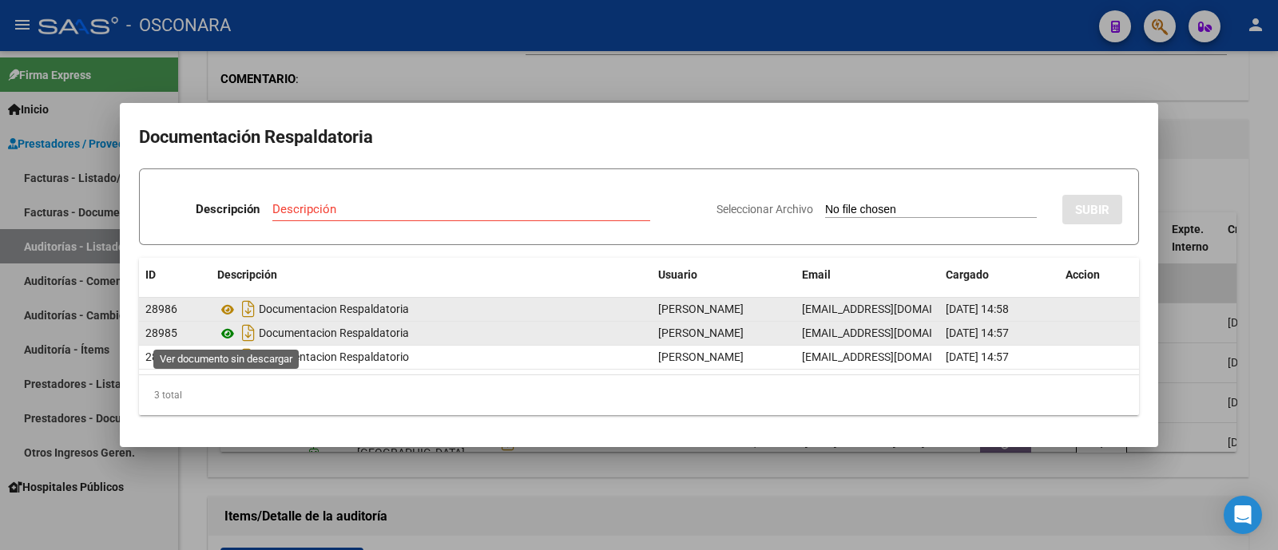
click at [228, 330] on icon at bounding box center [227, 333] width 21 height 19
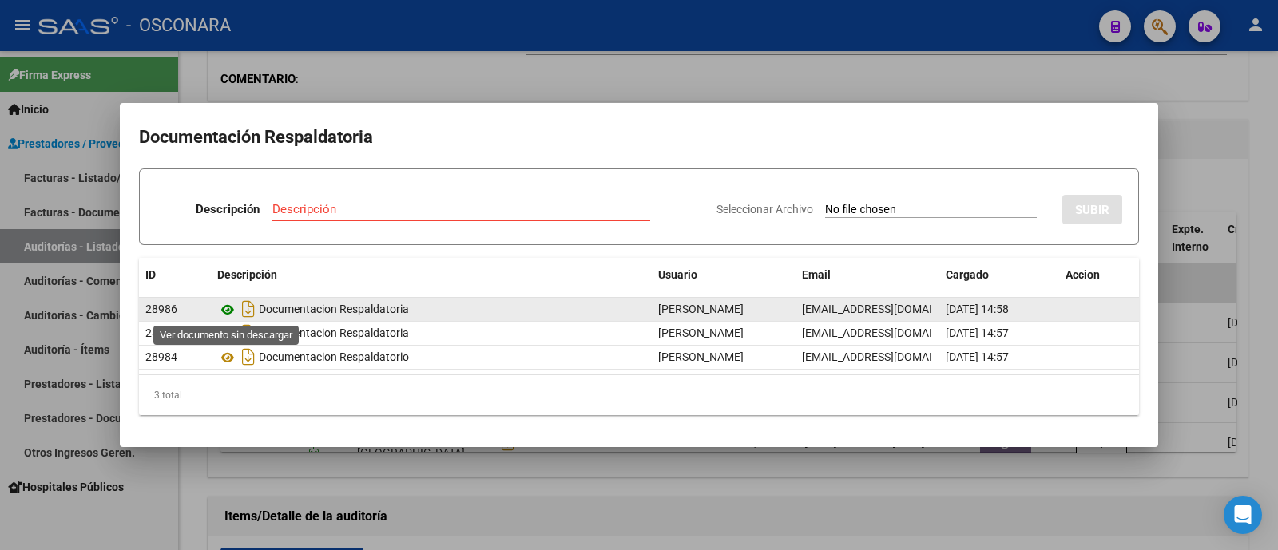
click at [228, 310] on icon at bounding box center [227, 309] width 21 height 19
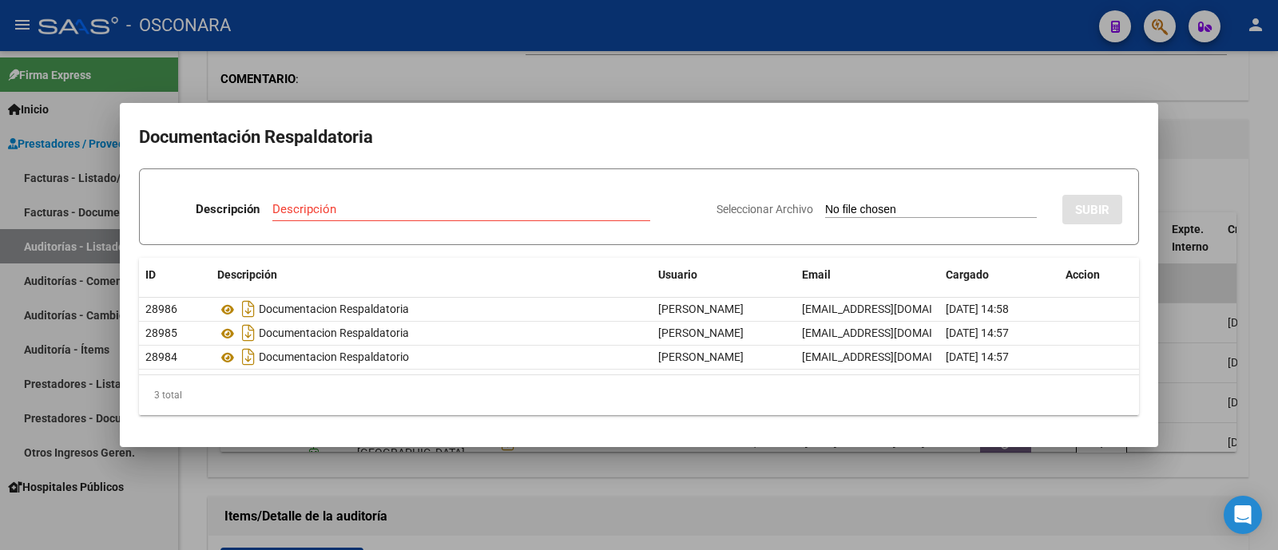
click at [907, 55] on div at bounding box center [639, 275] width 1278 height 550
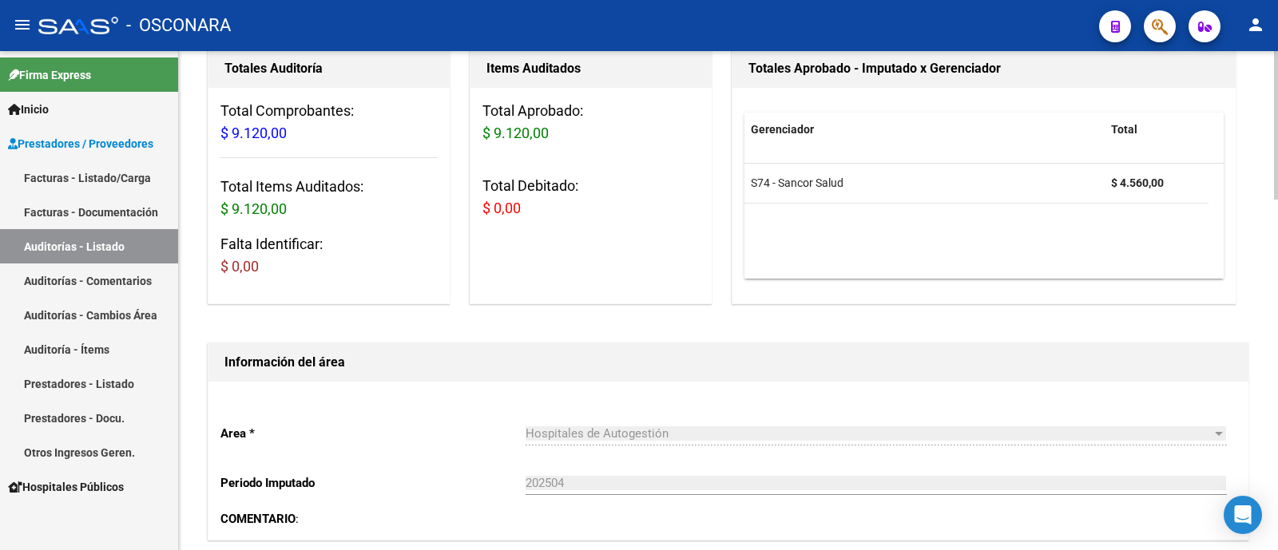
scroll to position [0, 0]
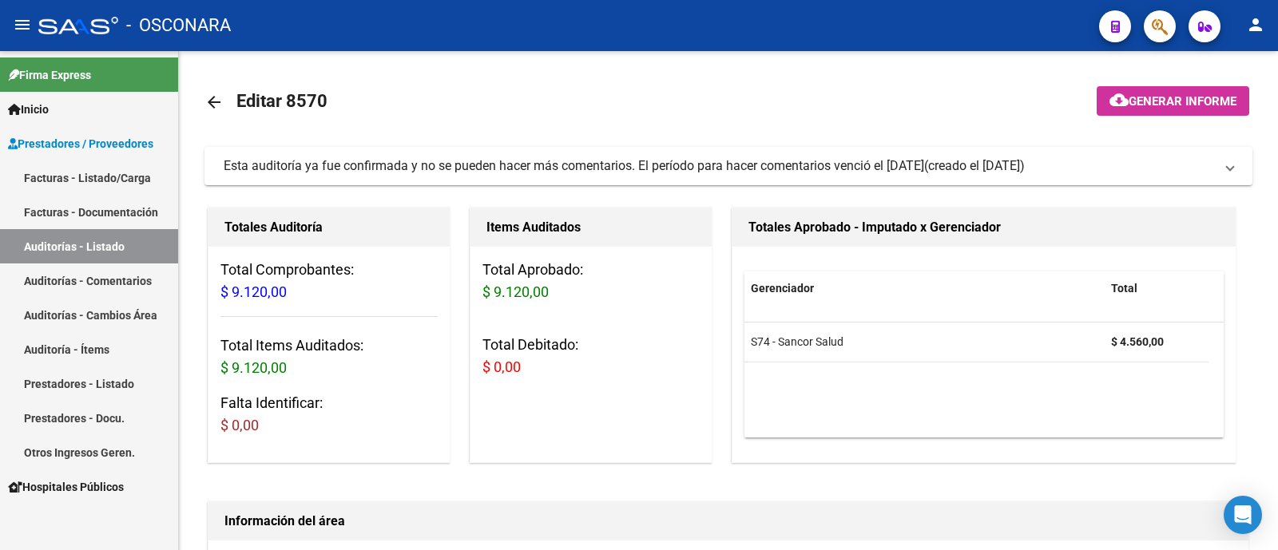
drag, startPoint x: 120, startPoint y: 245, endPoint x: 139, endPoint y: 237, distance: 20.8
click at [120, 245] on link "Auditorías - Listado" at bounding box center [89, 246] width 178 height 34
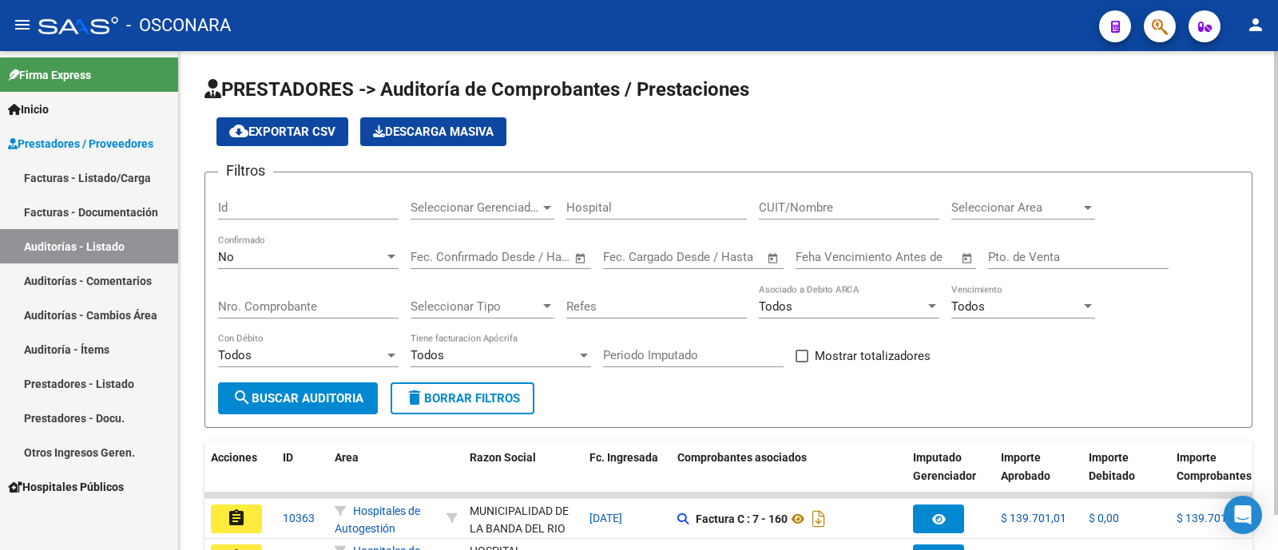
click at [372, 215] on input "Id" at bounding box center [308, 207] width 181 height 14
paste input "8572"
type input "8572"
click at [328, 246] on div "No Confirmado" at bounding box center [308, 252] width 181 height 34
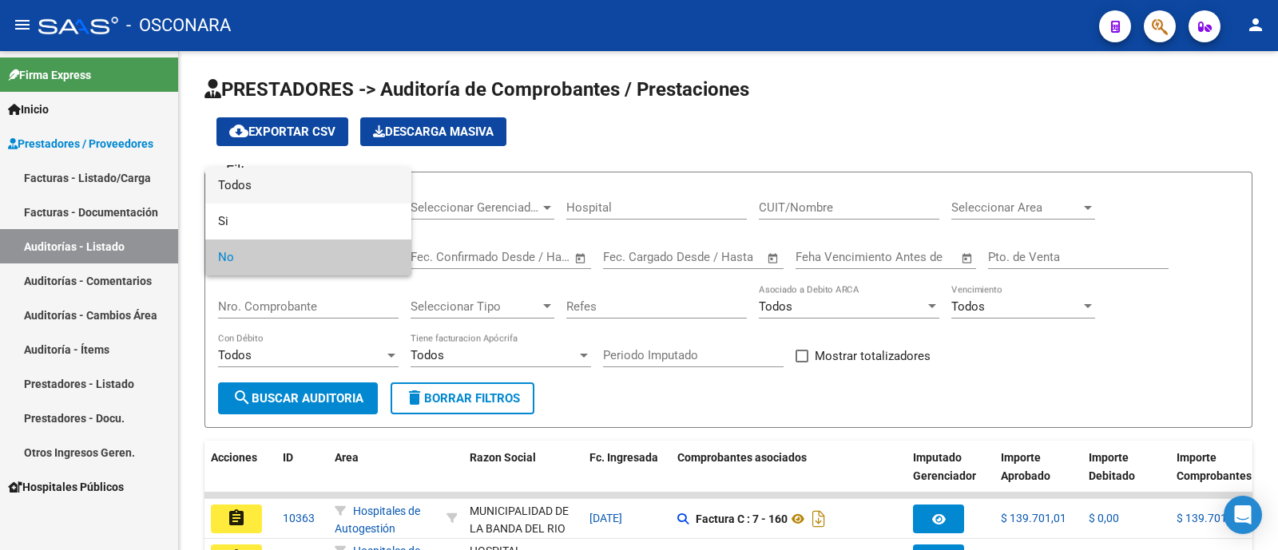
click at [331, 181] on span "Todos" at bounding box center [308, 186] width 181 height 36
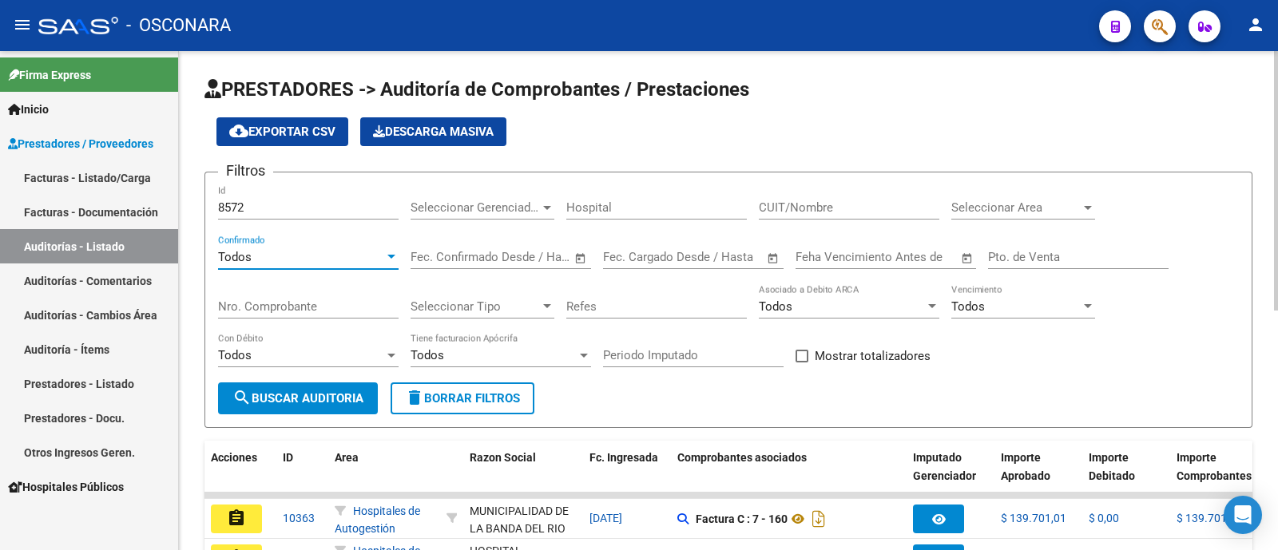
click at [300, 404] on span "search Buscar Auditoria" at bounding box center [297, 398] width 131 height 14
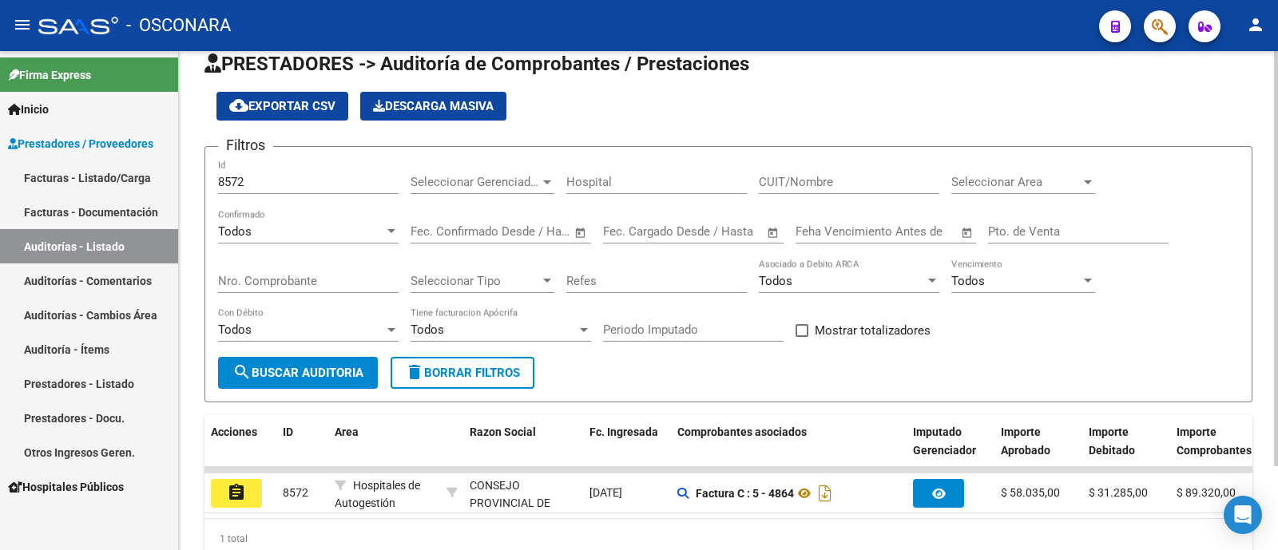
scroll to position [99, 0]
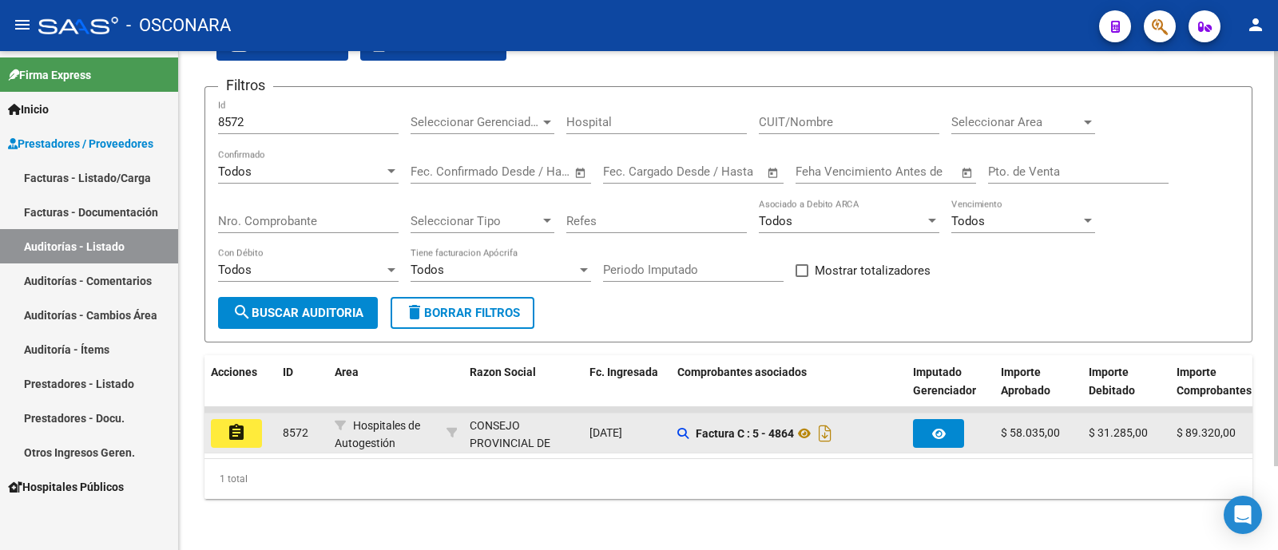
click at [217, 419] on button "assignment" at bounding box center [236, 433] width 51 height 29
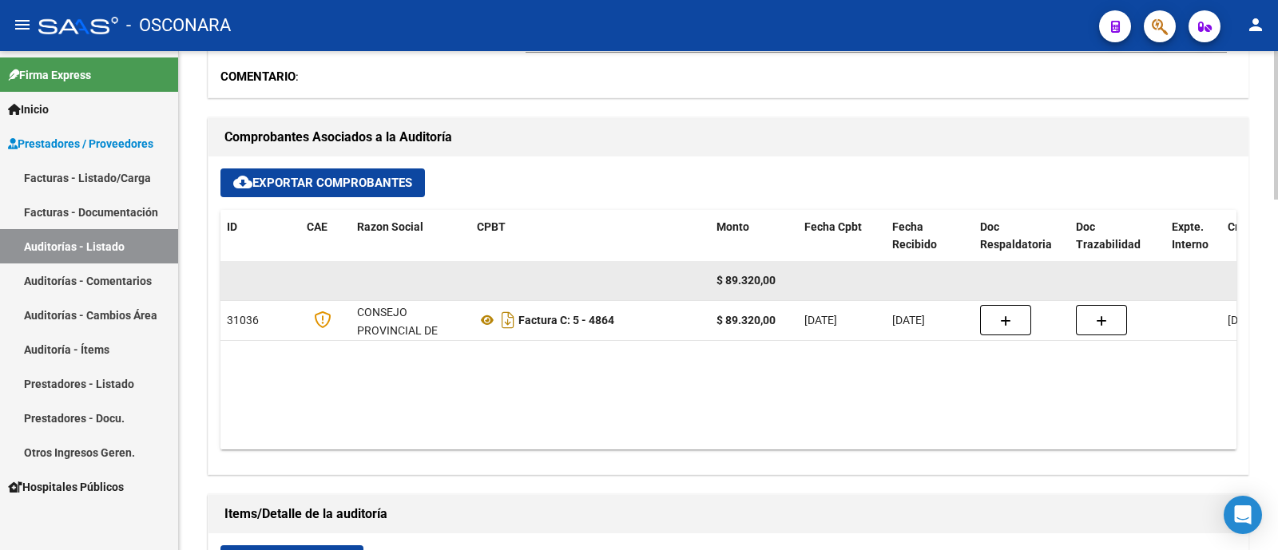
scroll to position [599, 0]
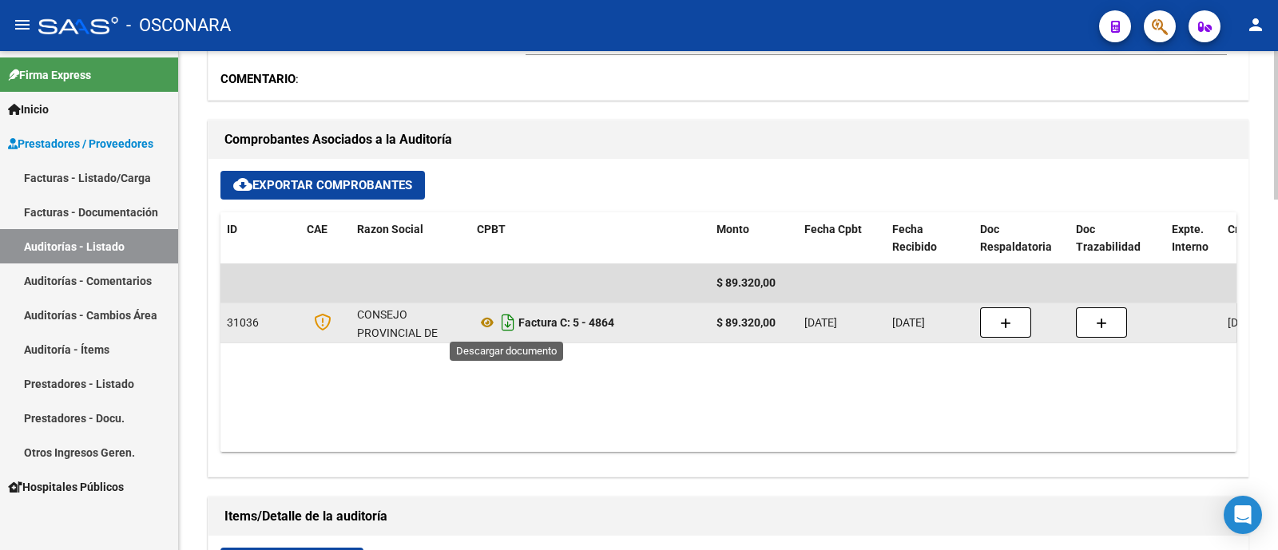
click at [508, 328] on icon "Descargar documento" at bounding box center [508, 323] width 21 height 26
click at [100, 241] on link "Auditorías - Listado" at bounding box center [89, 246] width 178 height 34
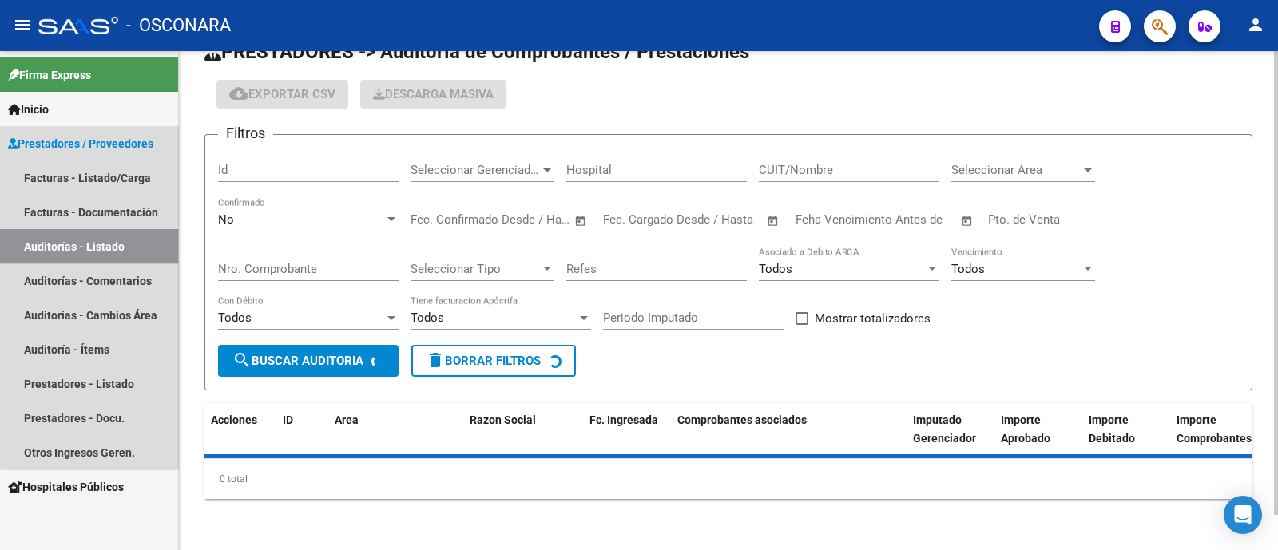
scroll to position [38, 0]
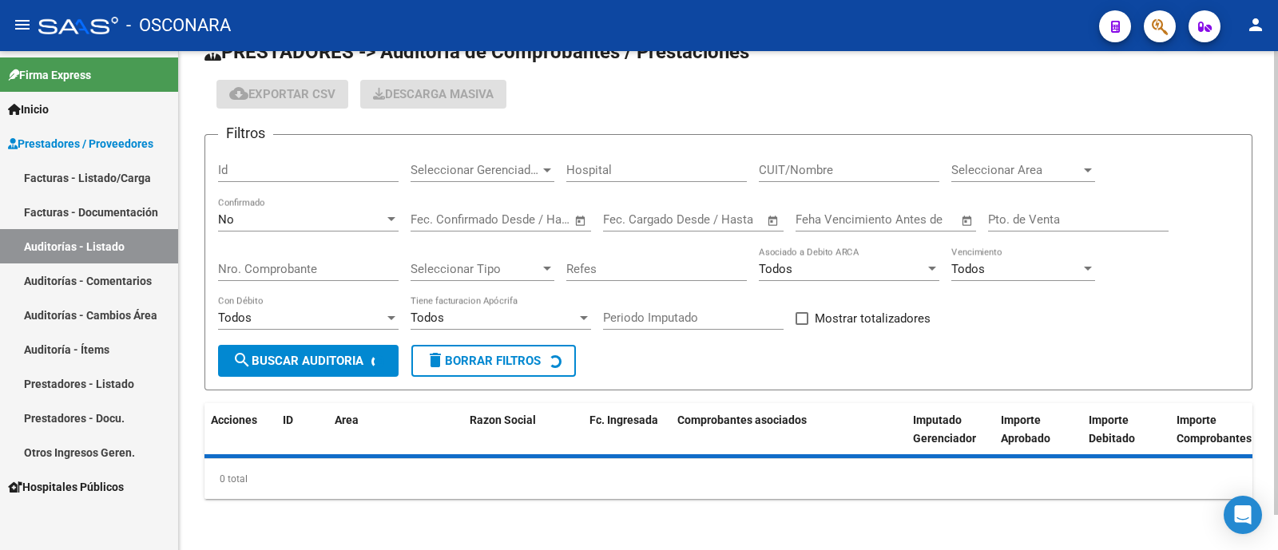
click at [280, 181] on div "Id" at bounding box center [308, 165] width 181 height 34
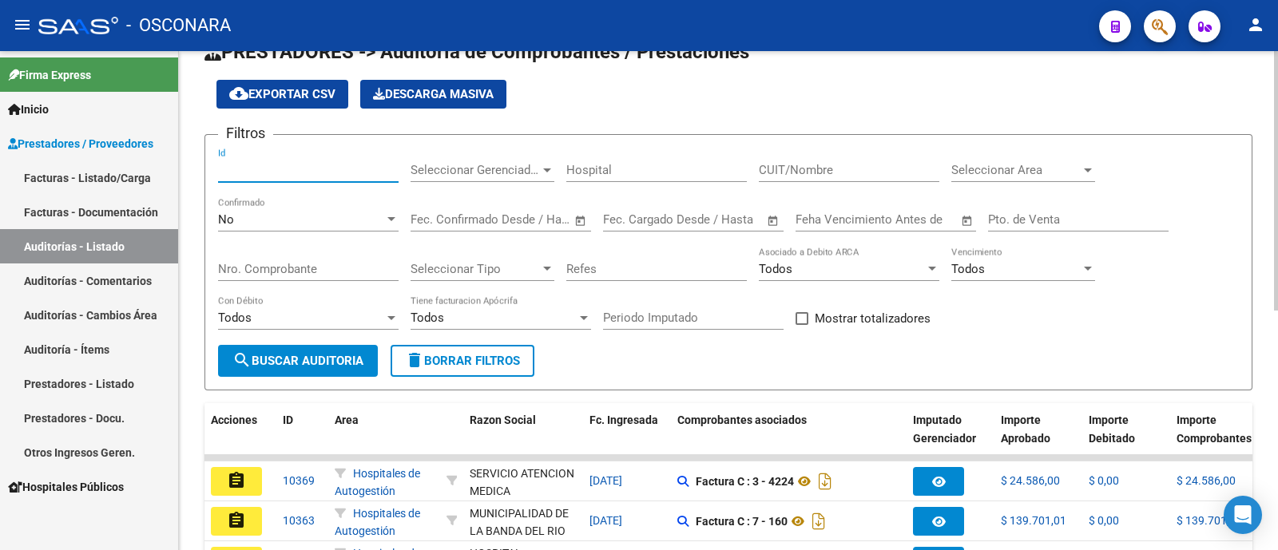
paste input "8577"
type input "8577"
click at [296, 204] on div "No Confirmado" at bounding box center [308, 214] width 181 height 34
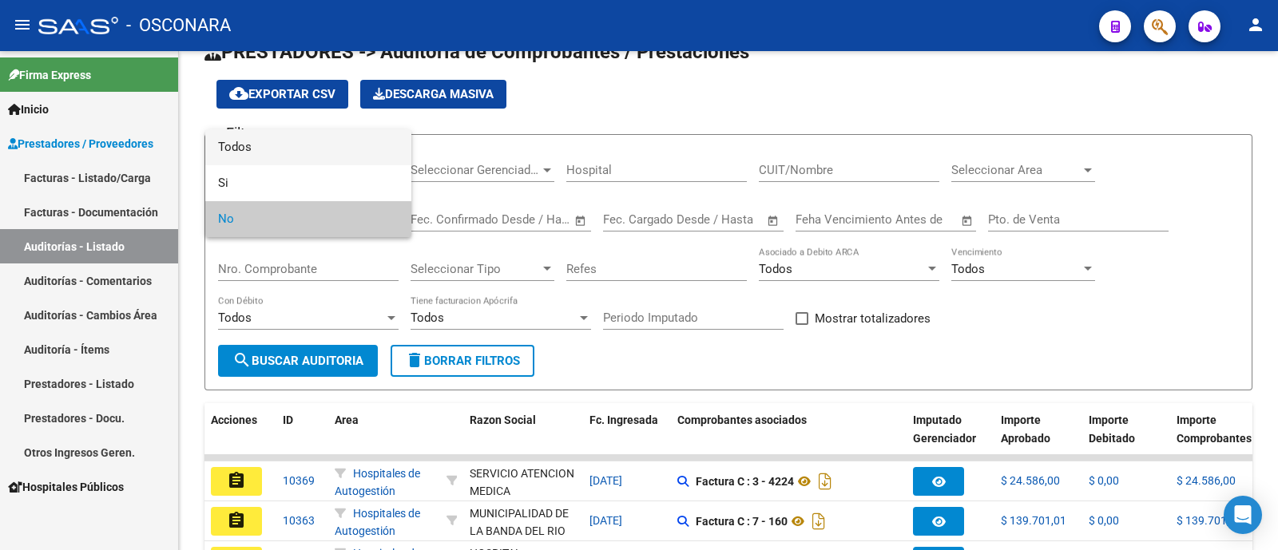
click at [292, 145] on span "Todos" at bounding box center [308, 147] width 181 height 36
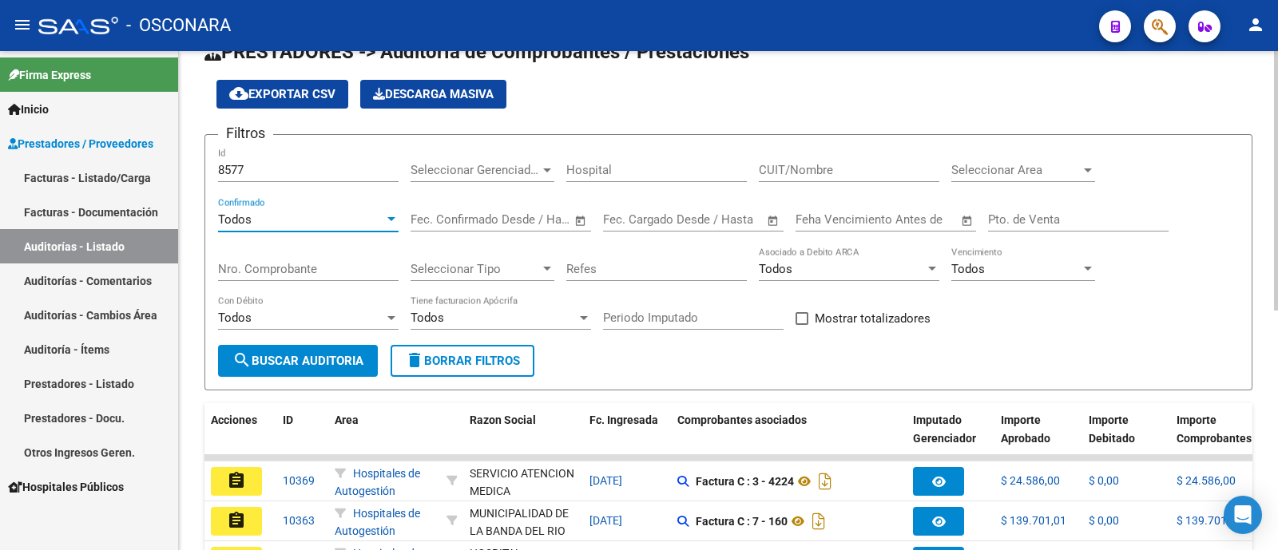
click at [292, 361] on span "search Buscar Auditoria" at bounding box center [297, 361] width 131 height 14
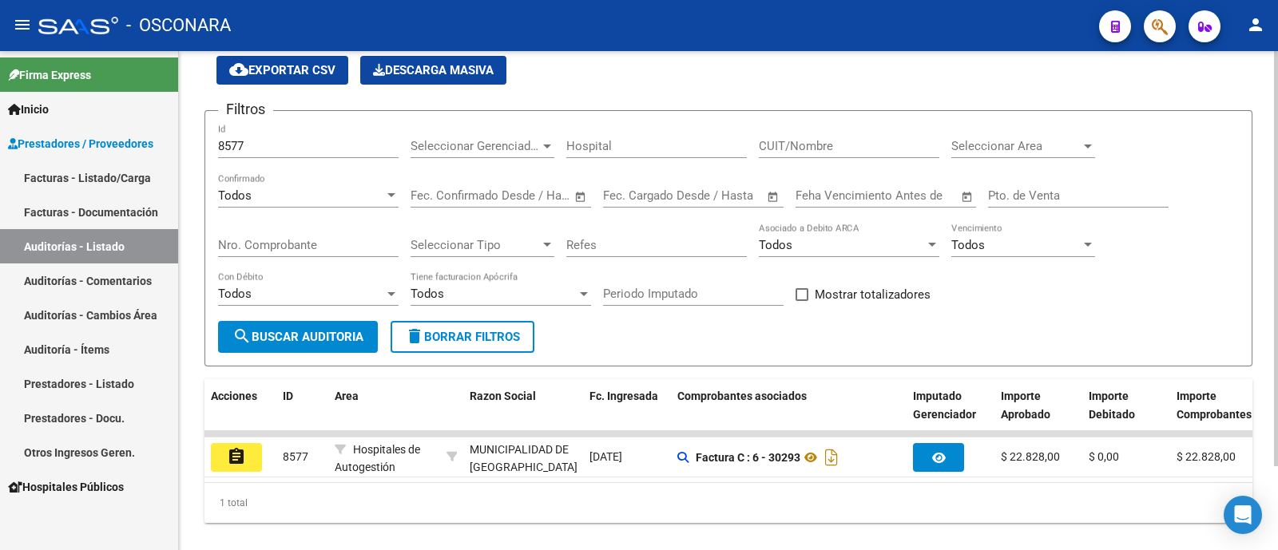
scroll to position [101, 0]
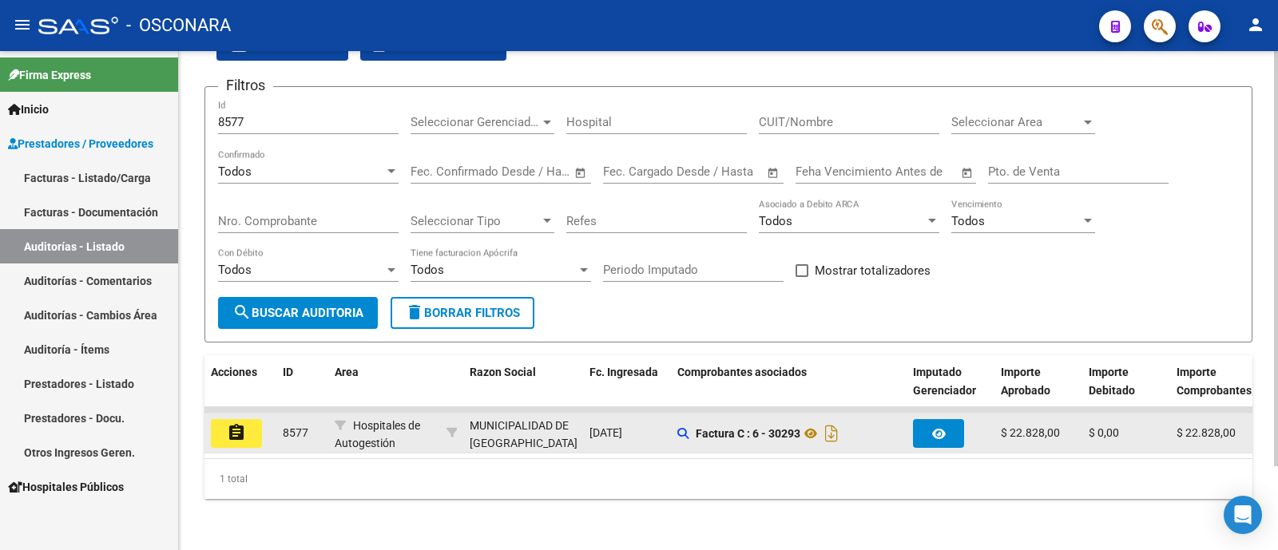
click at [220, 419] on button "assignment" at bounding box center [236, 433] width 51 height 29
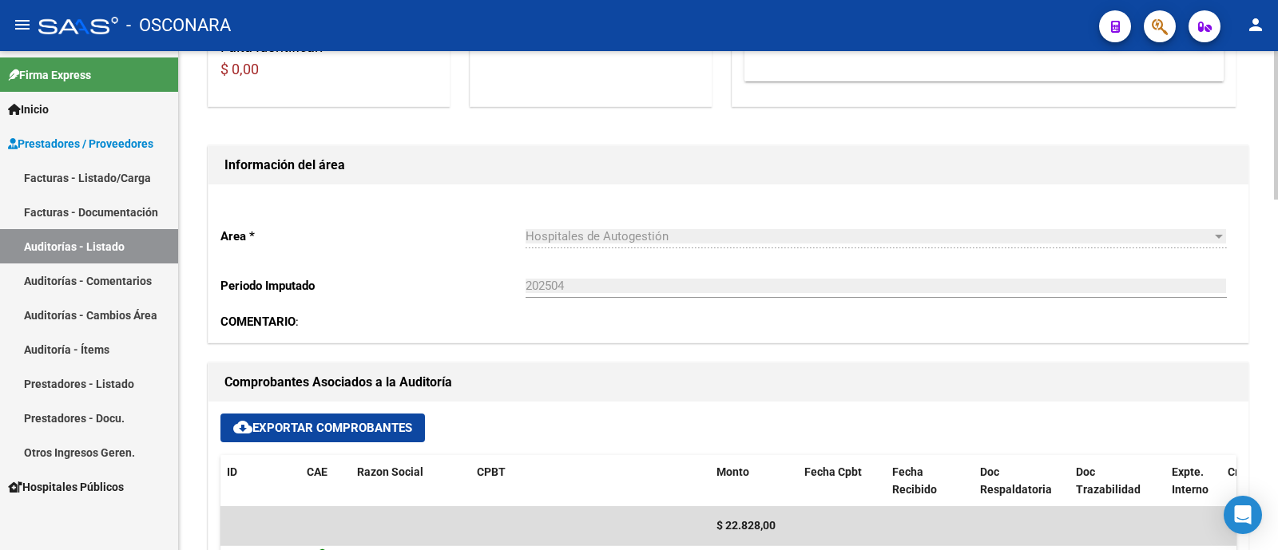
scroll to position [499, 0]
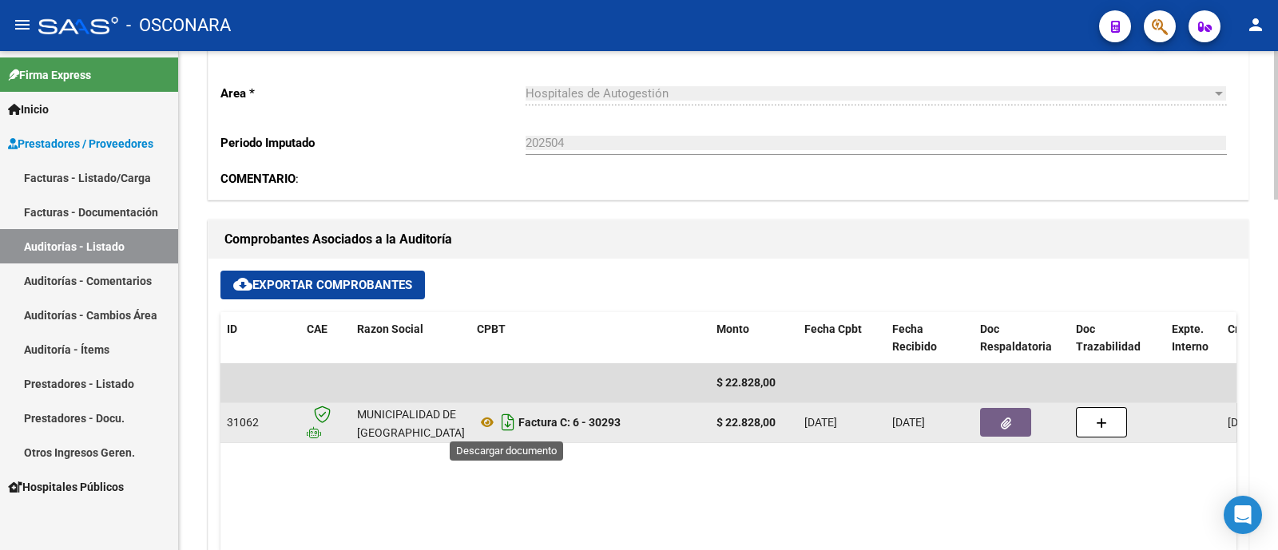
click at [500, 429] on icon "Descargar documento" at bounding box center [508, 423] width 21 height 26
click at [1014, 423] on button "button" at bounding box center [1005, 422] width 51 height 29
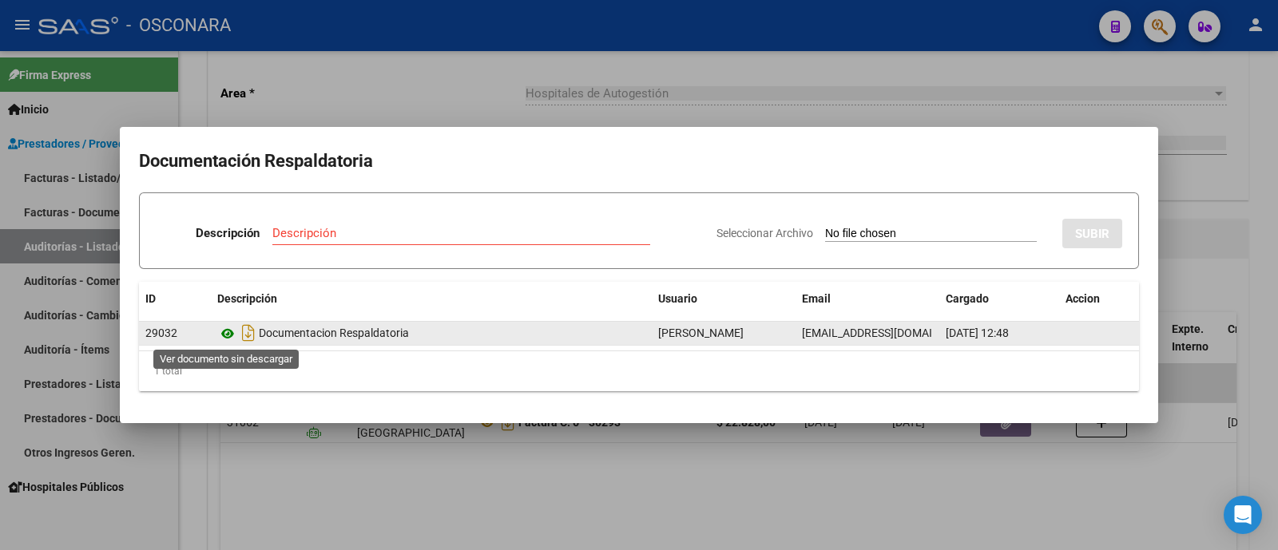
click at [231, 337] on icon at bounding box center [227, 333] width 21 height 19
click at [246, 332] on icon "Descargar documento" at bounding box center [248, 333] width 21 height 26
click at [498, 39] on div at bounding box center [639, 275] width 1278 height 550
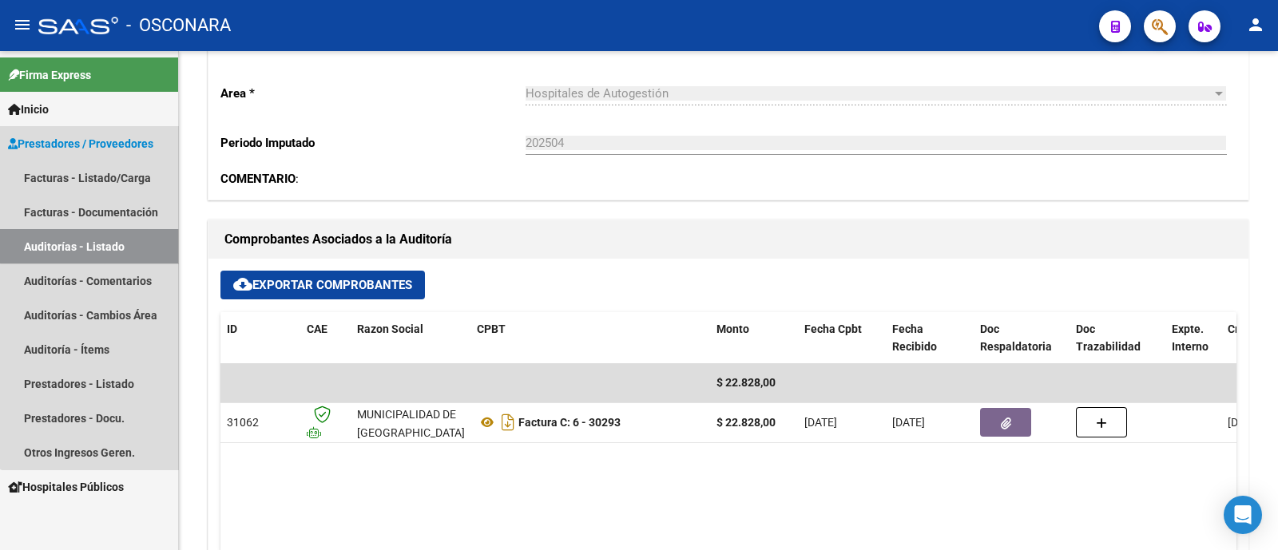
click at [123, 244] on link "Auditorías - Listado" at bounding box center [89, 246] width 178 height 34
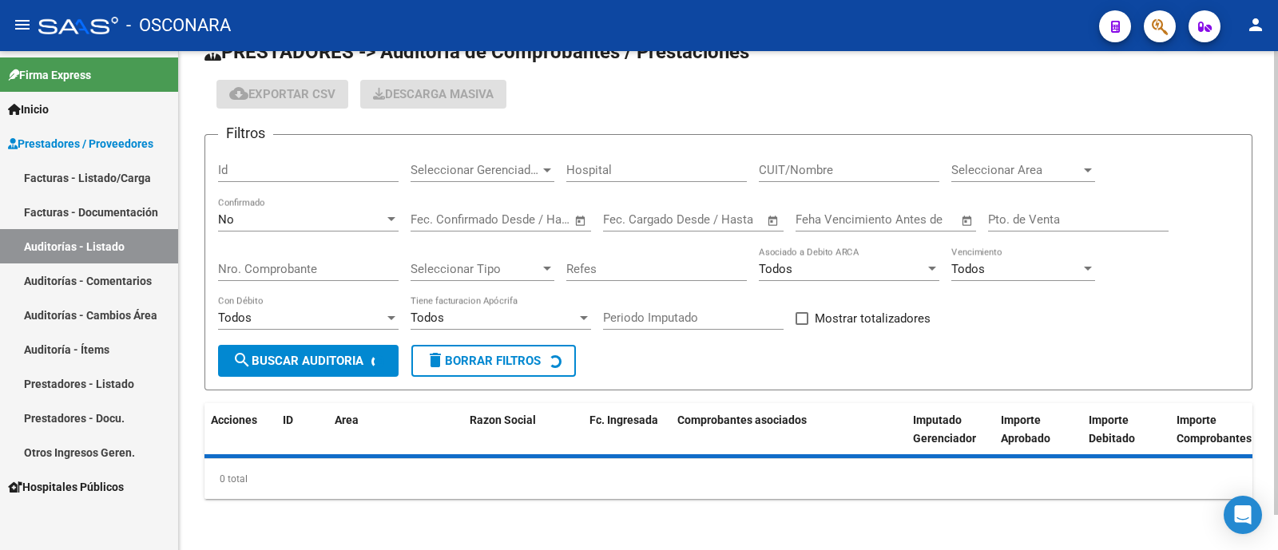
click at [302, 167] on input "Id" at bounding box center [308, 170] width 181 height 14
paste input "8578"
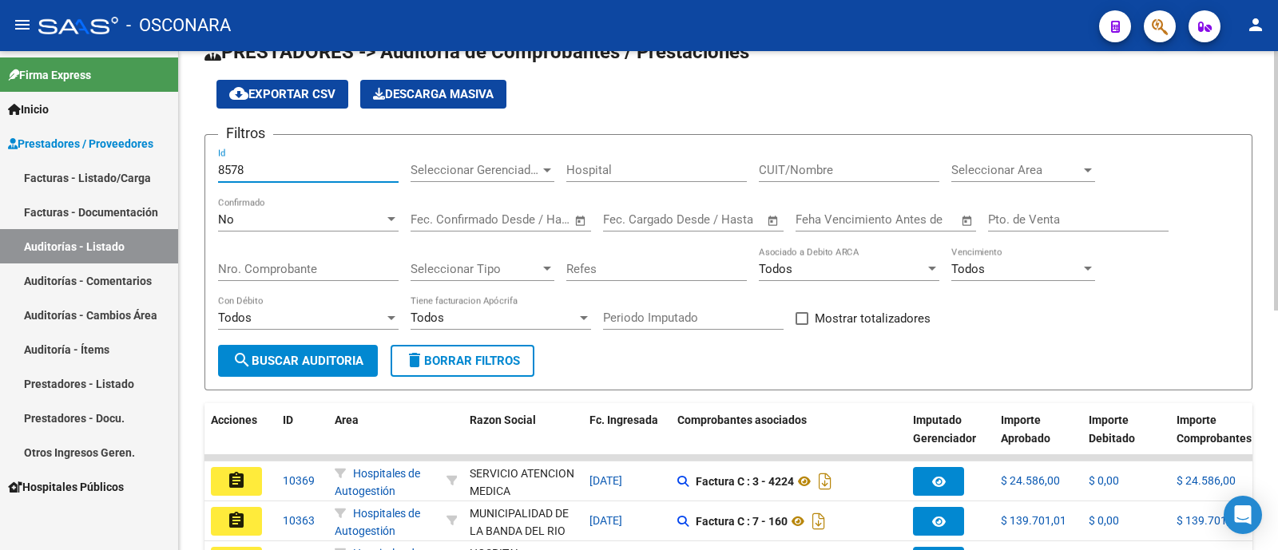
type input "8578"
click at [296, 224] on div "No" at bounding box center [301, 219] width 166 height 14
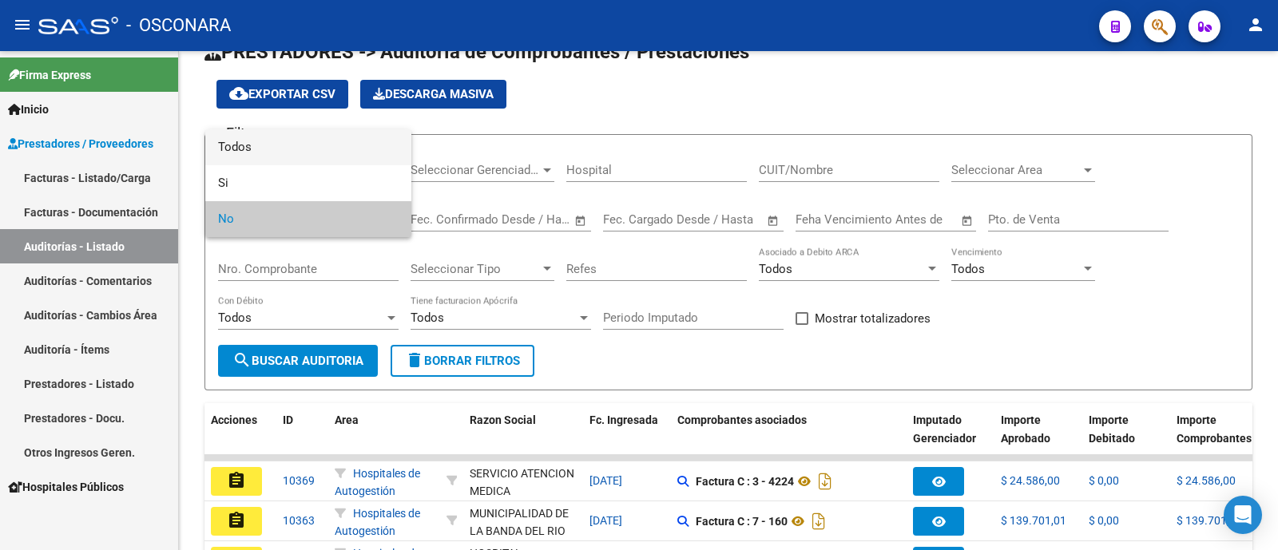
click at [320, 154] on span "Todos" at bounding box center [308, 147] width 181 height 36
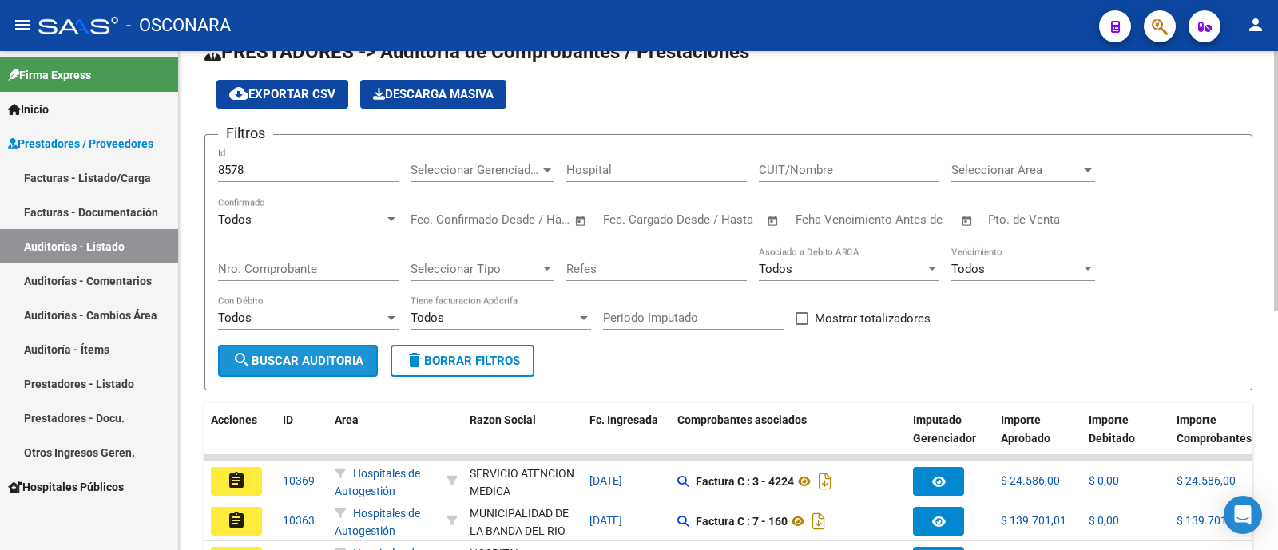
click at [312, 357] on span "search Buscar Auditoria" at bounding box center [297, 361] width 131 height 14
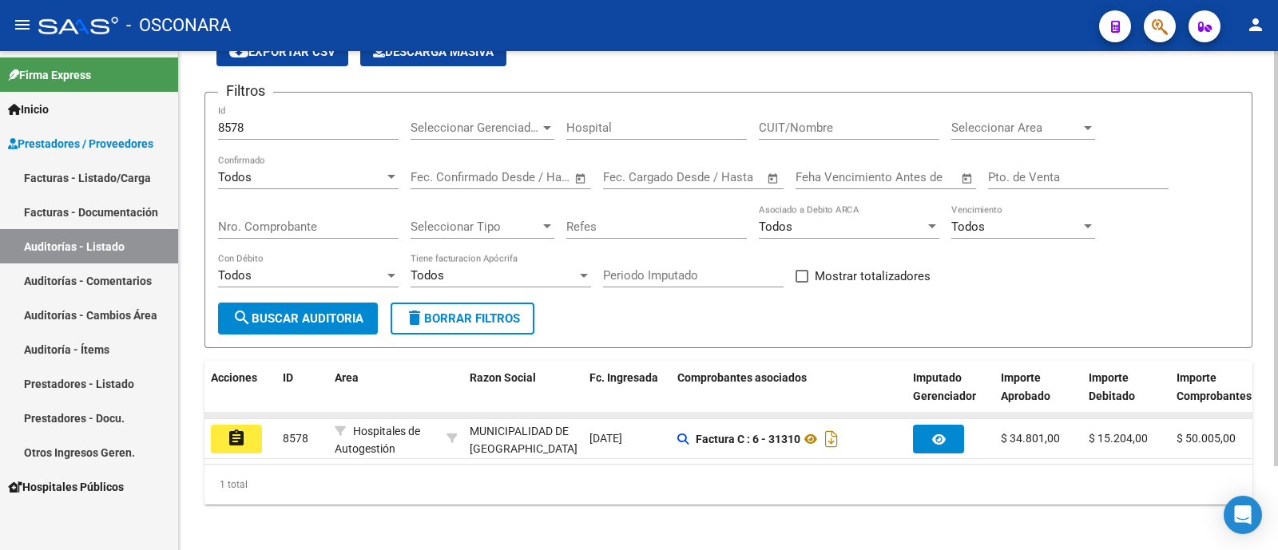
scroll to position [101, 0]
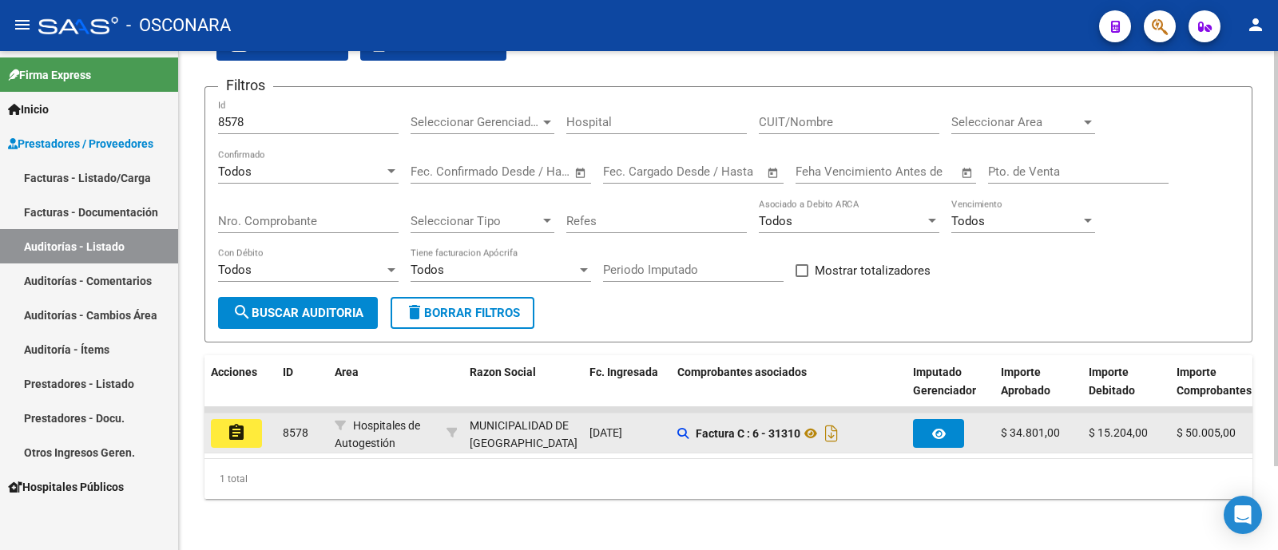
click at [248, 419] on button "assignment" at bounding box center [236, 433] width 51 height 29
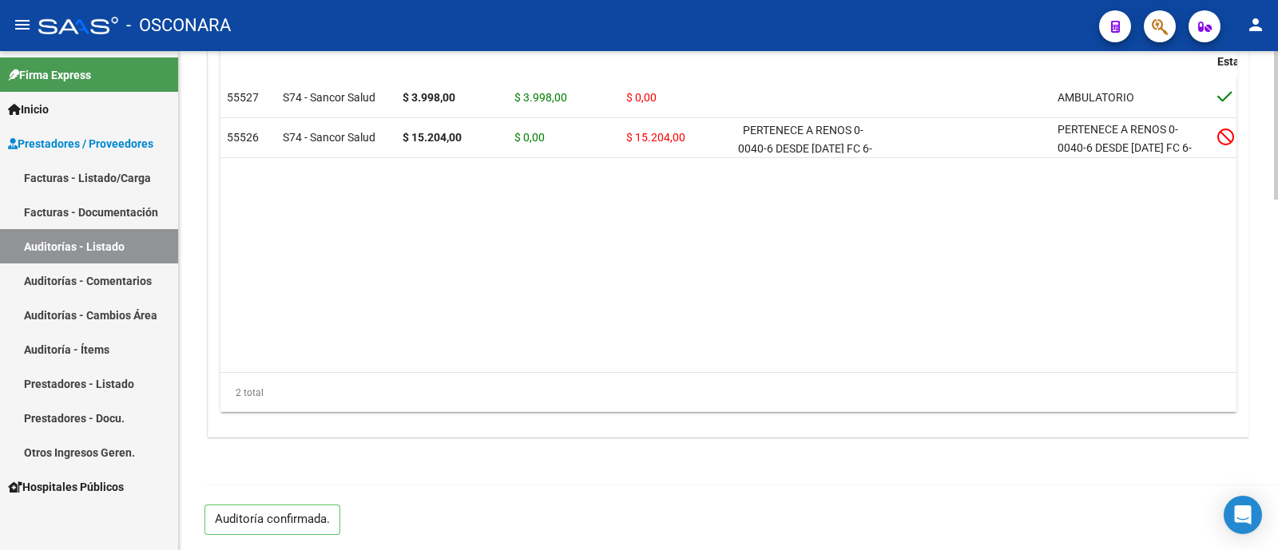
scroll to position [674, 0]
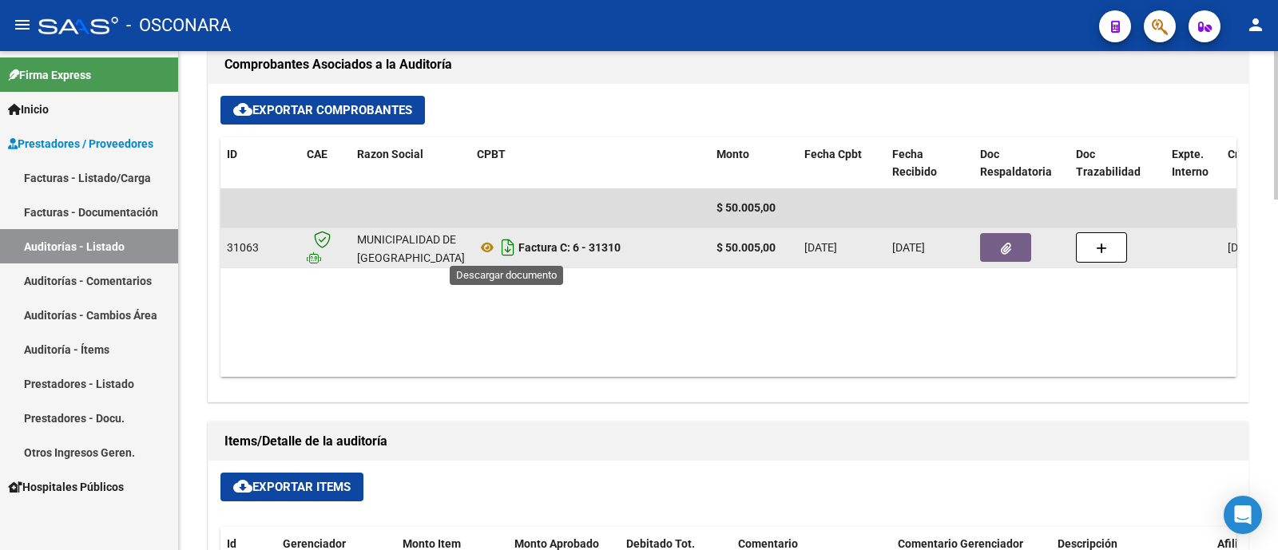
click at [506, 248] on icon "Descargar documento" at bounding box center [508, 248] width 21 height 26
click at [1010, 243] on icon "button" at bounding box center [1006, 249] width 10 height 12
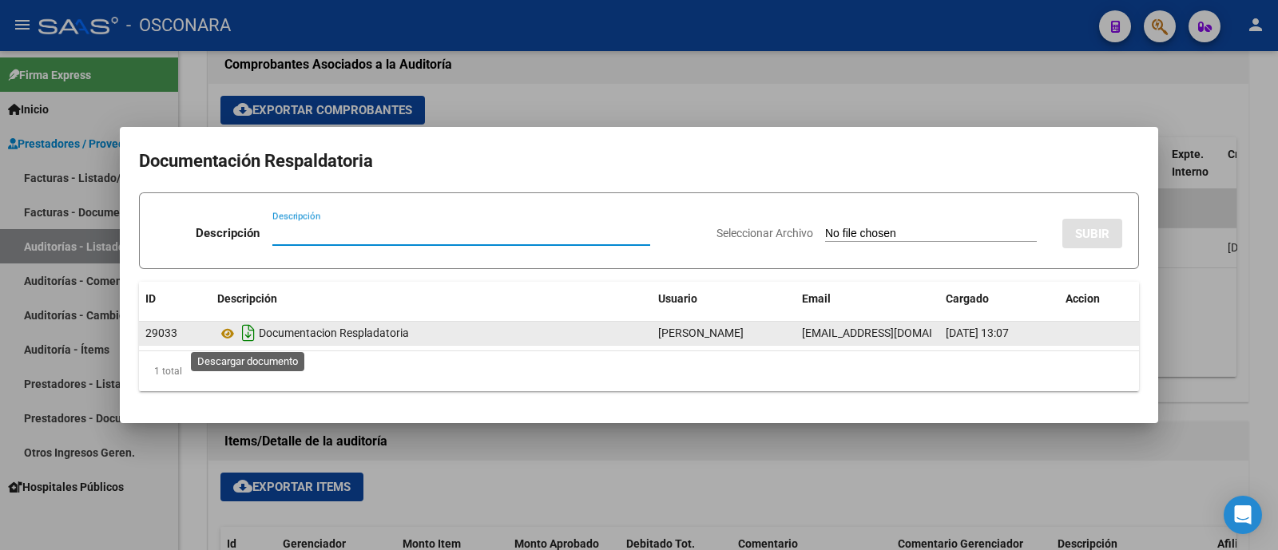
click at [247, 330] on icon "Descargar documento" at bounding box center [248, 333] width 21 height 26
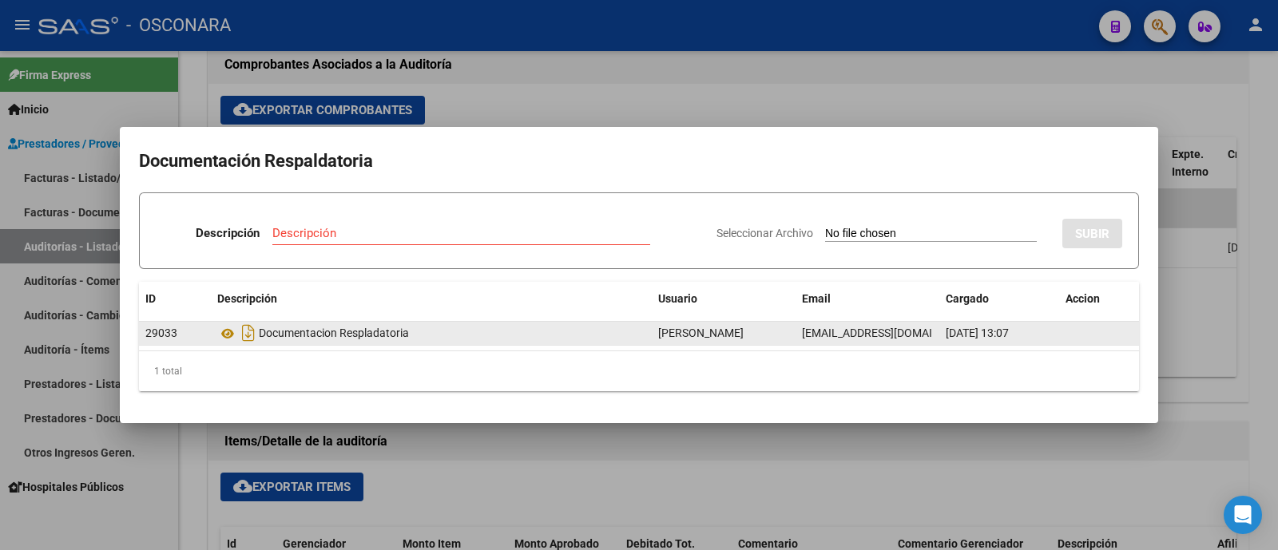
drag, startPoint x: 108, startPoint y: 115, endPoint x: 88, endPoint y: 177, distance: 65.4
click at [108, 121] on div at bounding box center [639, 275] width 1278 height 550
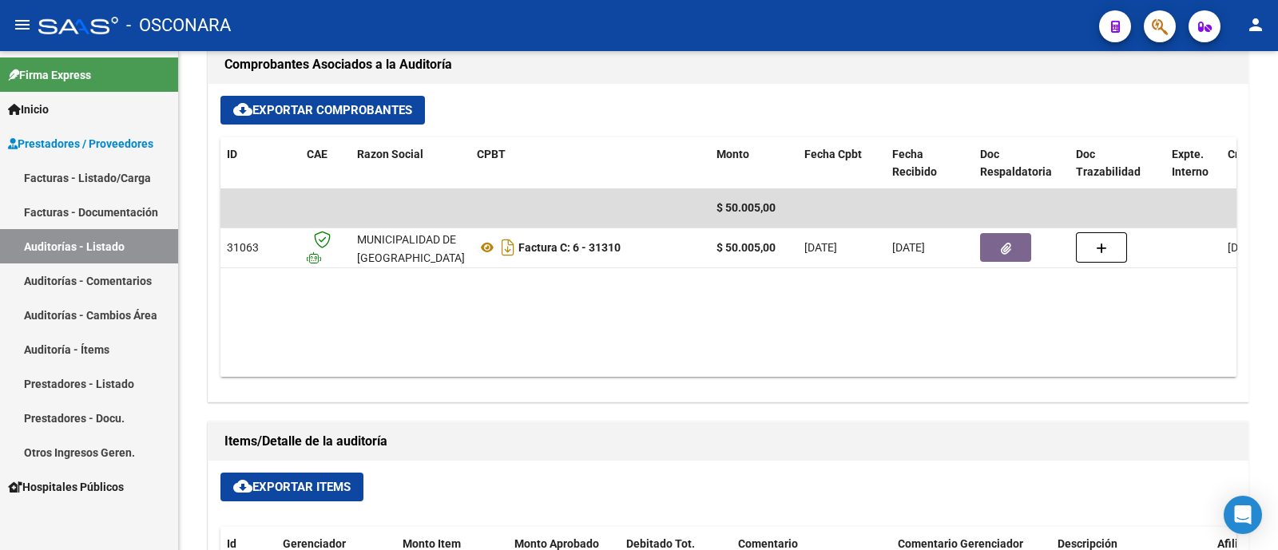
drag, startPoint x: 76, startPoint y: 233, endPoint x: 95, endPoint y: 224, distance: 21.1
click at [76, 233] on link "Auditorías - Listado" at bounding box center [89, 246] width 178 height 34
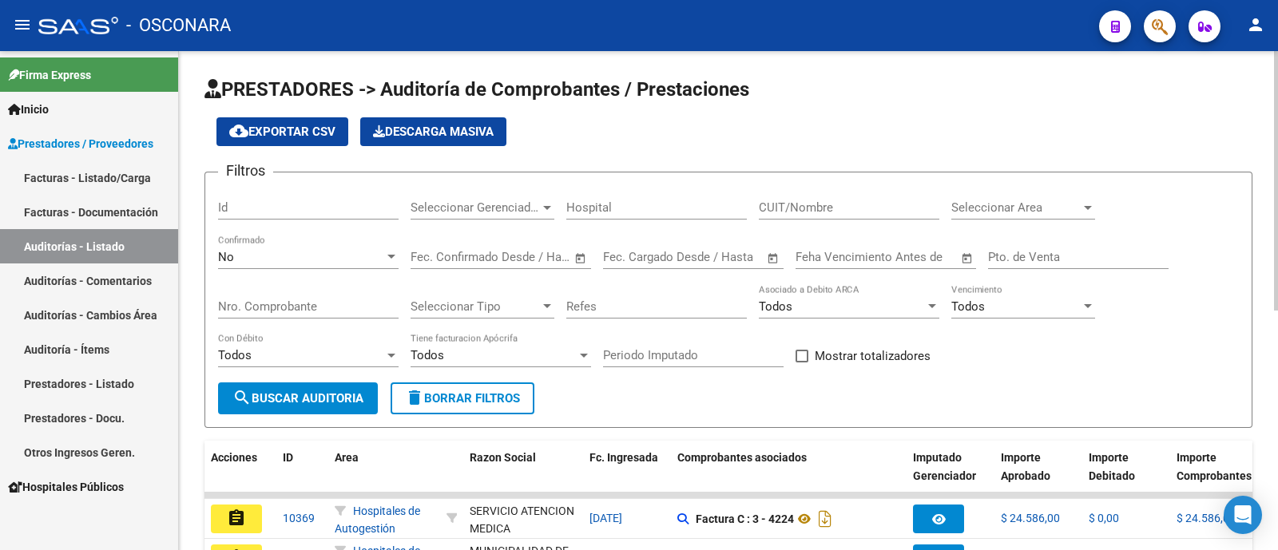
click at [295, 197] on div "Id" at bounding box center [308, 202] width 181 height 34
paste input "8582"
type input "8582"
click at [264, 253] on div "No" at bounding box center [301, 257] width 166 height 14
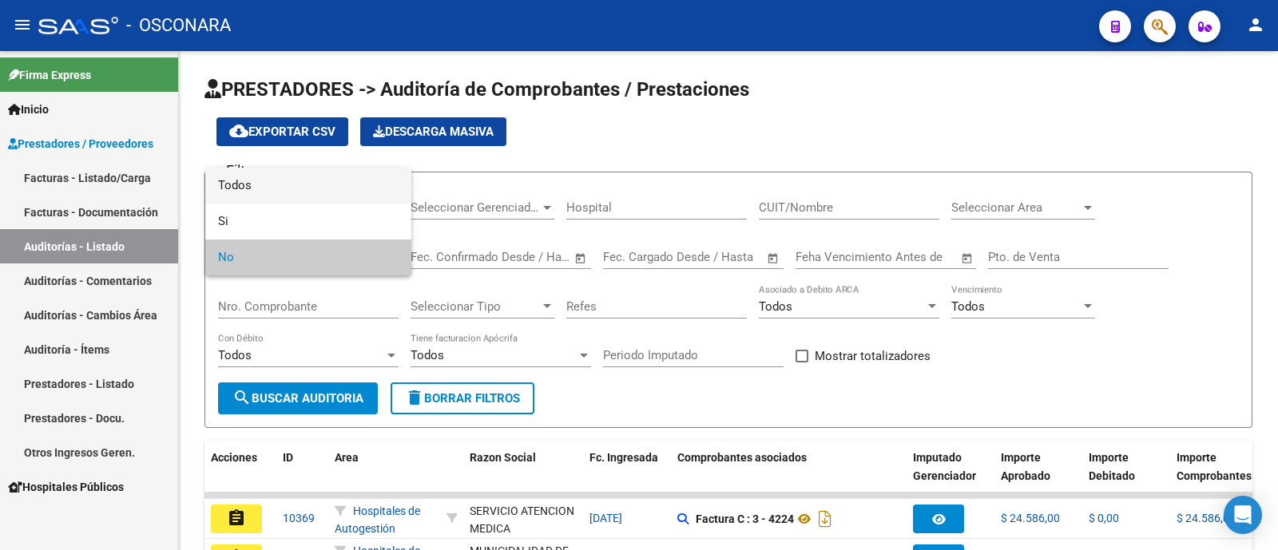
click at [283, 189] on span "Todos" at bounding box center [308, 186] width 181 height 36
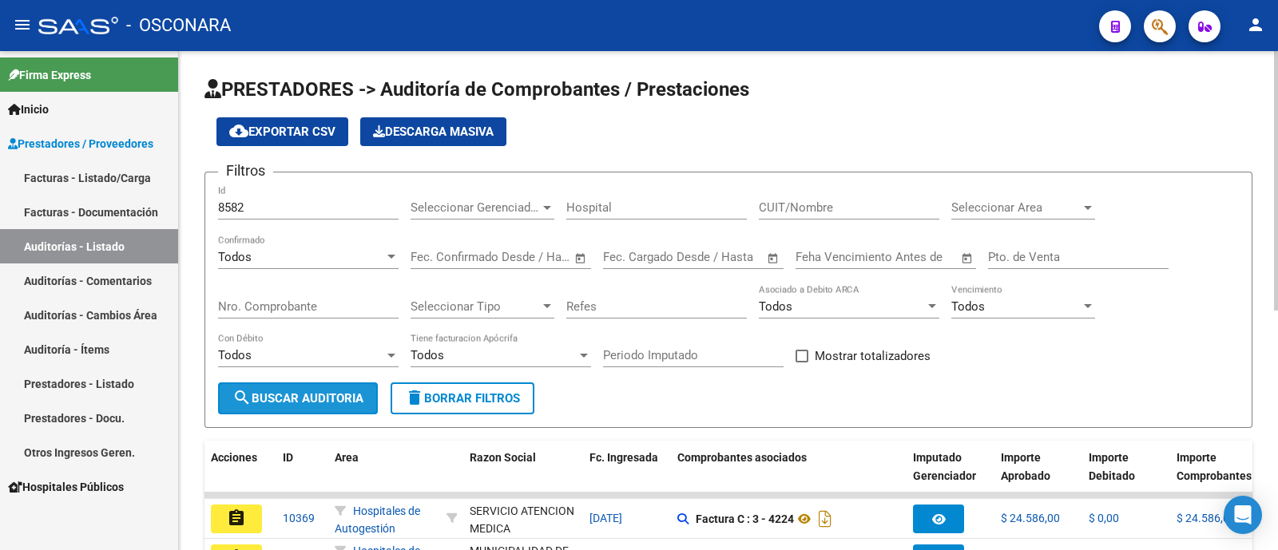
click at [300, 389] on button "search Buscar Auditoria" at bounding box center [298, 399] width 160 height 32
